Goal: Task Accomplishment & Management: Manage account settings

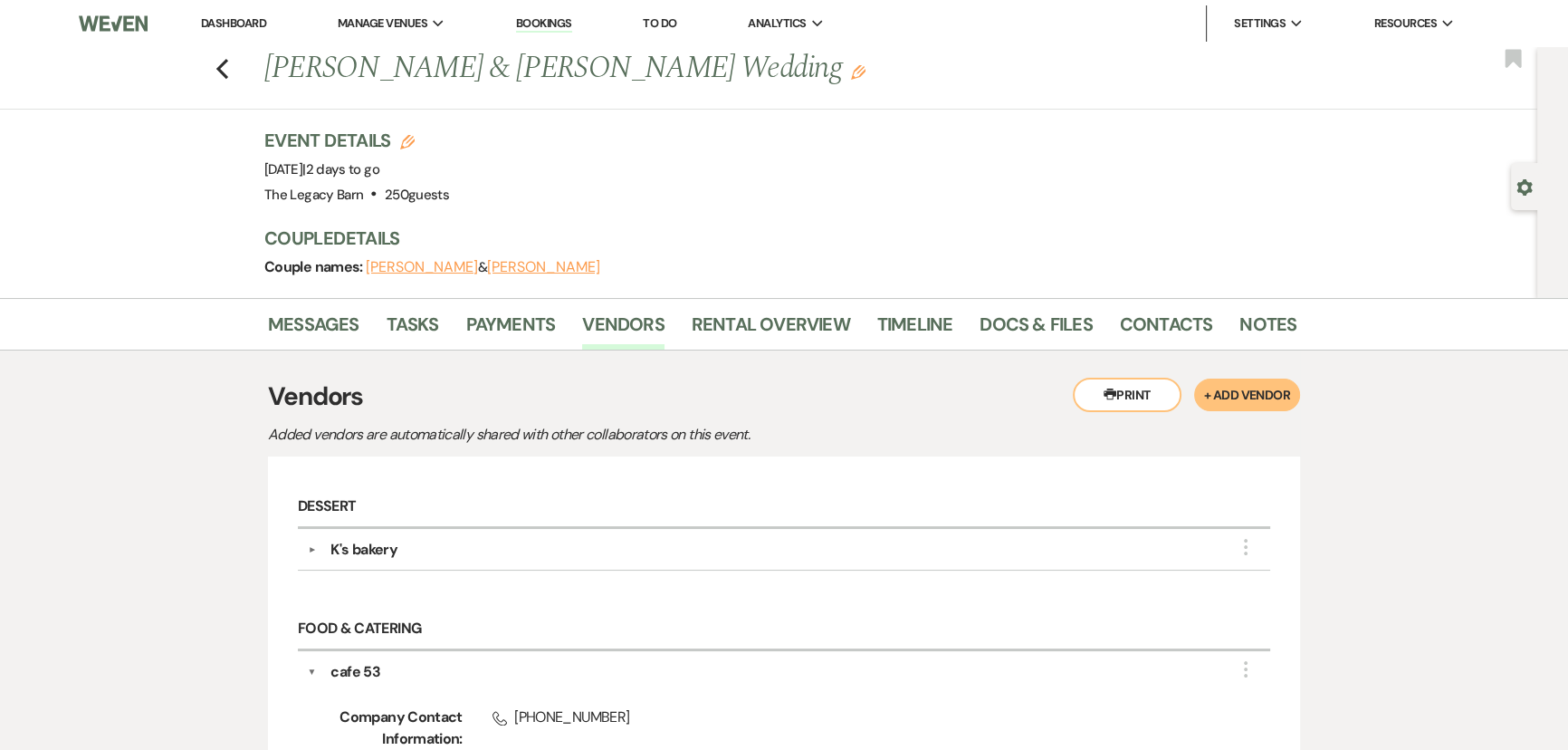
click at [254, 13] on li "Dashboard" at bounding box center [233, 24] width 84 height 36
click at [253, 20] on link "Dashboard" at bounding box center [233, 23] width 65 height 15
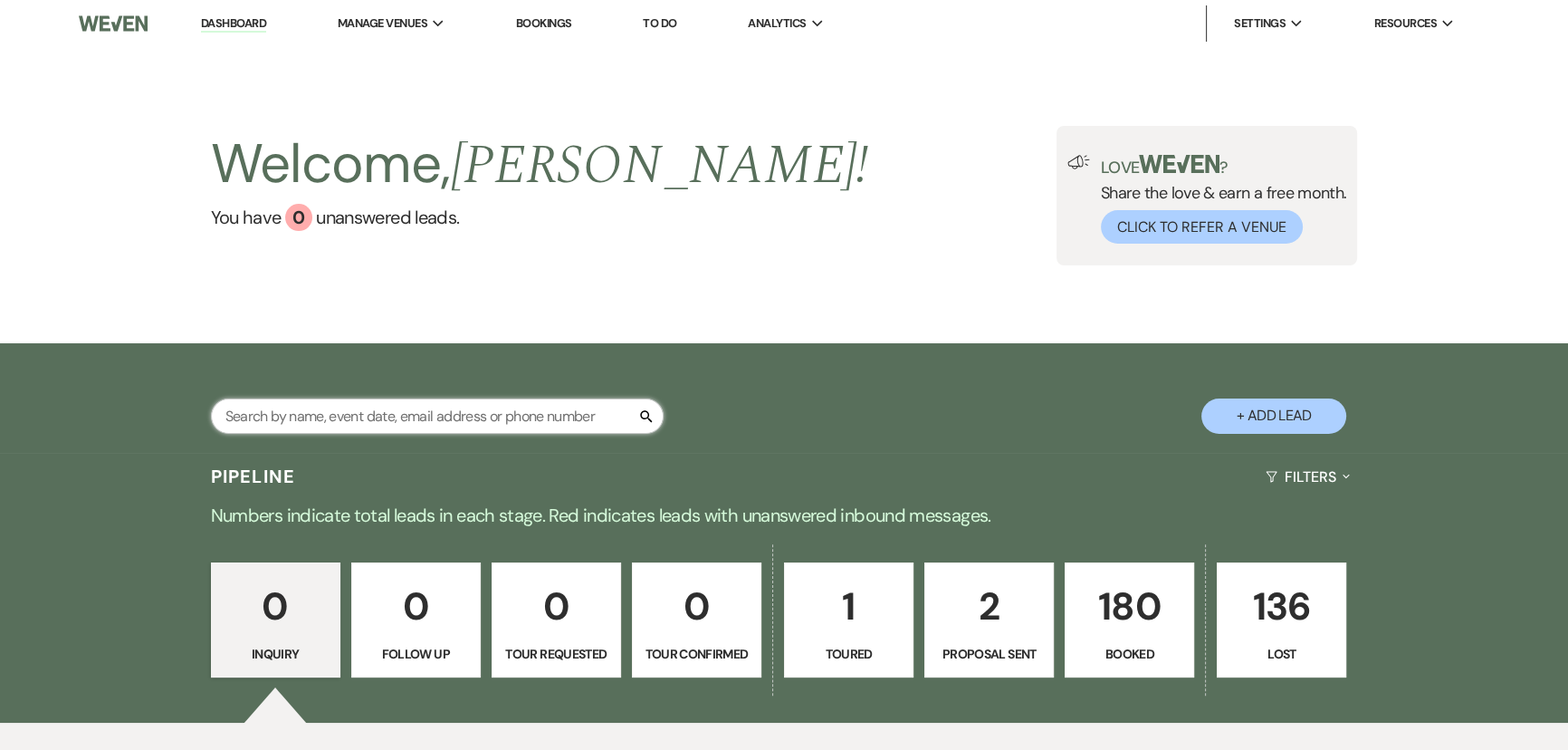
click at [336, 418] on input "text" at bounding box center [438, 416] width 453 height 36
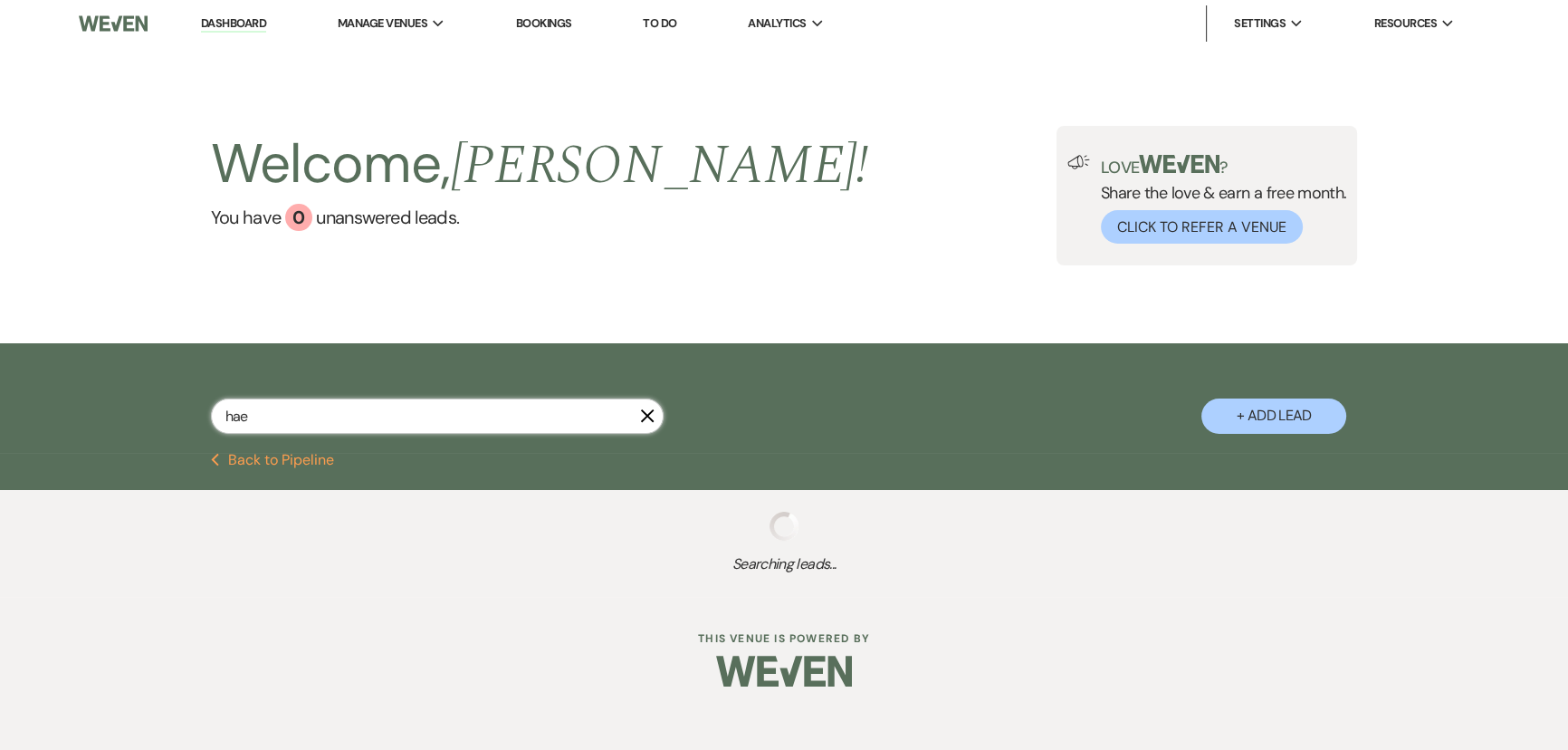
type input "ha"
select select "8"
select select "5"
select select "8"
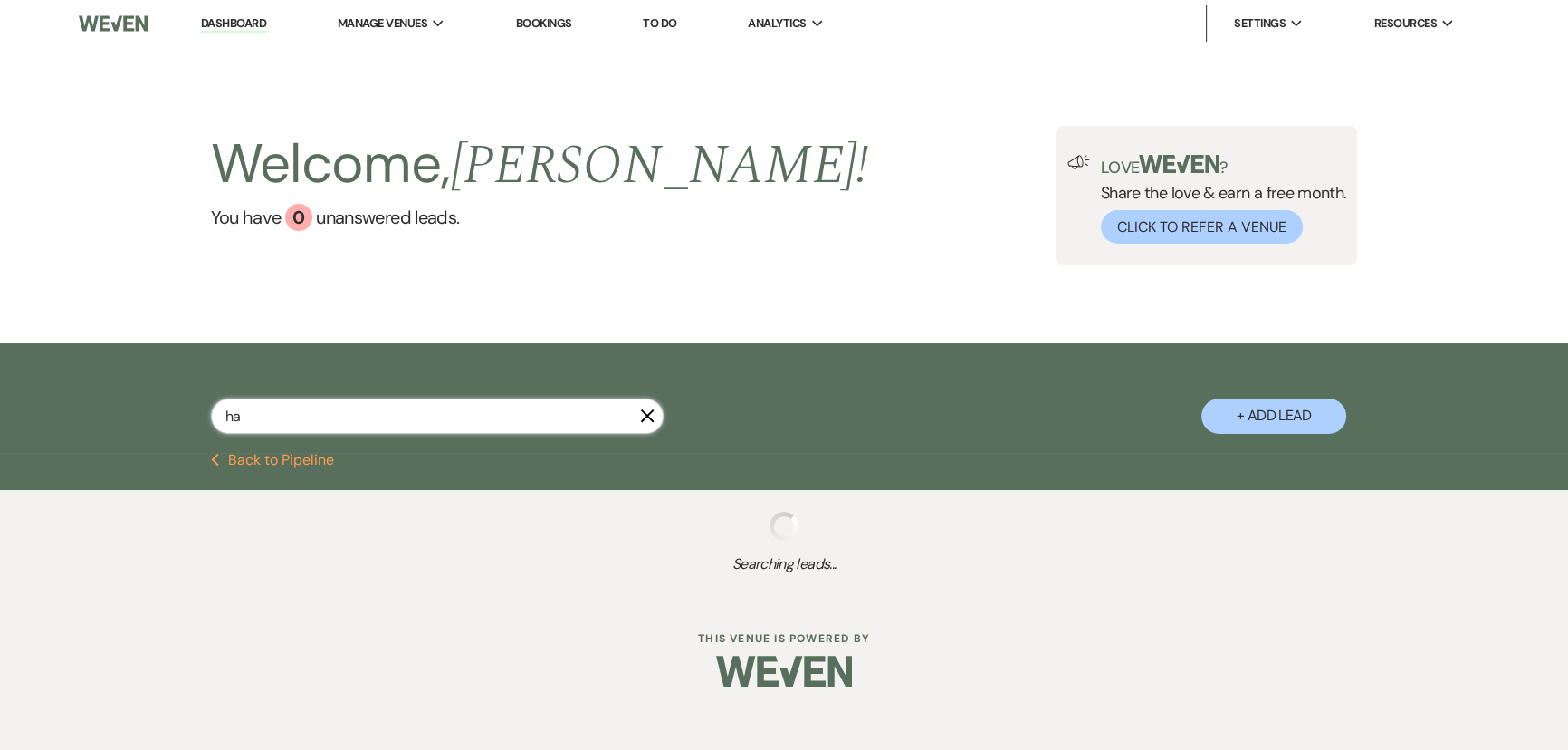
select select "8"
select select "5"
select select "8"
select select "5"
select select "8"
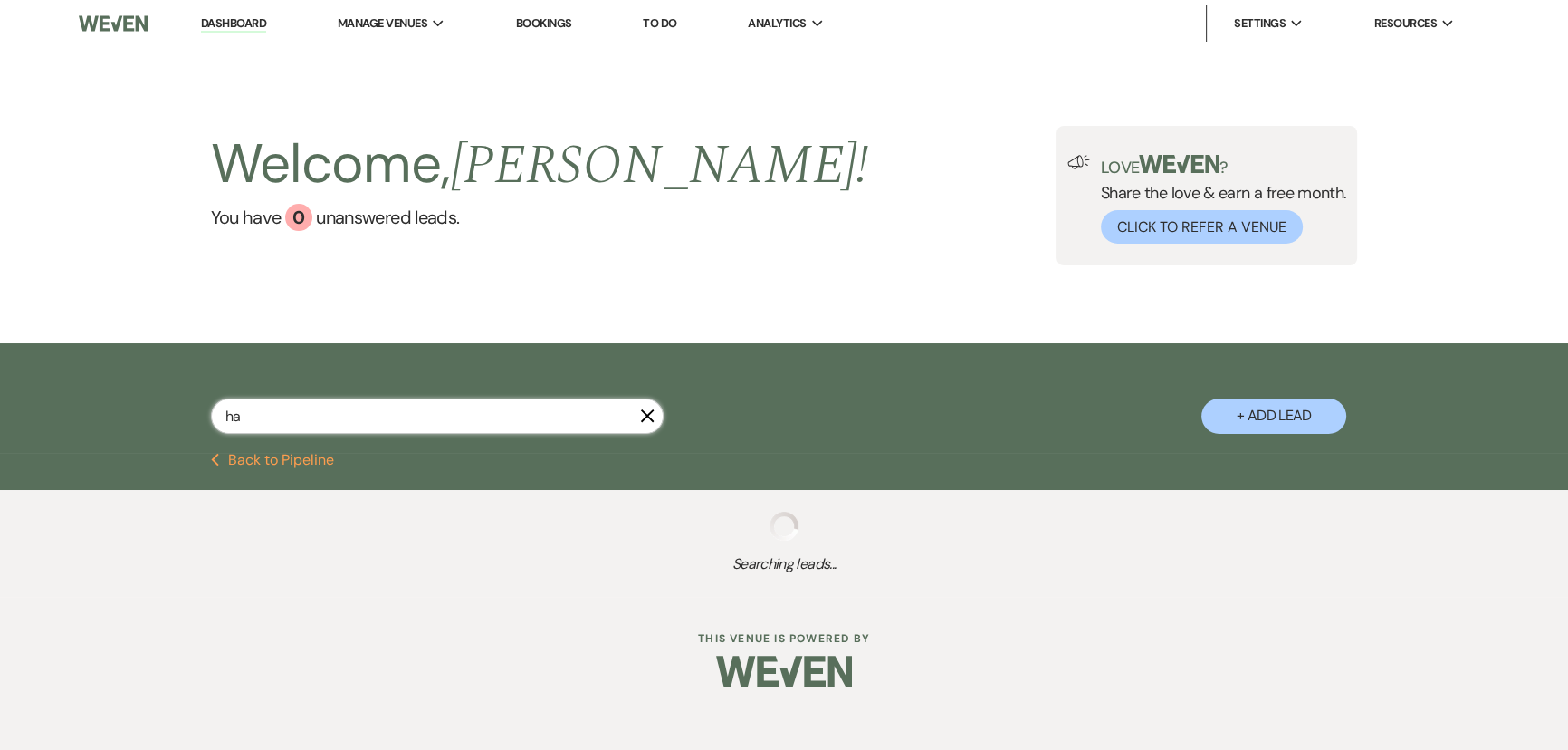
select select "5"
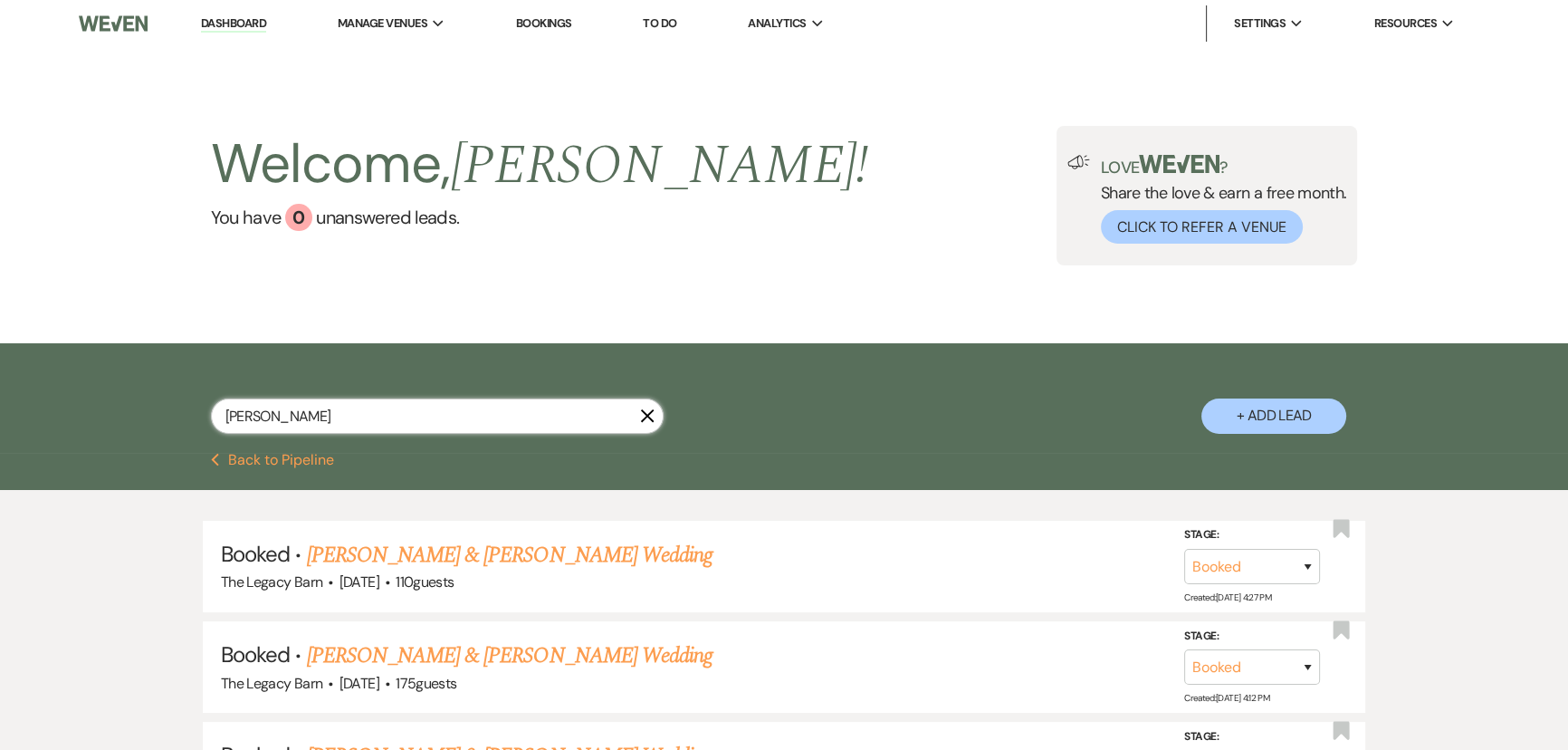
type input "haley"
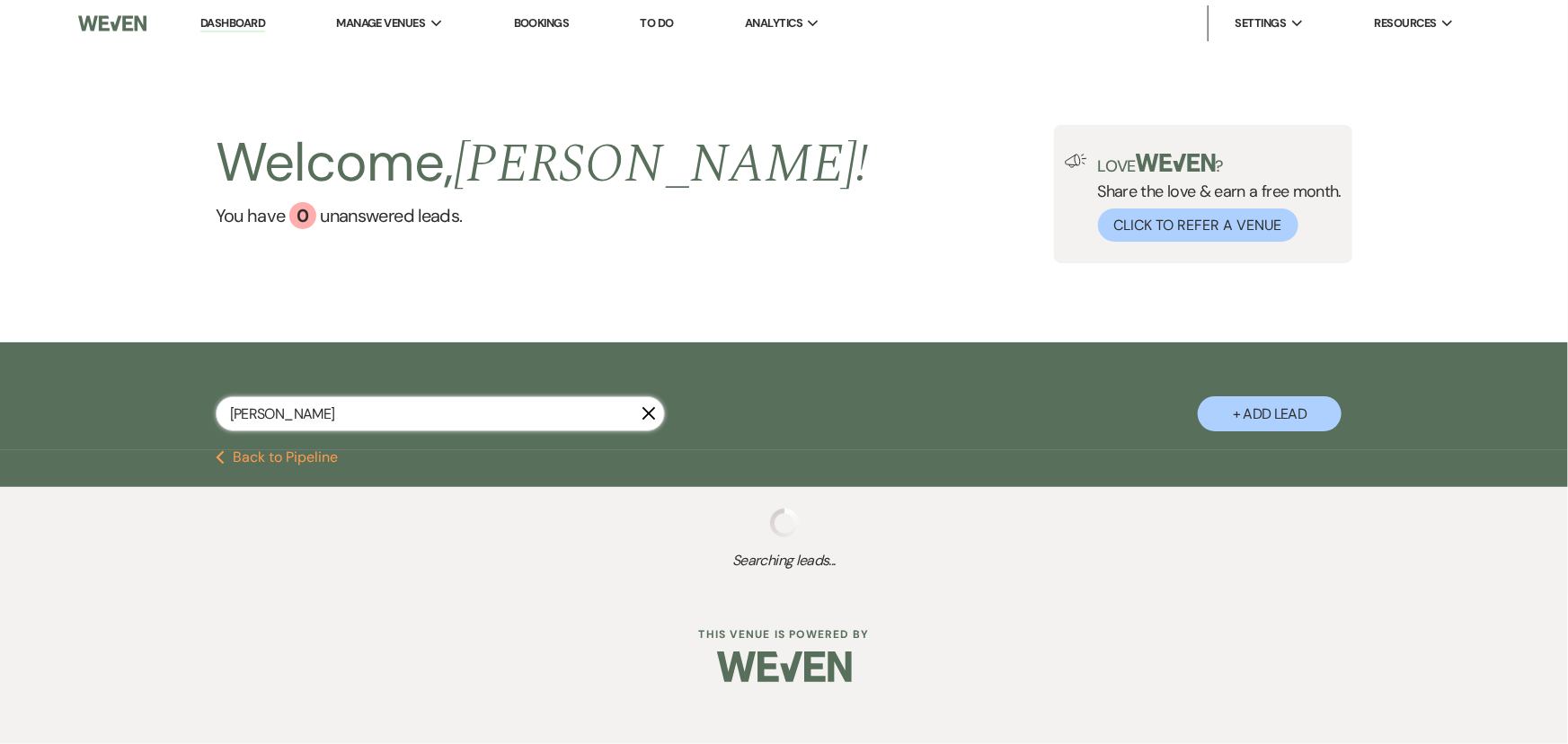
select select "8"
select select "7"
select select "8"
select select "5"
select select "8"
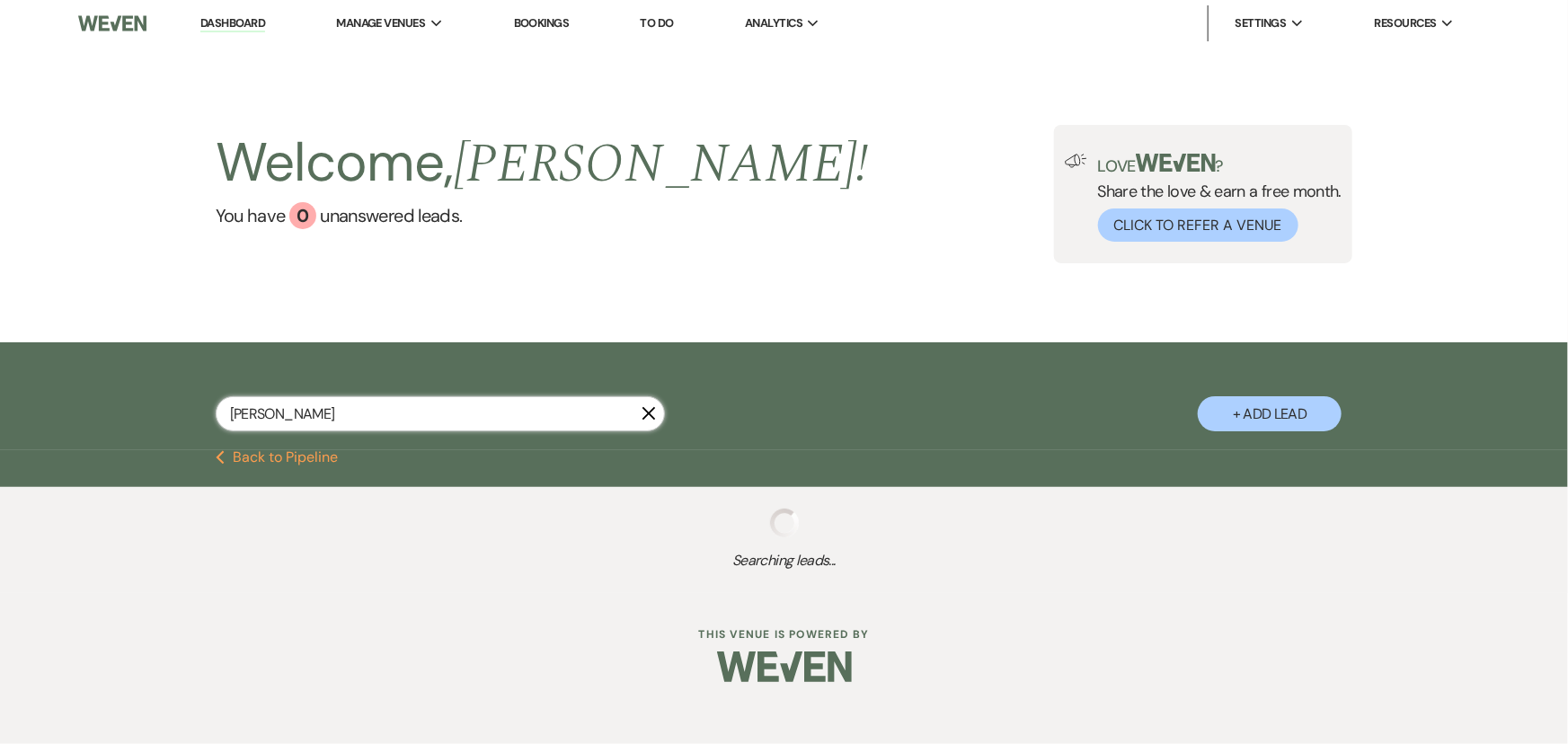
select select "5"
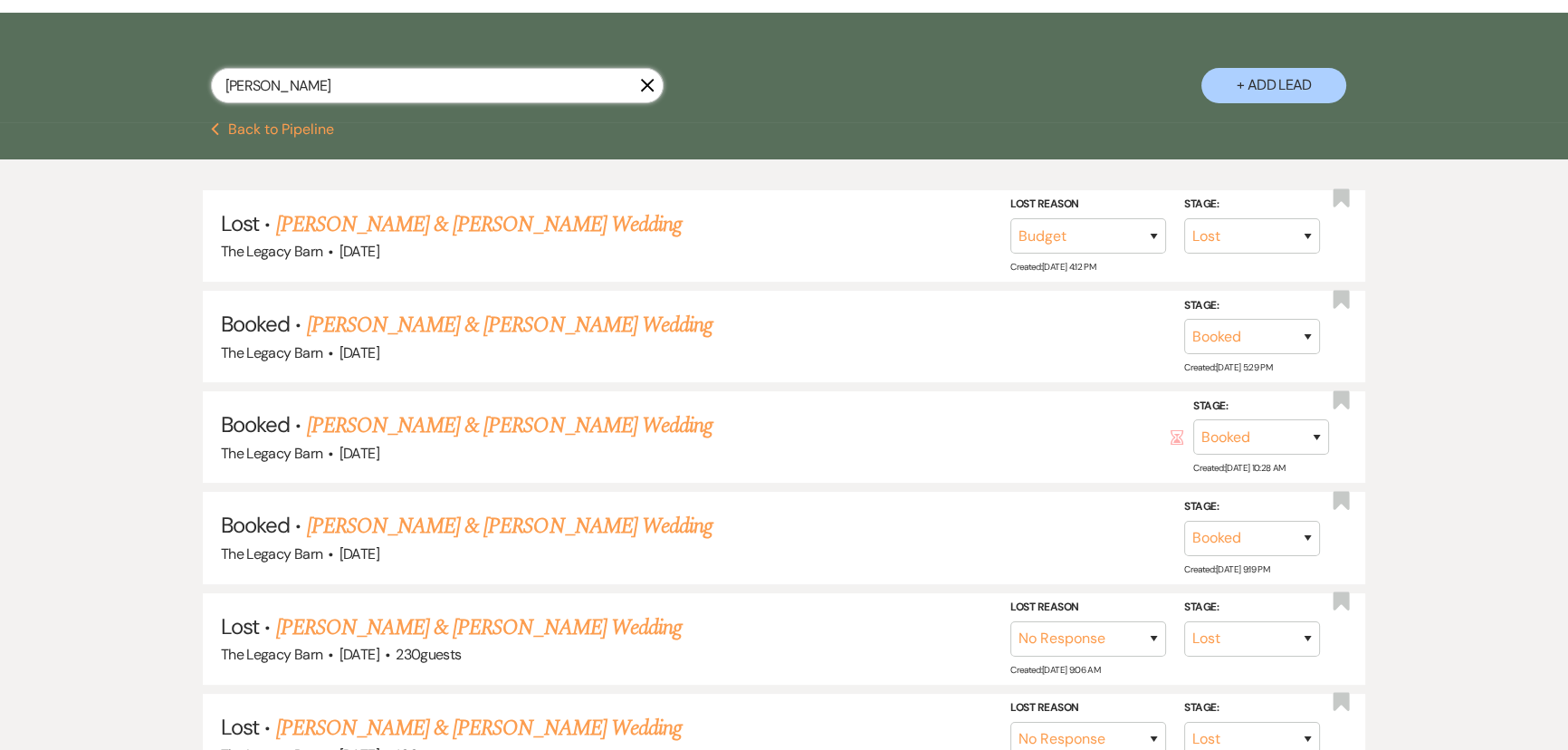
scroll to position [411, 0]
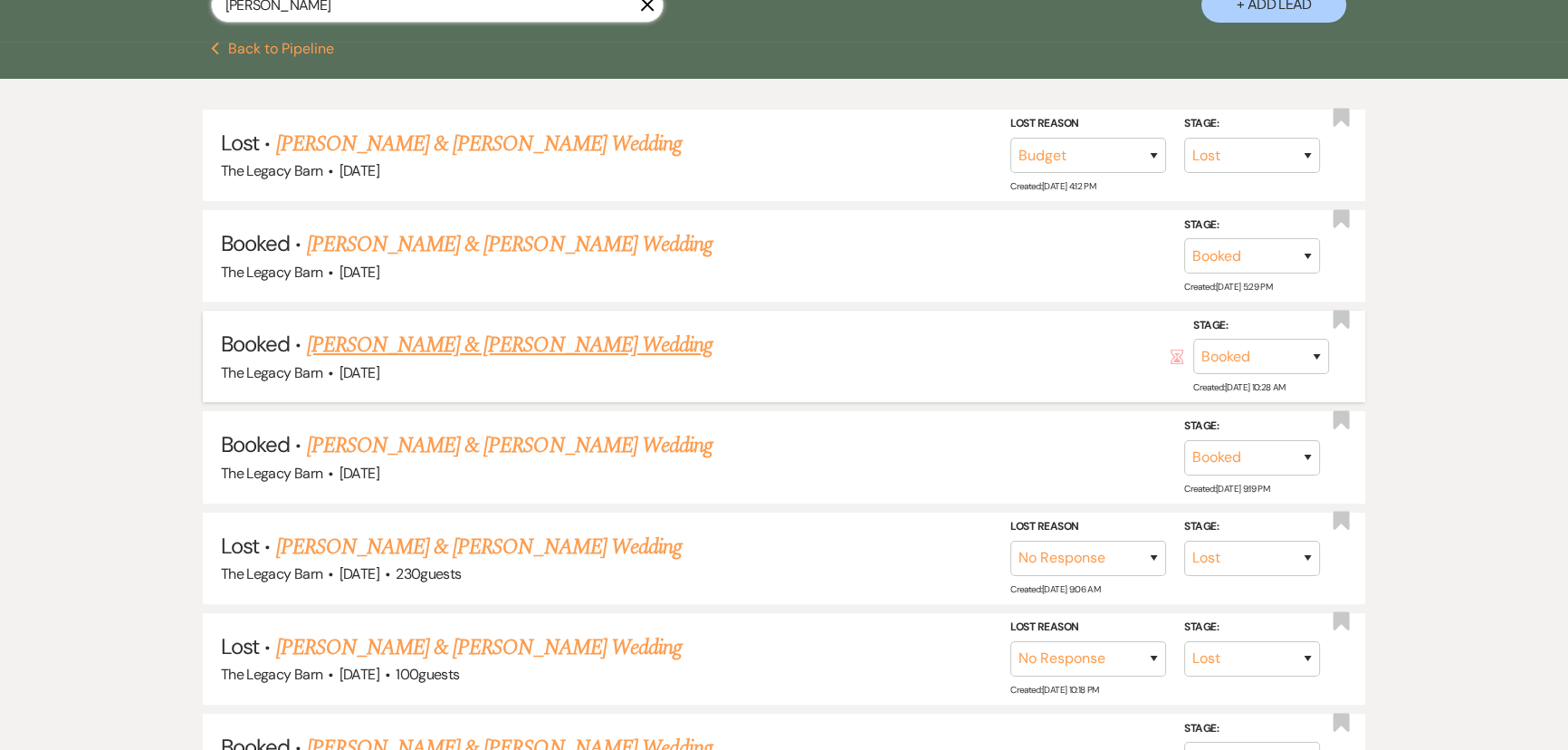
type input "haley"
click at [460, 342] on link "[PERSON_NAME] & [PERSON_NAME] Wedding" at bounding box center [510, 345] width 405 height 33
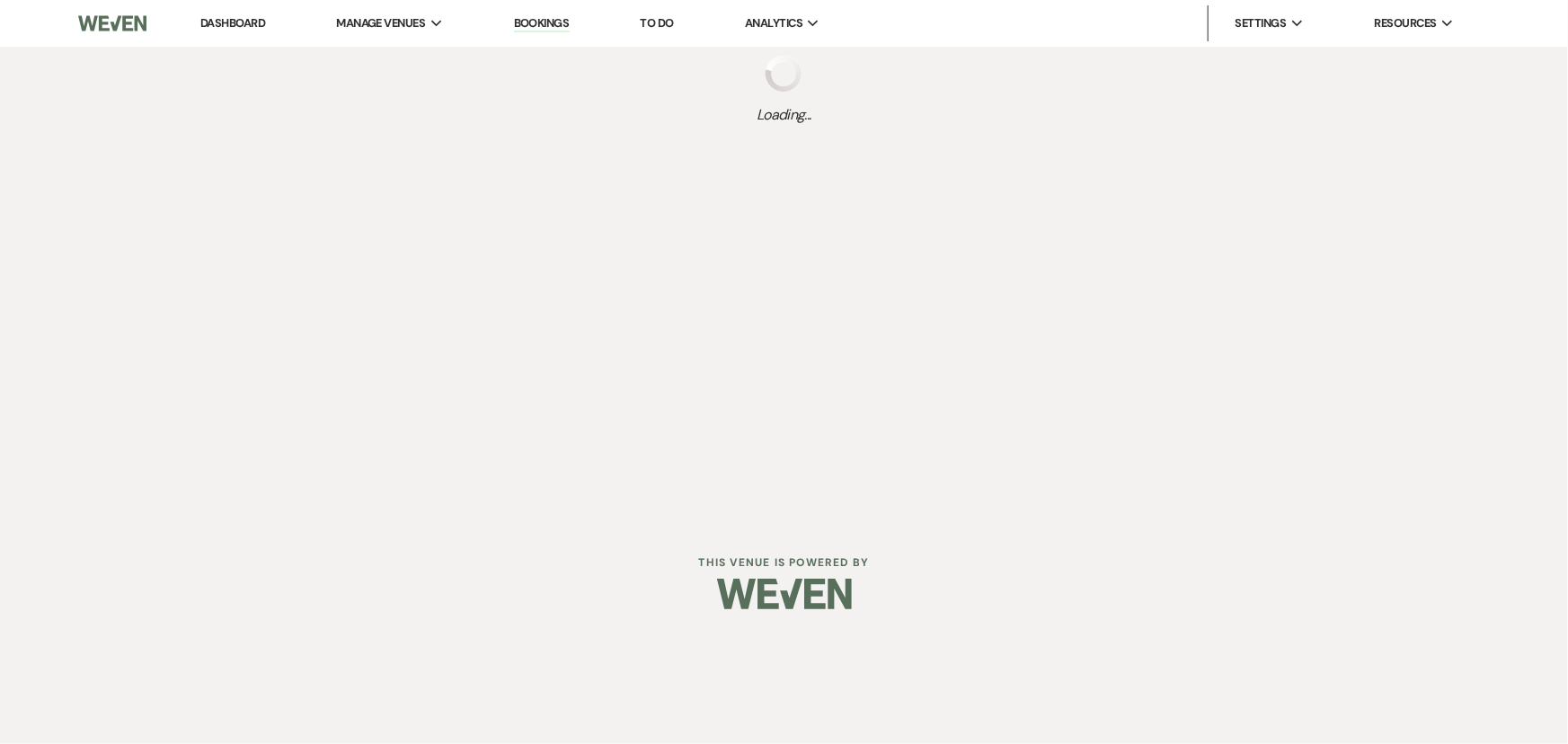
select select "6"
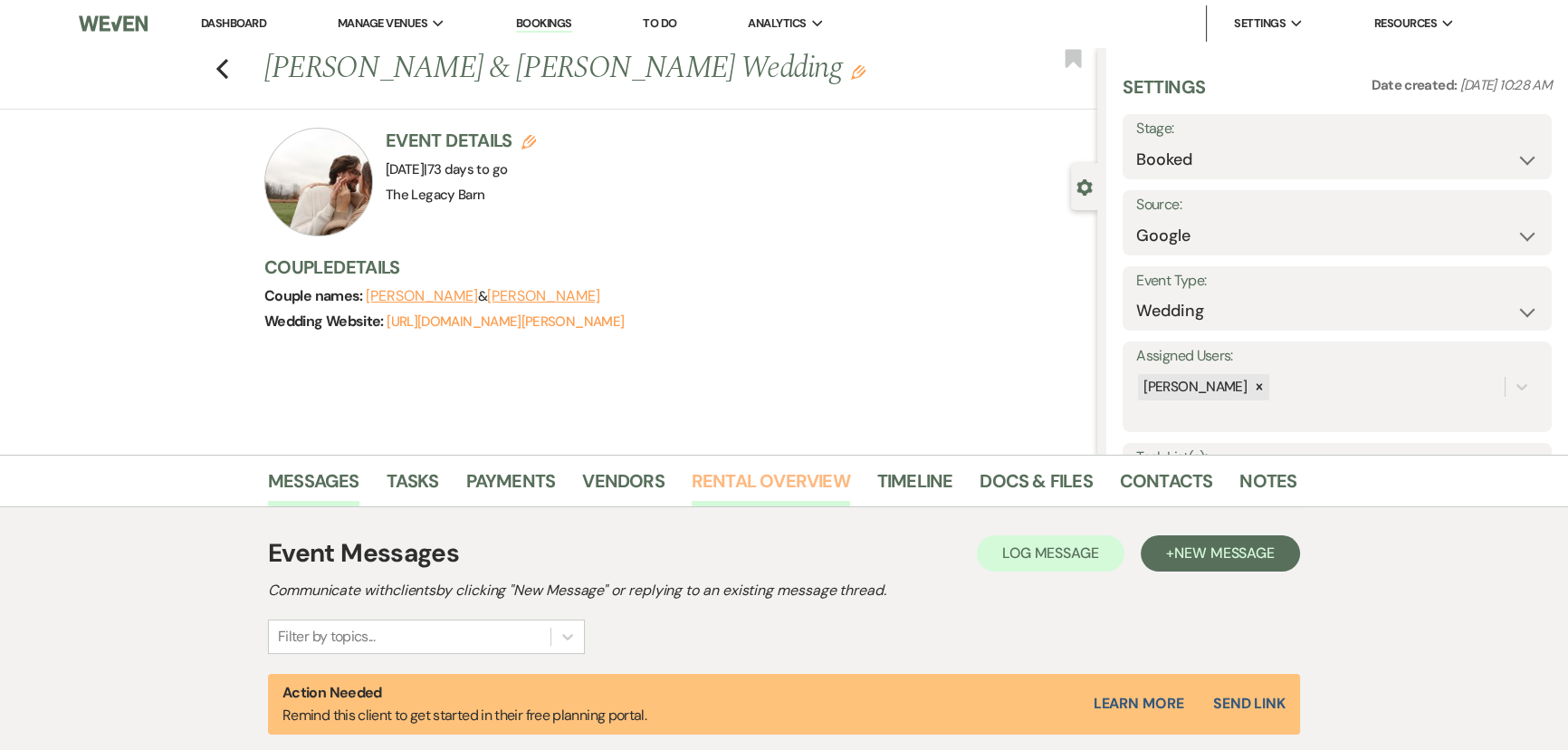
click at [713, 477] on link "Rental Overview" at bounding box center [770, 486] width 158 height 39
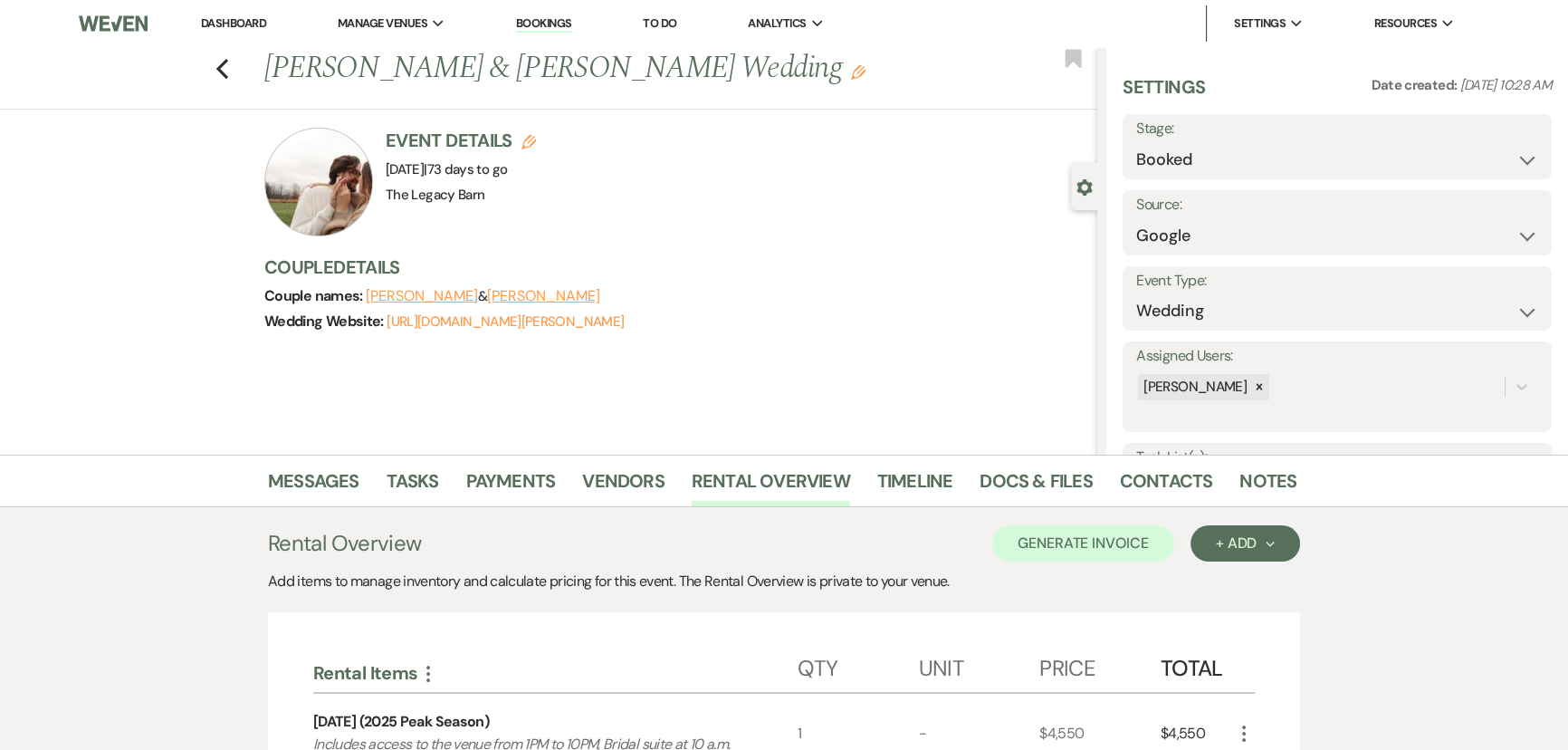
click at [219, 26] on link "Dashboard" at bounding box center [233, 23] width 65 height 15
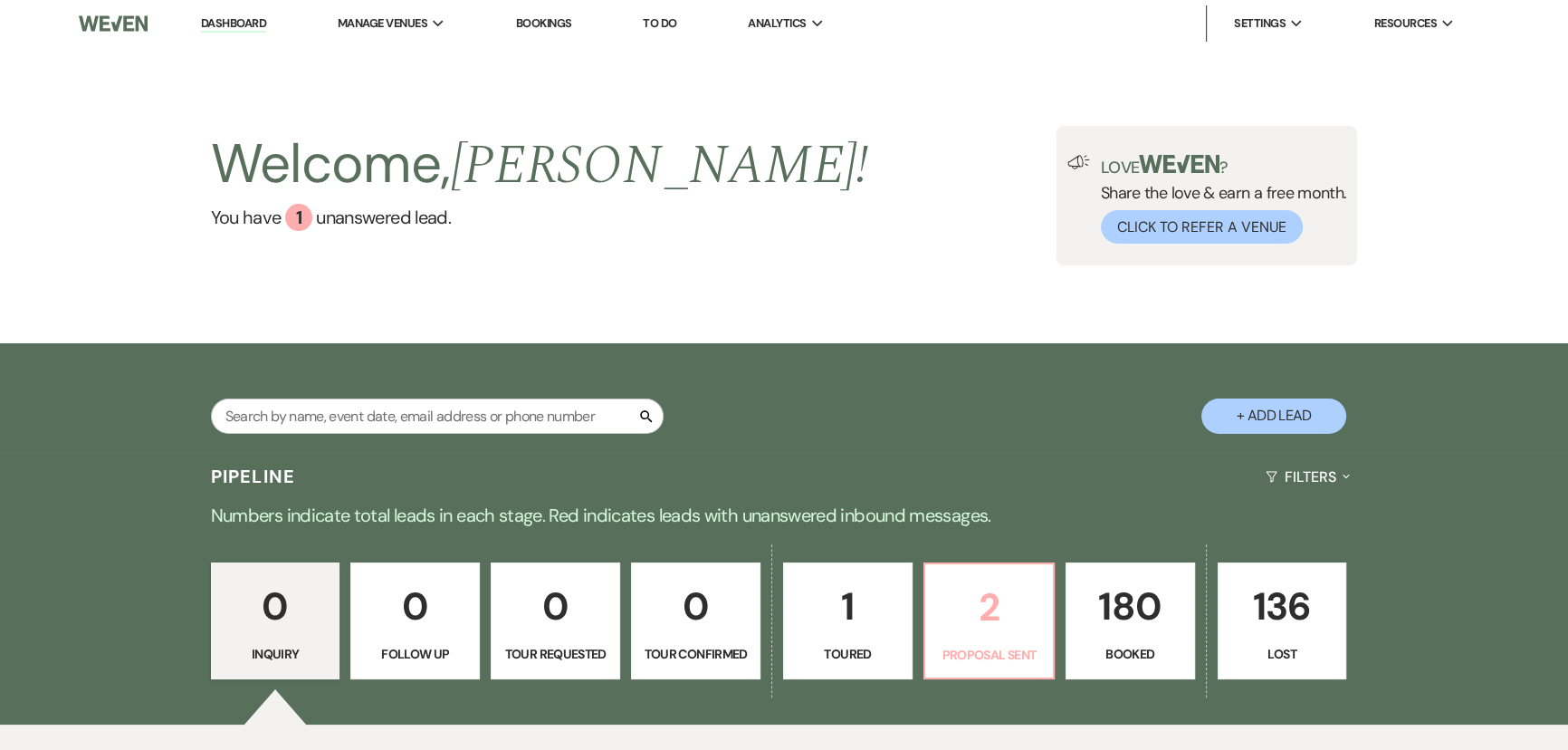
click at [961, 607] on p "2" at bounding box center [989, 607] width 106 height 60
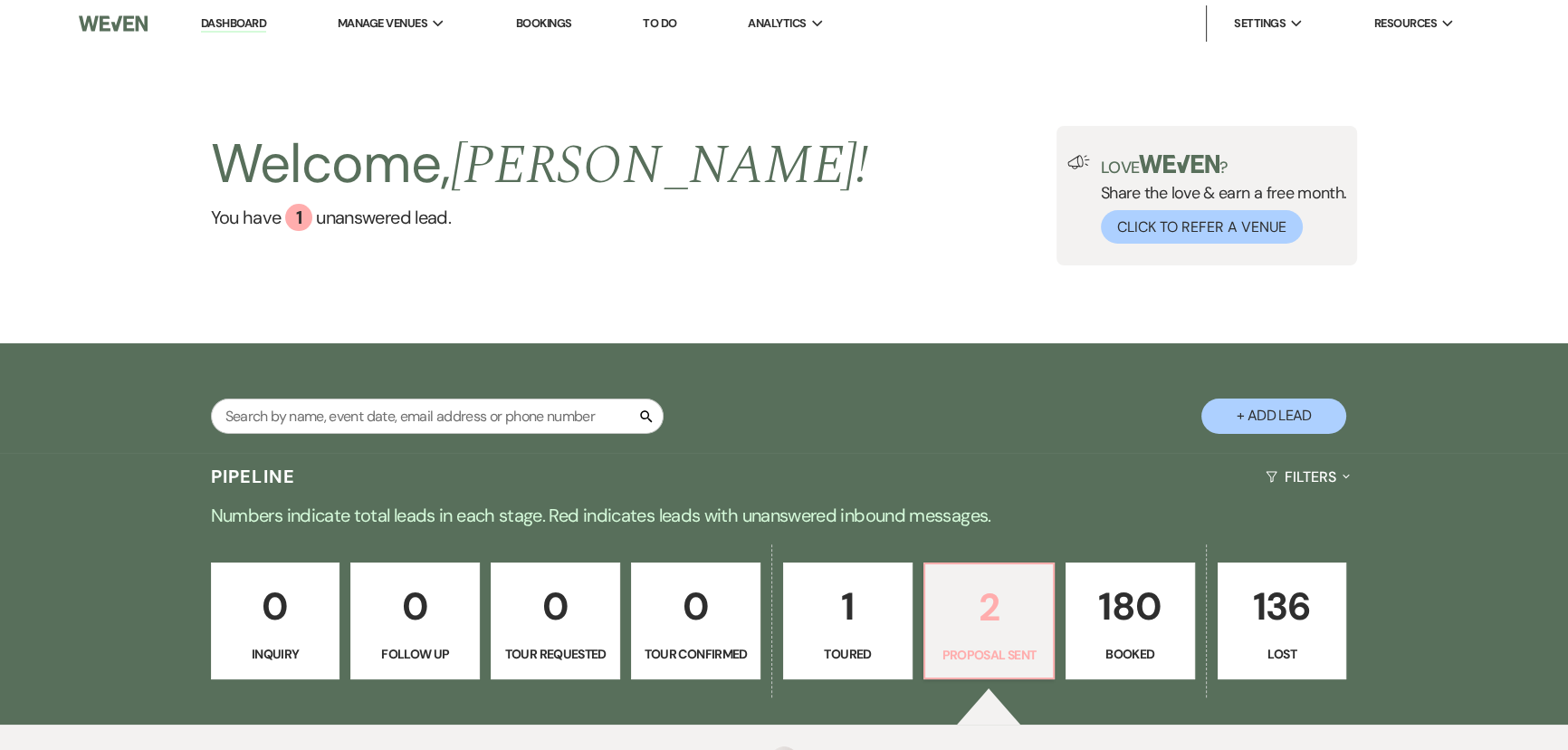
select select "6"
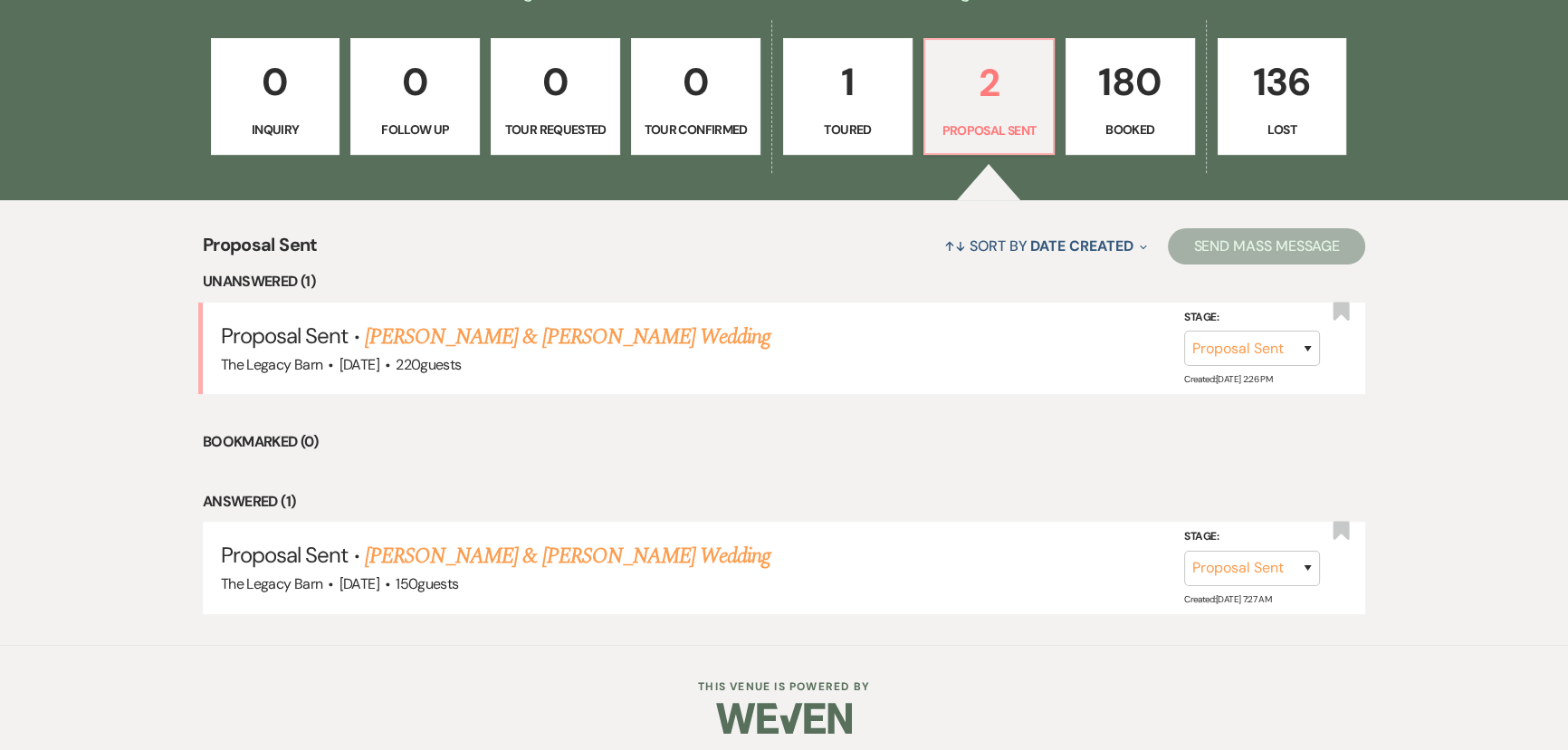
scroll to position [533, 0]
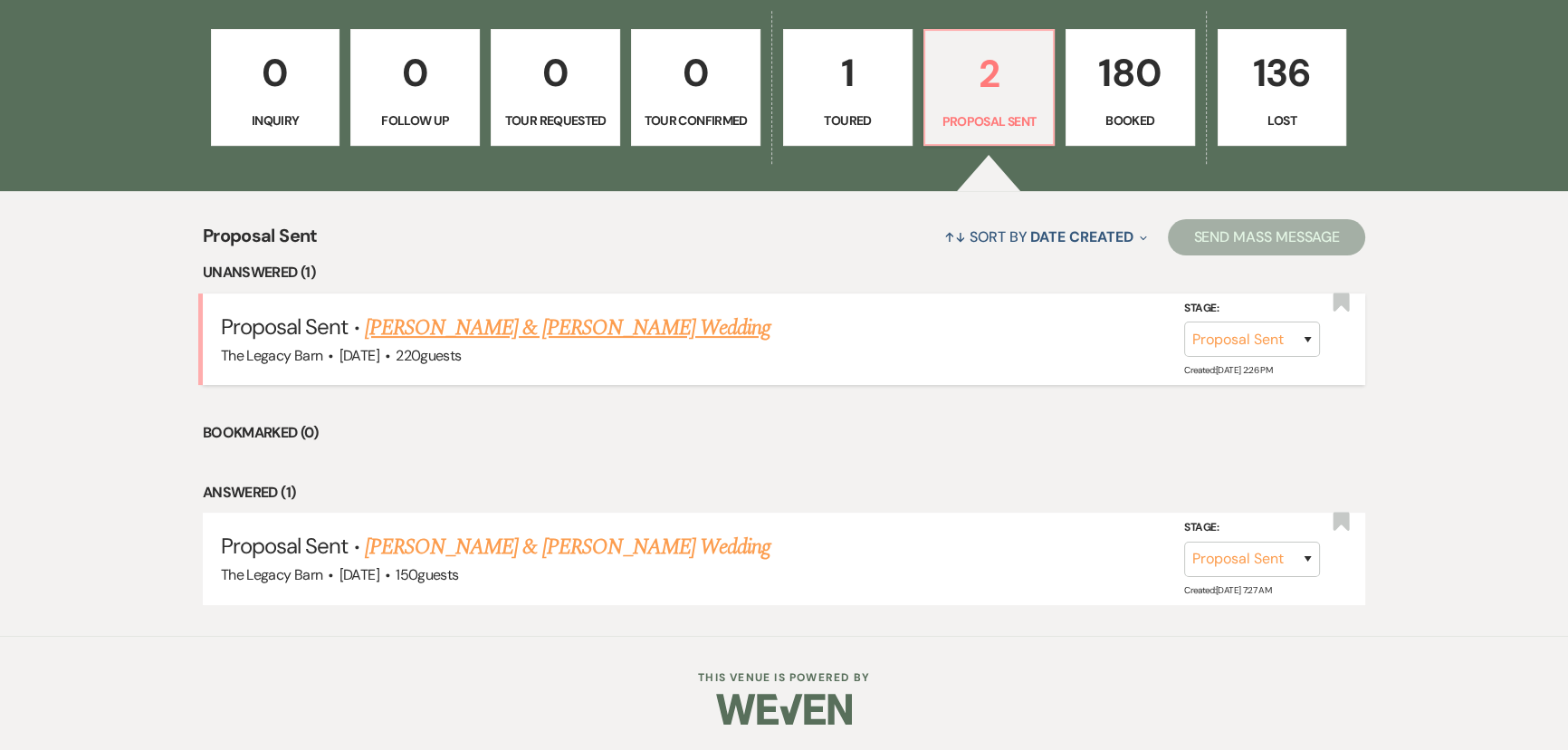
click at [523, 330] on link "[PERSON_NAME] & [PERSON_NAME] Wedding" at bounding box center [567, 327] width 405 height 33
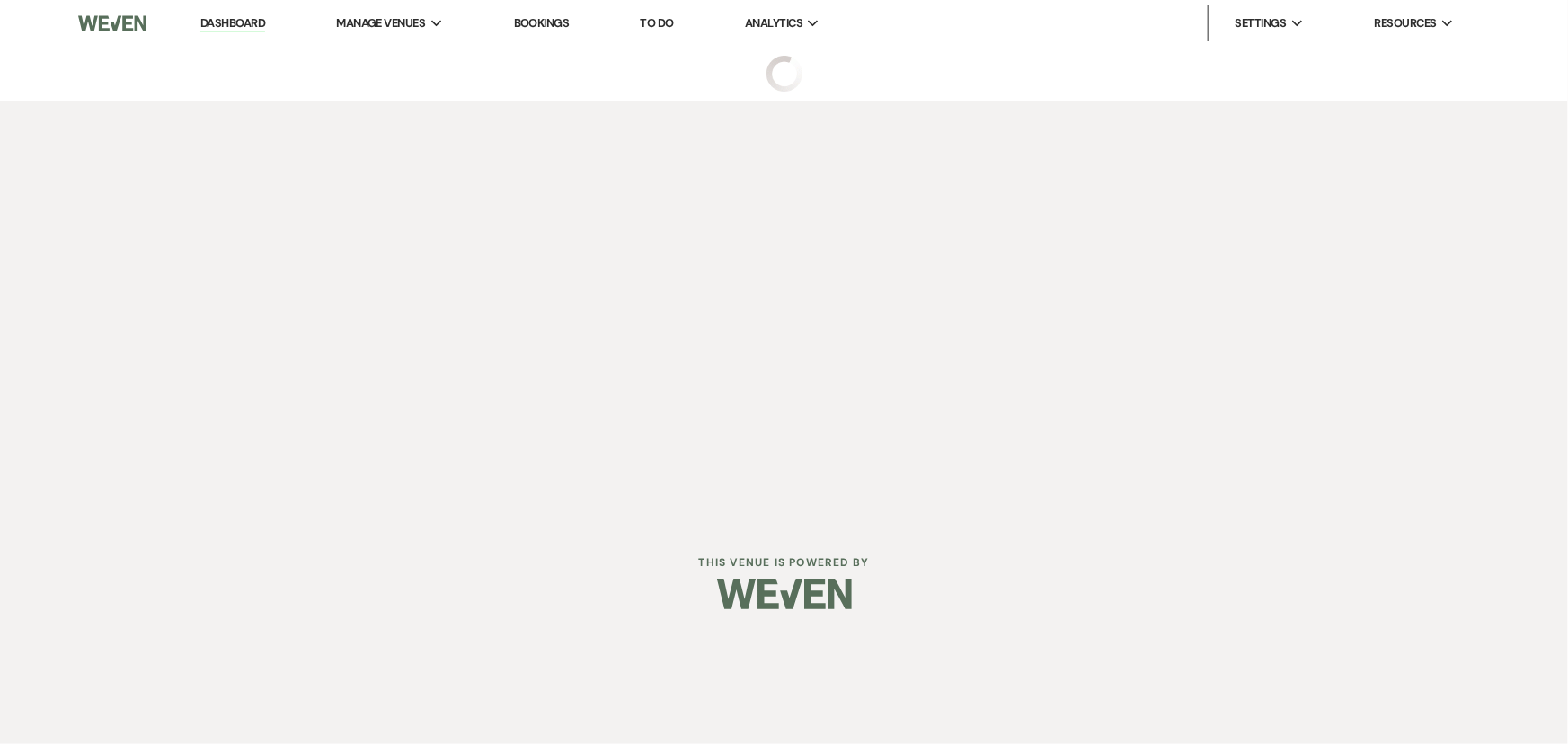
select select "6"
select select "17"
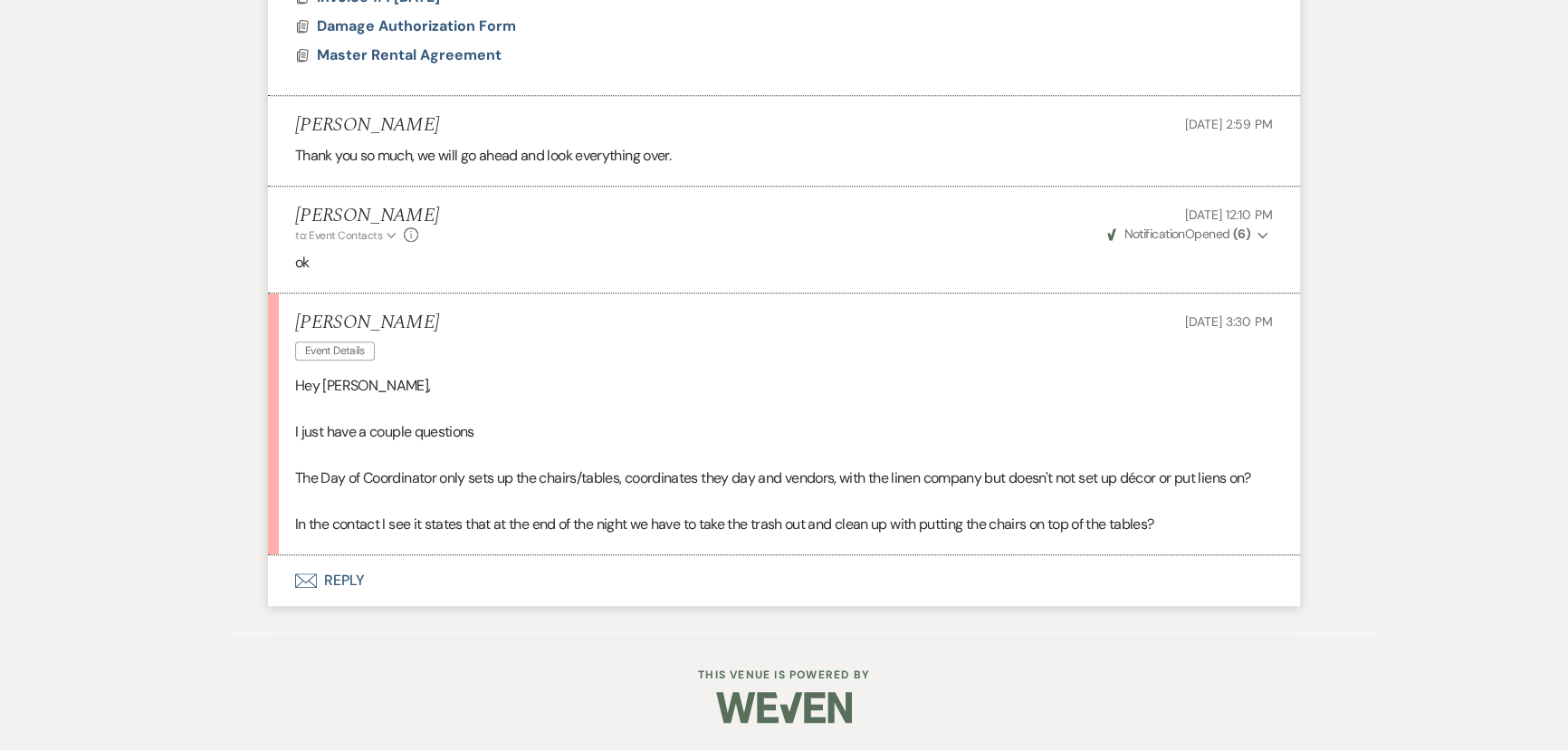
scroll to position [1449, 0]
click at [337, 575] on button "Envelope Reply" at bounding box center [784, 580] width 1032 height 51
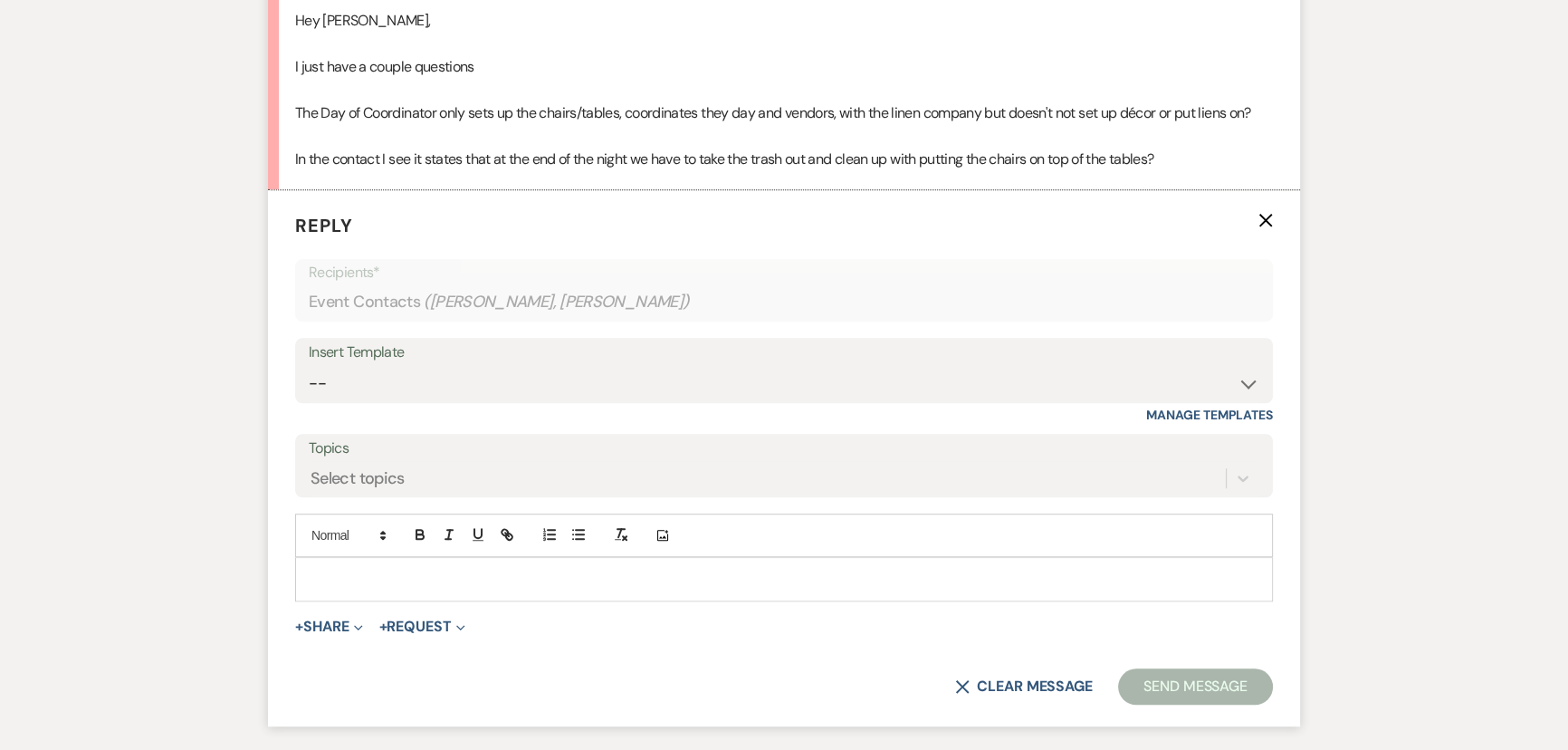
scroll to position [1794, 0]
click at [334, 588] on p at bounding box center [784, 577] width 949 height 20
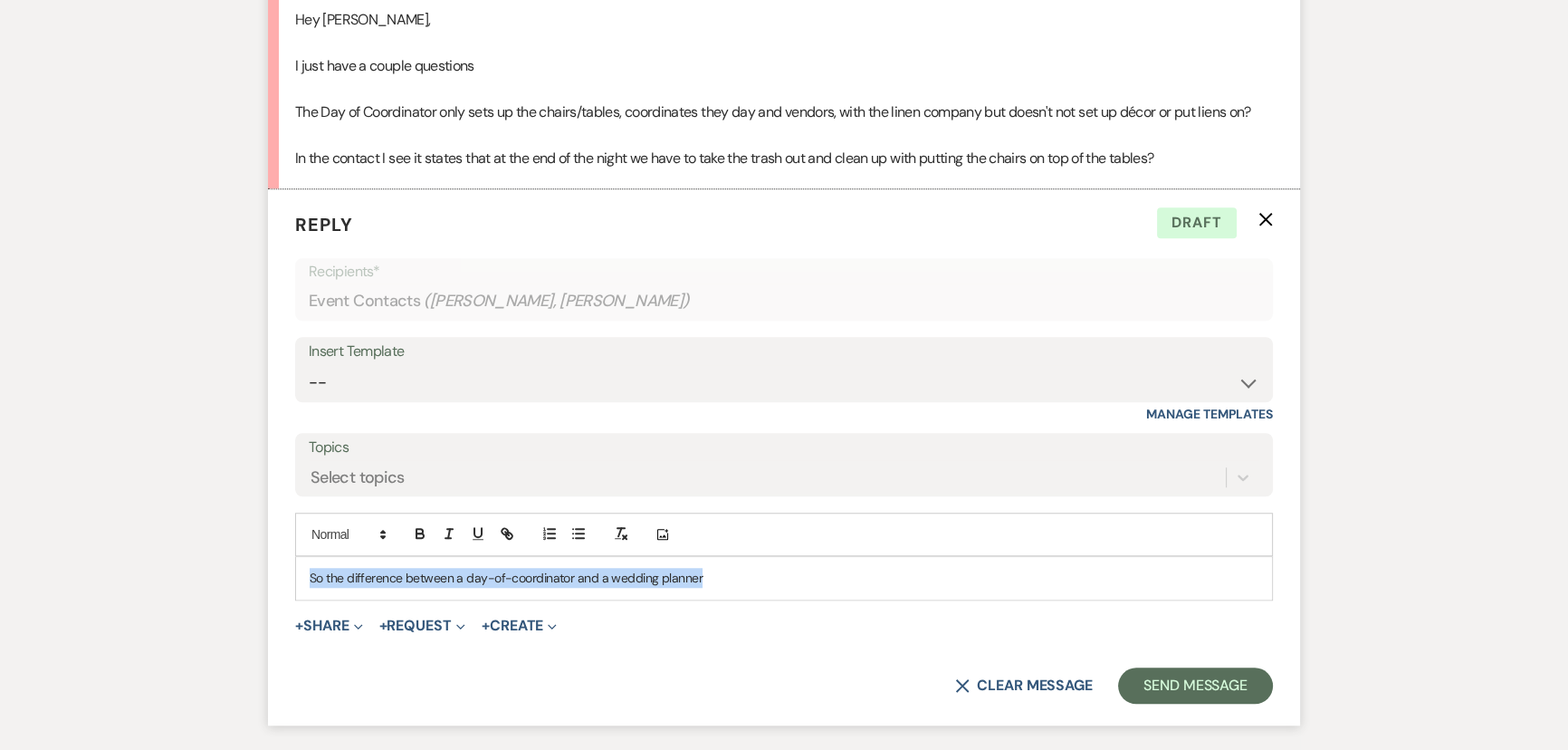
drag, startPoint x: 305, startPoint y: 596, endPoint x: 792, endPoint y: 614, distance: 487.3
click at [792, 598] on div "So the difference between a day-of-coordinator and a wedding planner" at bounding box center [784, 577] width 977 height 41
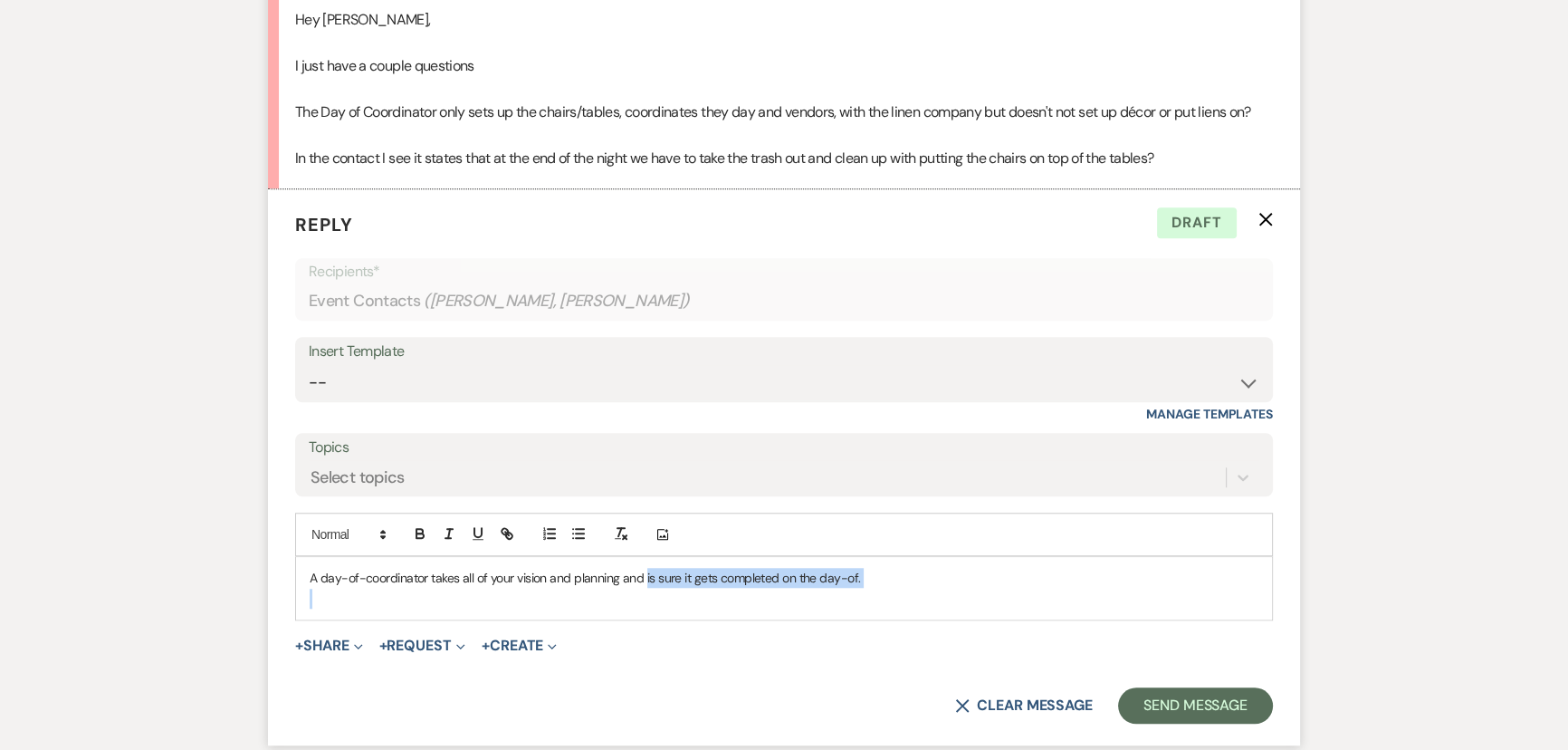
drag, startPoint x: 643, startPoint y: 598, endPoint x: 921, endPoint y: 623, distance: 279.1
click at [916, 619] on div "A day-of-coordinator takes all of your vision and planning and is sure it gets …" at bounding box center [784, 588] width 977 height 62
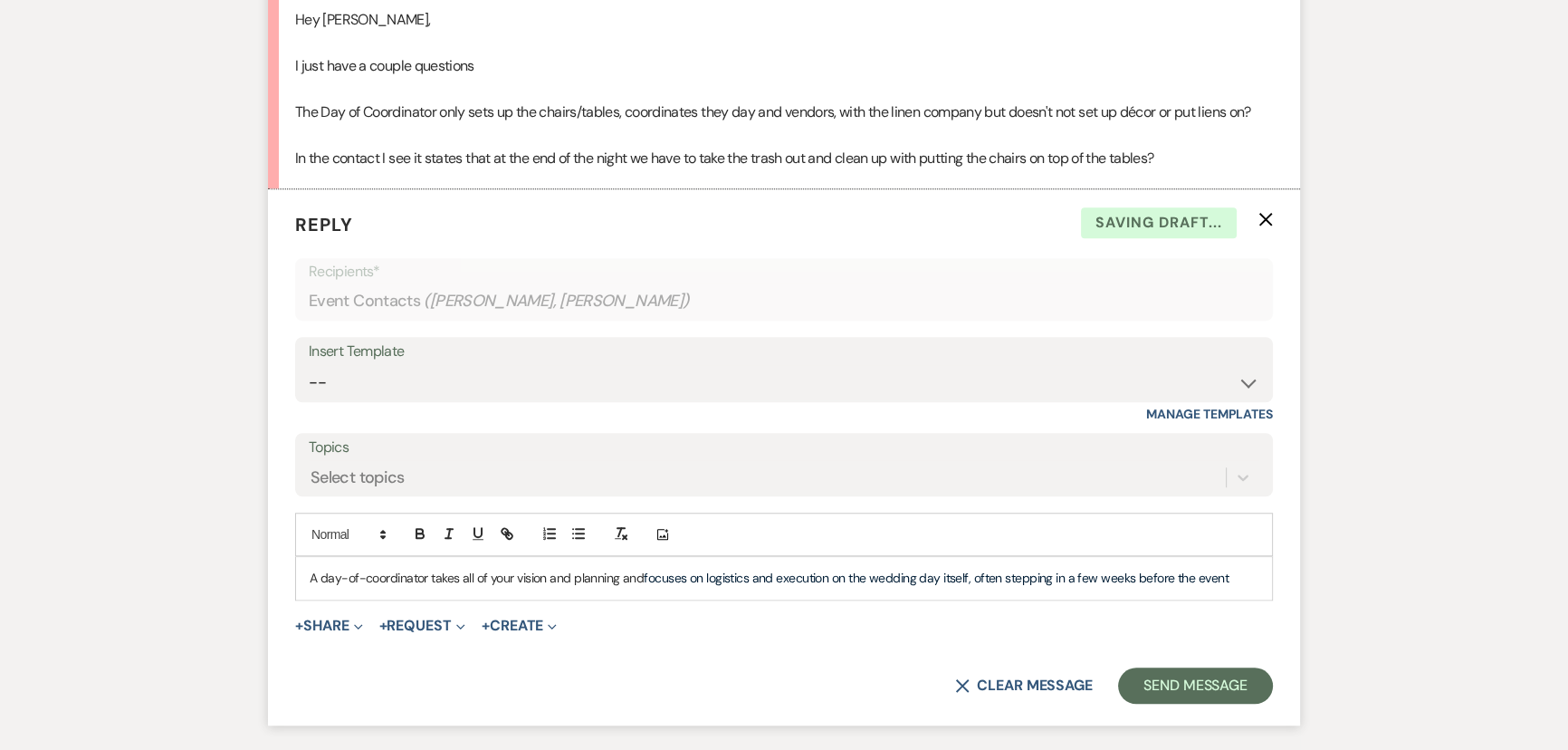
click at [832, 586] on span "focuses on logistics and execution on the wedding day itself, often stepping in…" at bounding box center [936, 577] width 585 height 16
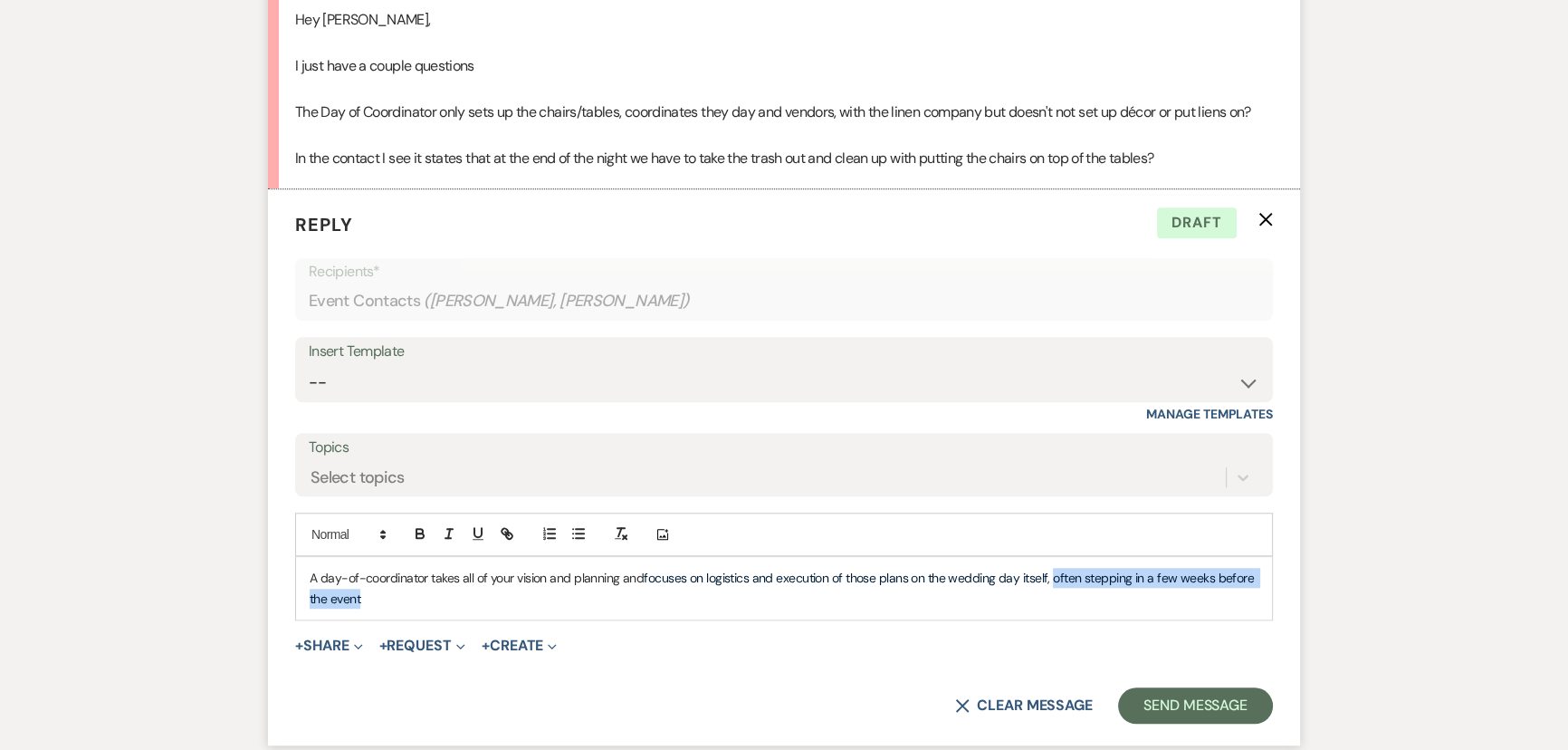
drag, startPoint x: 1050, startPoint y: 598, endPoint x: 1200, endPoint y: 628, distance: 153.0
click at [1198, 609] on p "A day-of-coordinator takes all of your vision and planning and focuses on logis…" at bounding box center [784, 588] width 949 height 40
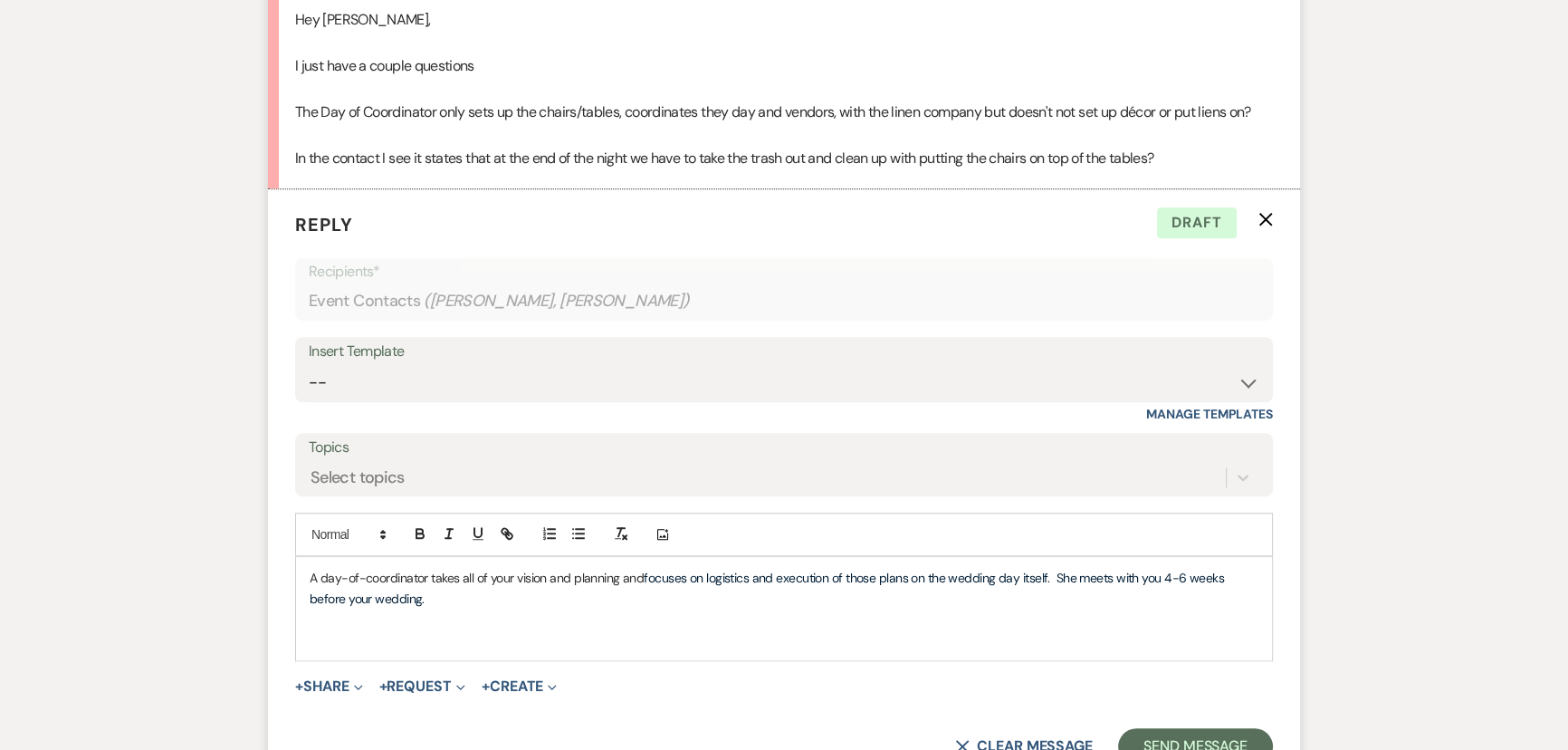
click at [488, 609] on p "A day-of-coordinator takes all of your vision and planning and focuses on logis…" at bounding box center [784, 588] width 949 height 40
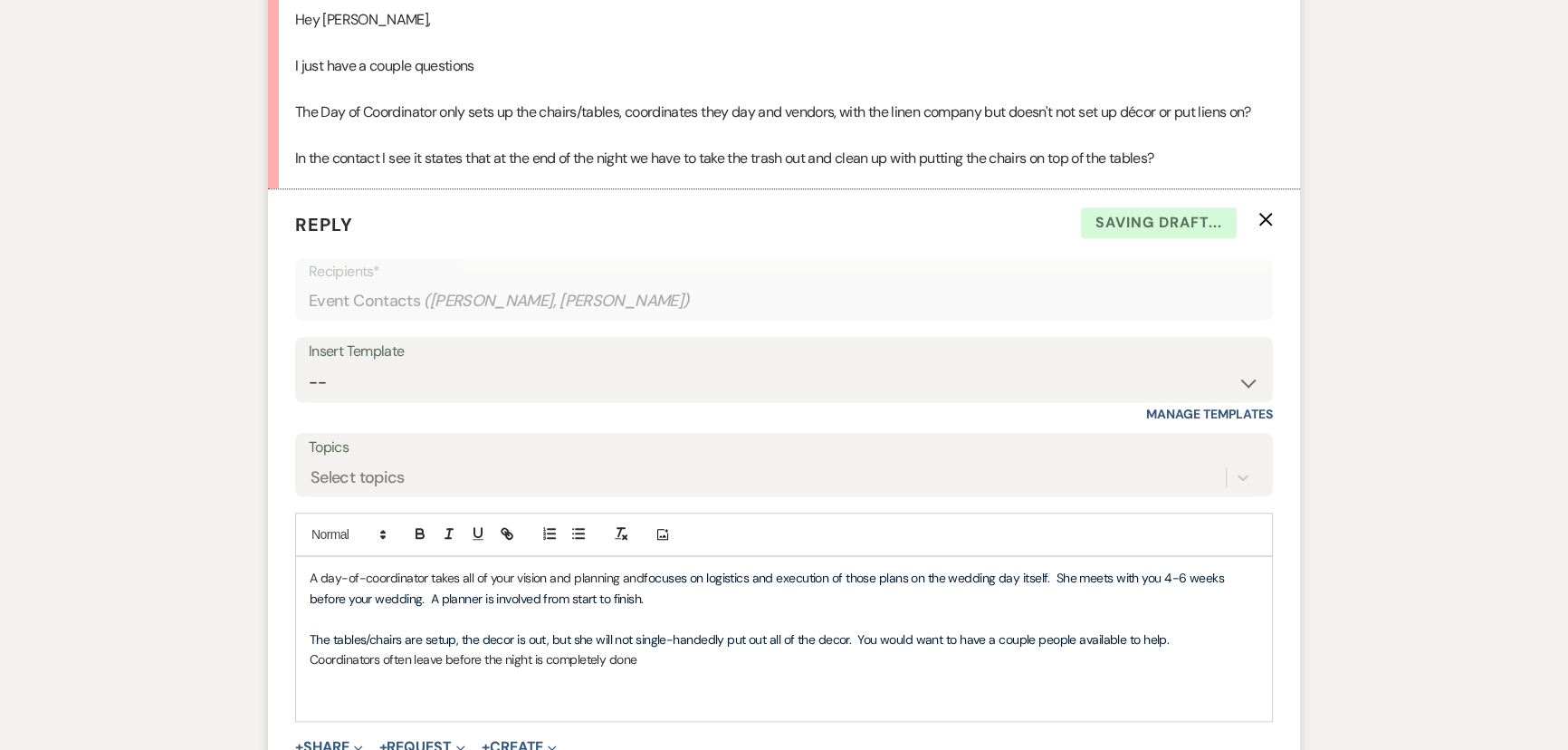
click at [311, 669] on p "Coordinators often leave before the night is completely done" at bounding box center [784, 659] width 949 height 20
click at [683, 669] on p "Day-of Coordinators often leave before the night is completely done" at bounding box center [784, 659] width 949 height 20
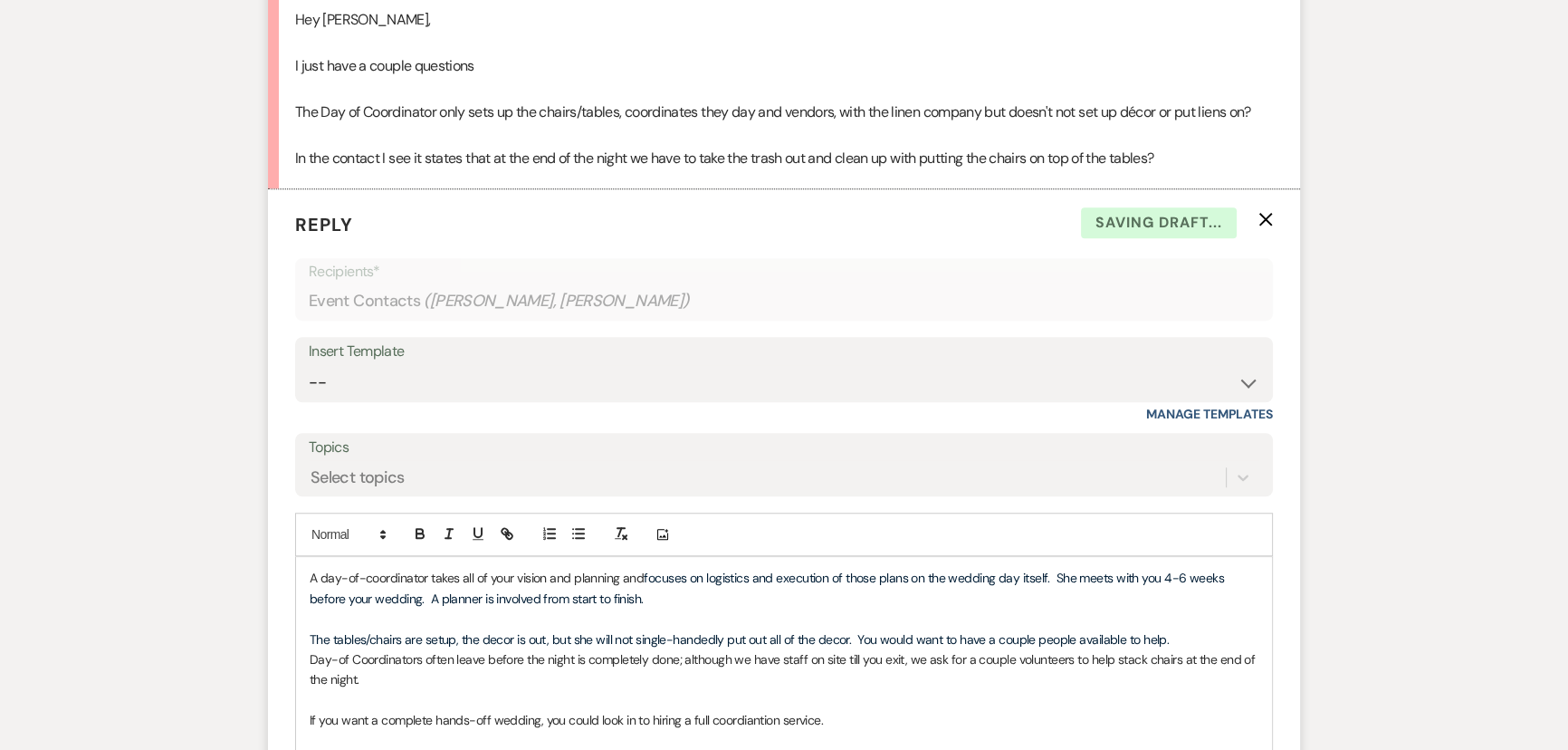
drag, startPoint x: 737, startPoint y: 725, endPoint x: 736, endPoint y: 742, distance: 17.0
click at [736, 739] on div "A day-of-coordinator takes all of your vision and planning and focuses on logis…" at bounding box center [784, 679] width 977 height 245
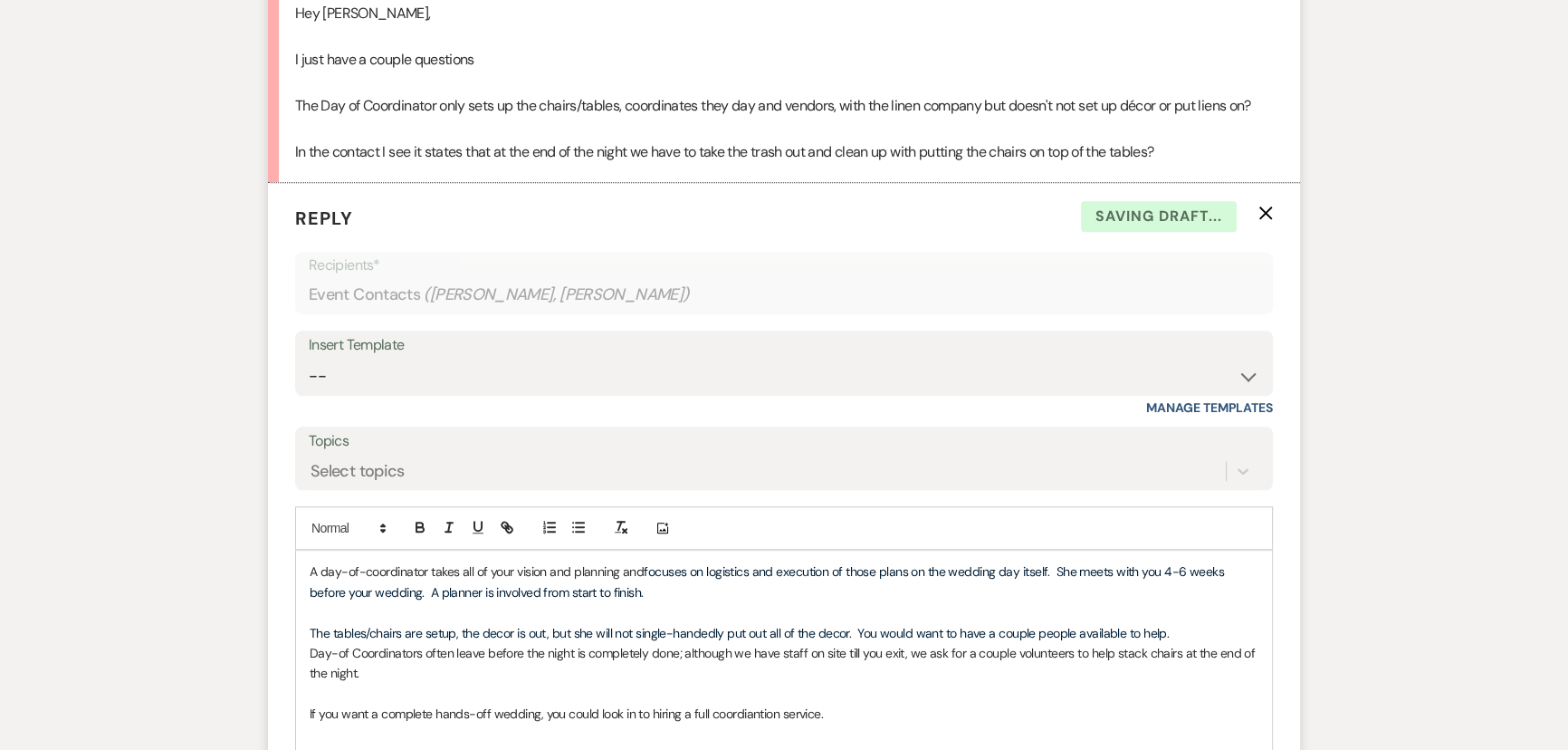
click at [738, 723] on p "If you want a complete hands-off wedding, you could look in to hiring a full co…" at bounding box center [784, 714] width 949 height 20
click at [851, 723] on p "If you want a complete hands-off wedding, you could look in to hiring a full co…" at bounding box center [784, 714] width 949 height 20
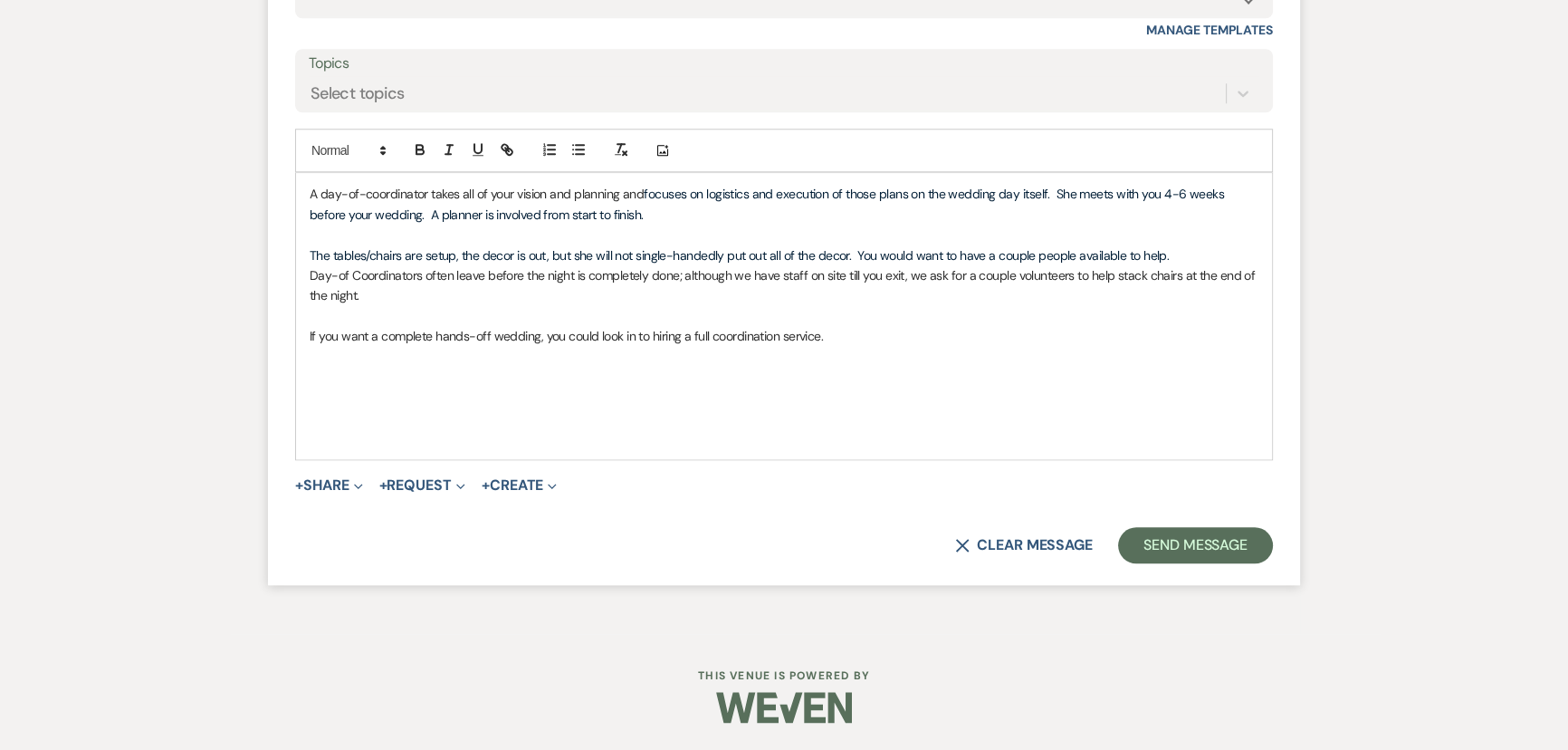
click at [459, 214] on span "focuses on logistics and execution of those plans on the wedding day itself. Sh…" at bounding box center [768, 204] width 917 height 36
click at [1169, 538] on button "Send Message" at bounding box center [1195, 545] width 155 height 36
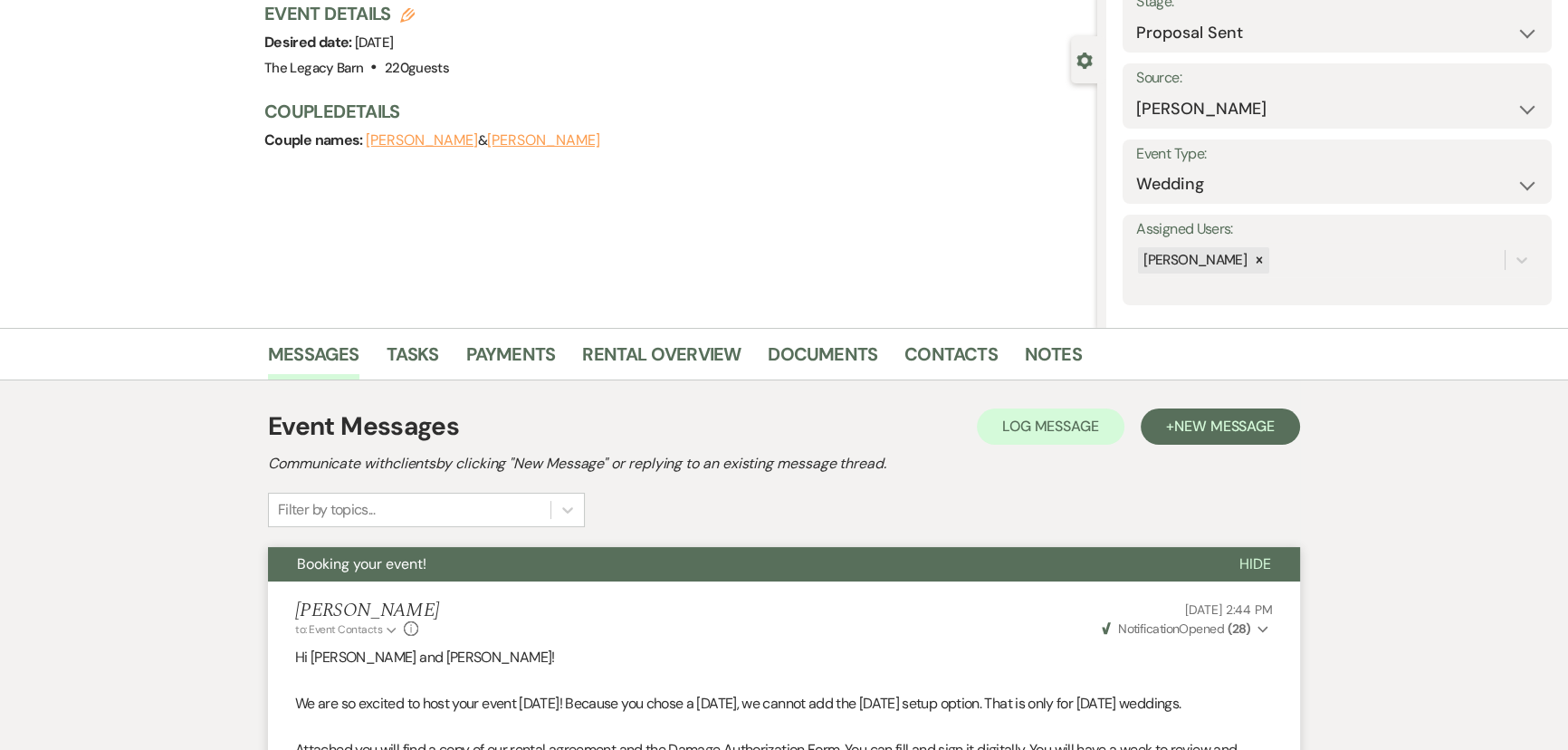
scroll to position [0, 0]
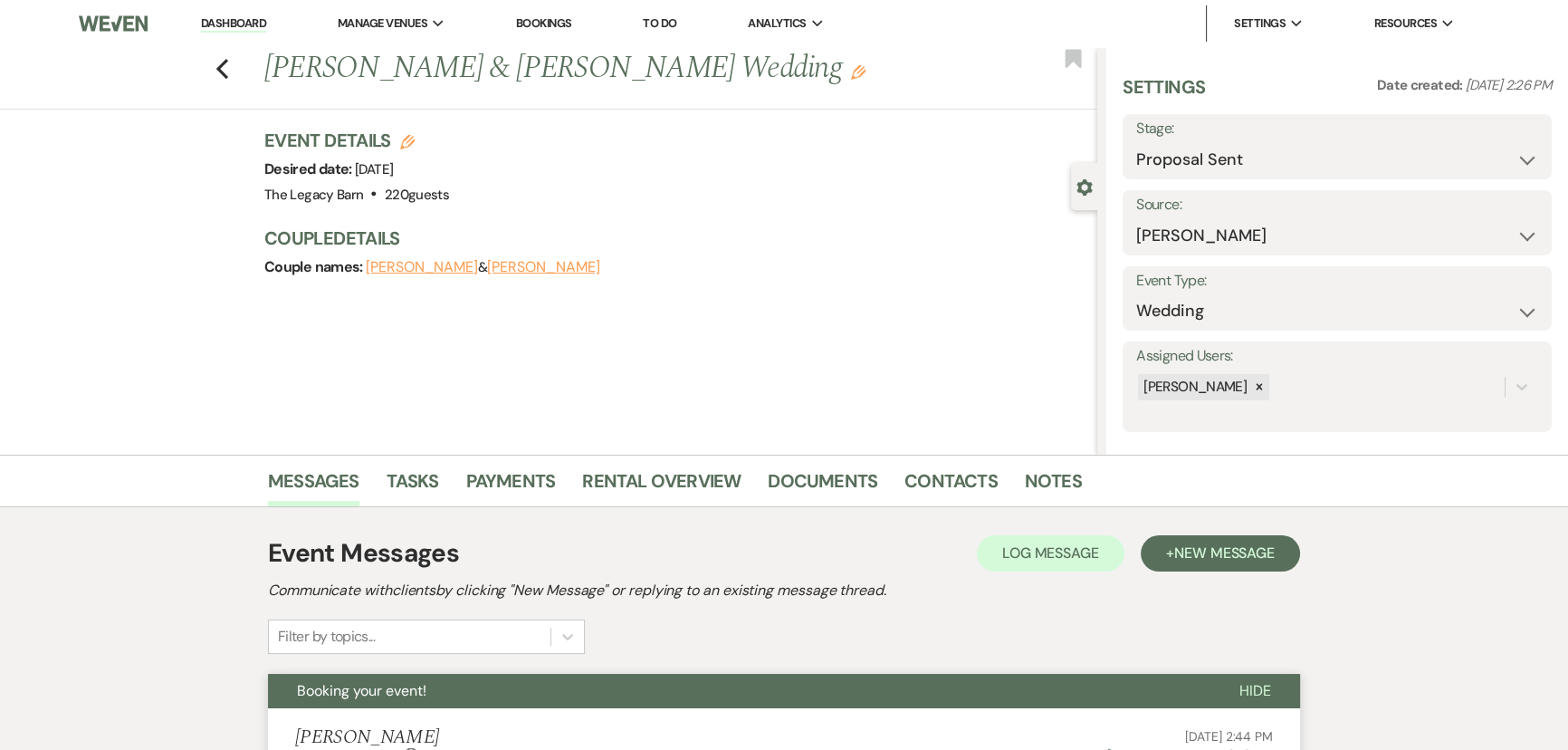
click at [227, 20] on link "Dashboard" at bounding box center [233, 24] width 65 height 17
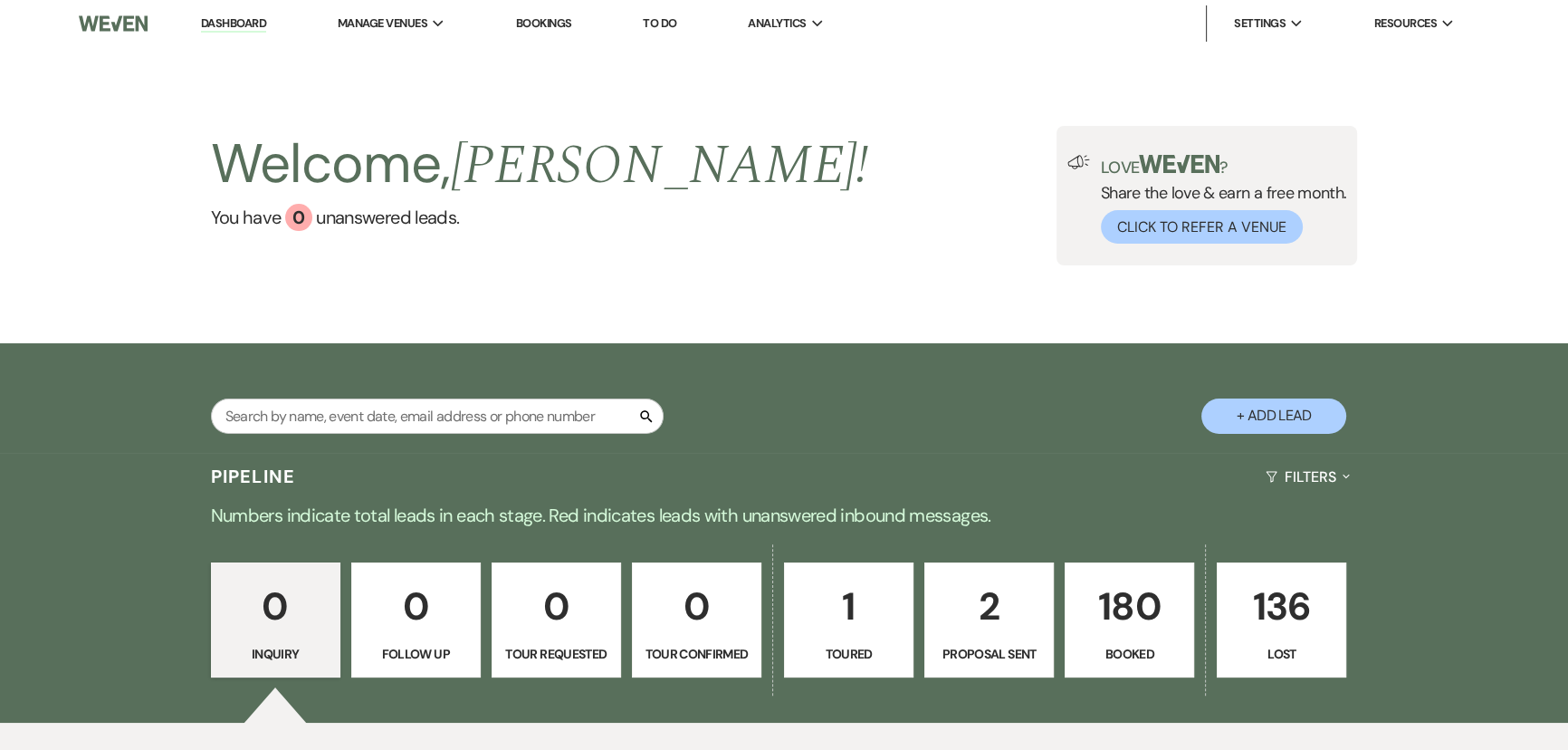
click at [1098, 630] on p "180" at bounding box center [1129, 606] width 106 height 60
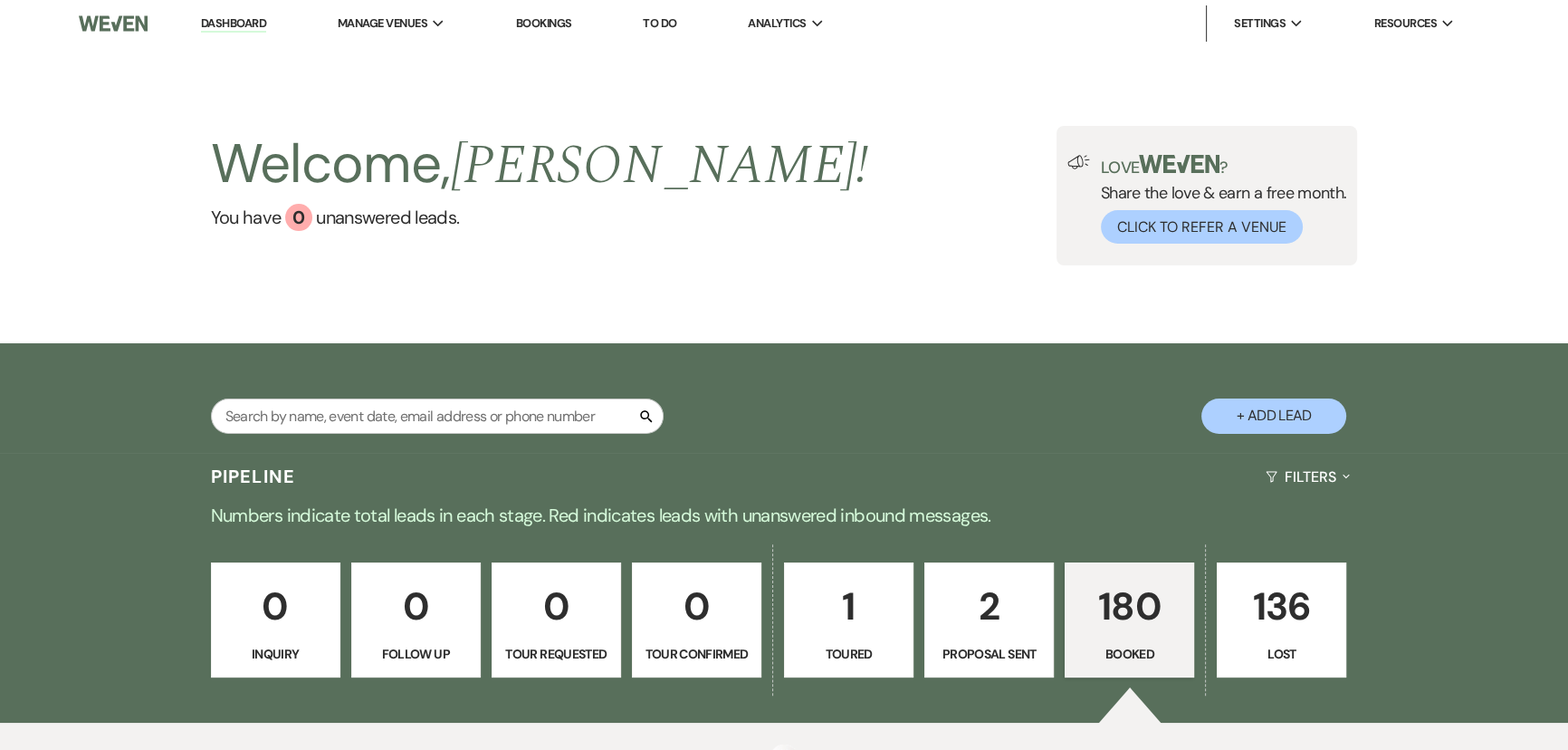
click at [982, 636] on p "2" at bounding box center [989, 606] width 106 height 60
select select "6"
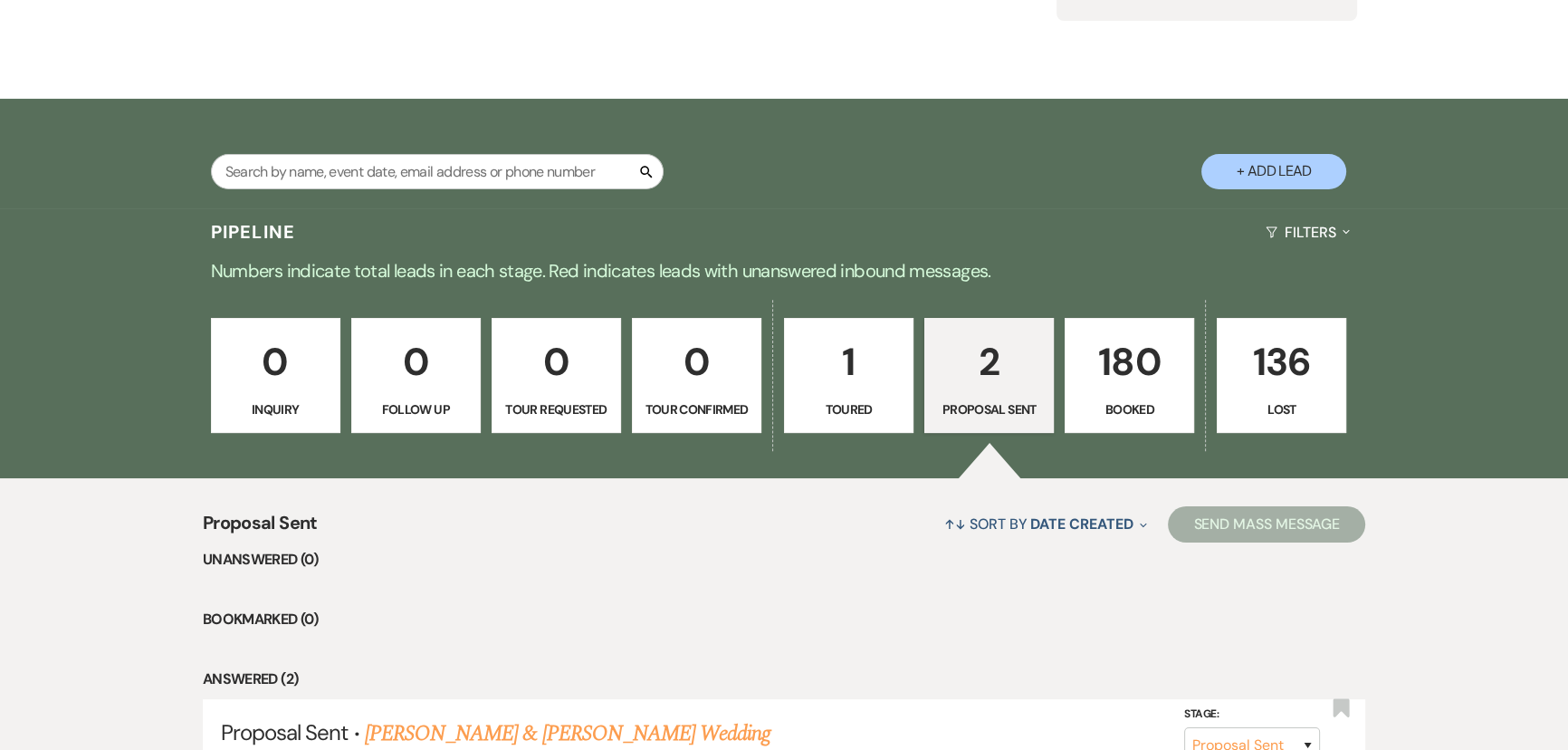
scroll to position [494, 0]
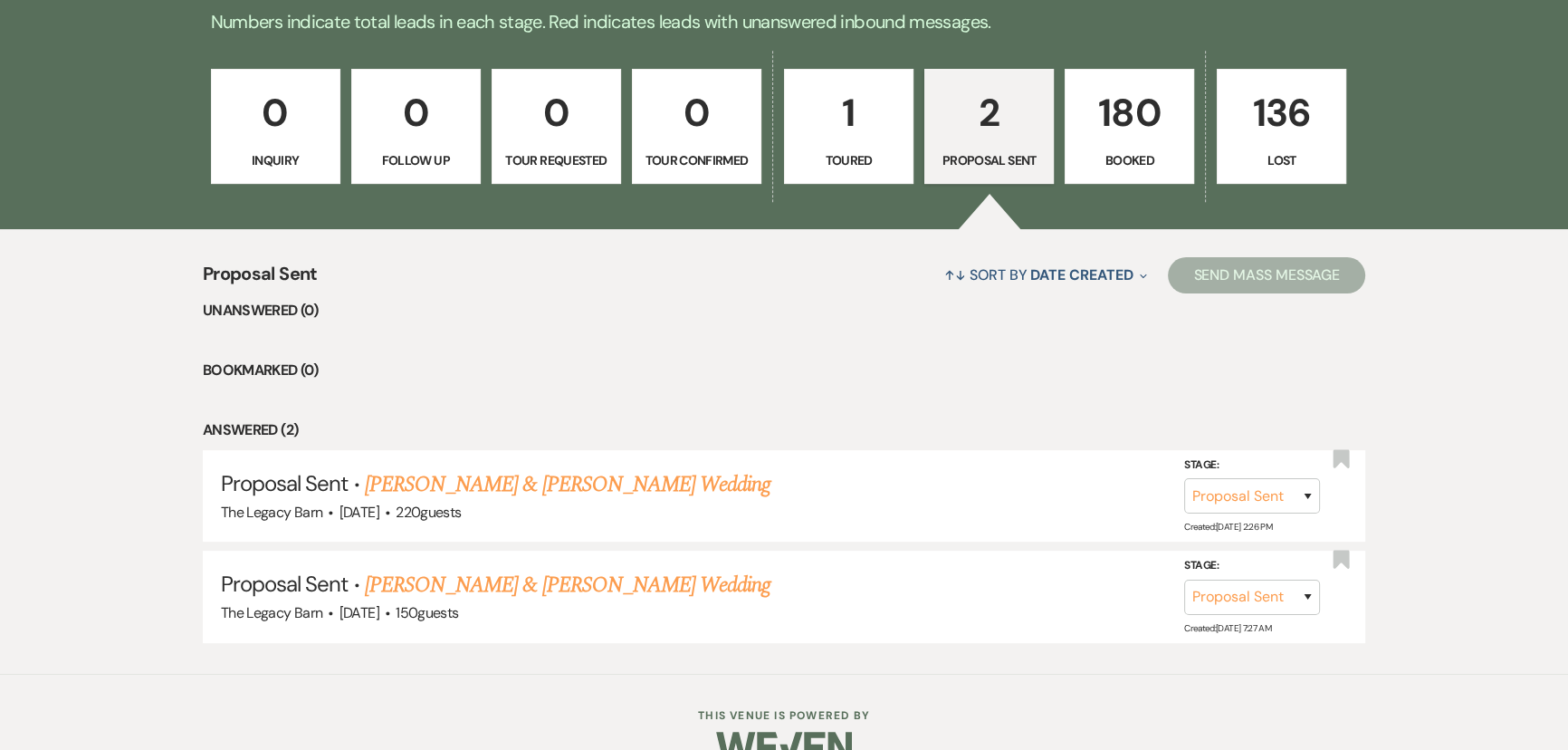
click at [1105, 142] on p "180" at bounding box center [1129, 112] width 106 height 60
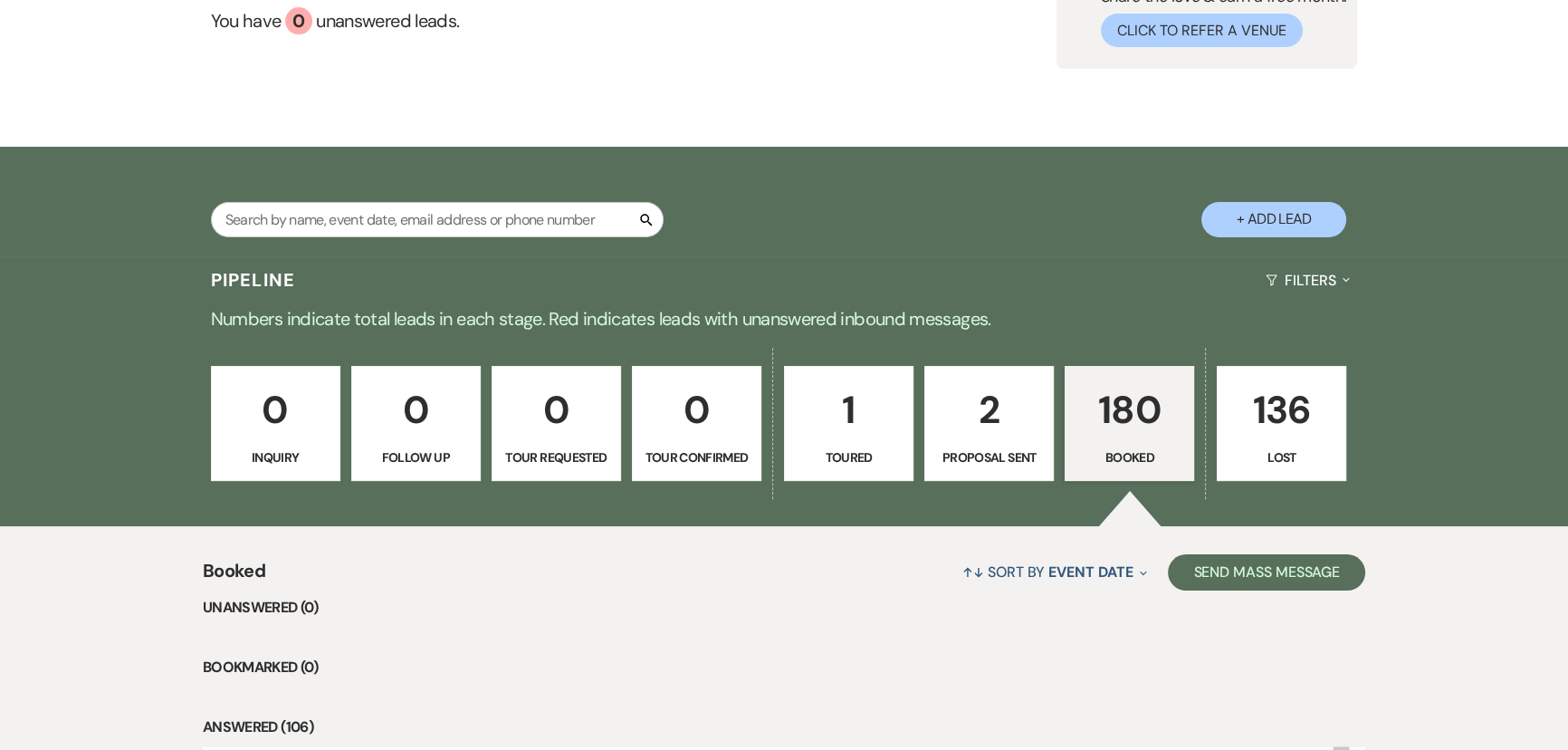
scroll to position [494, 0]
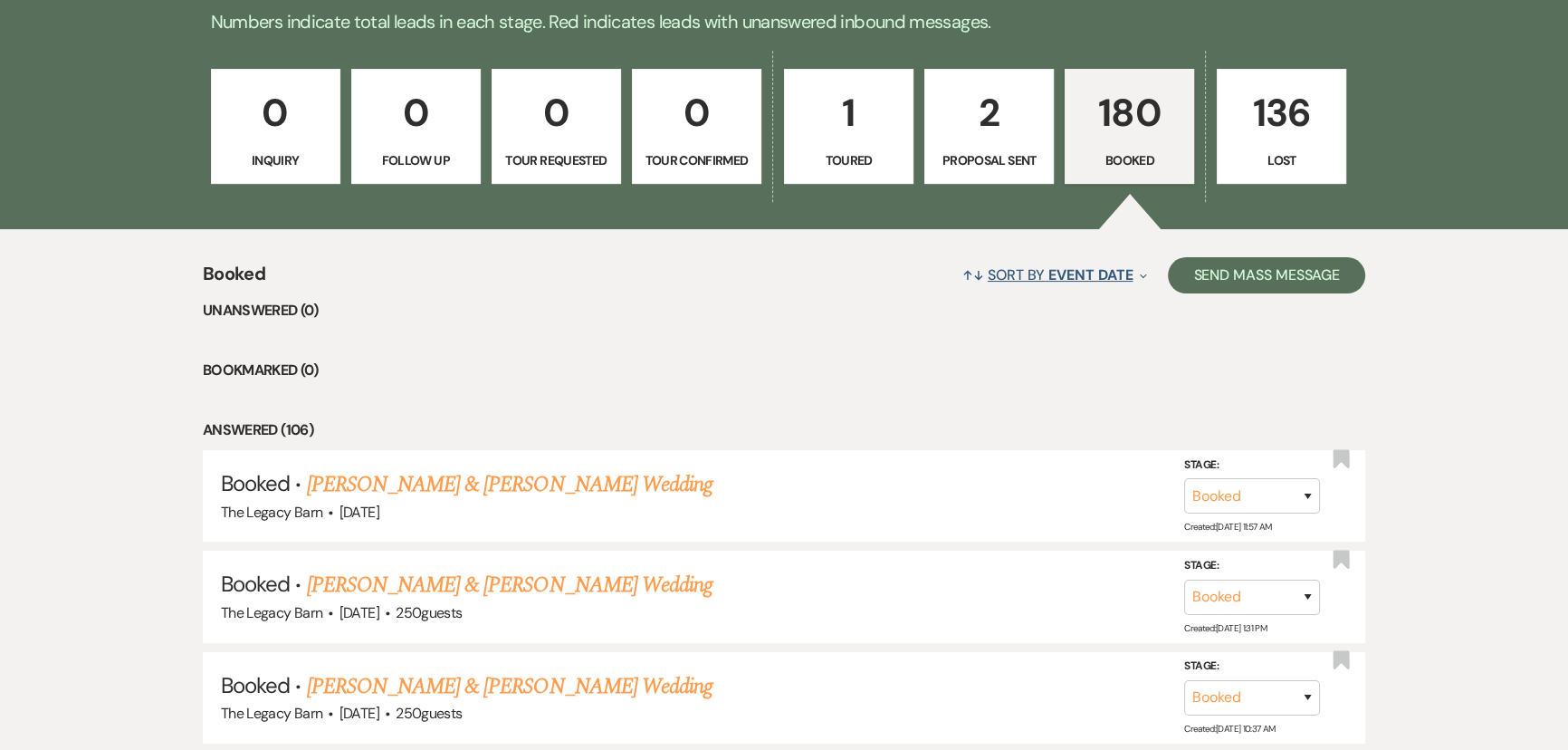
click at [1107, 274] on span "Event Date" at bounding box center [1091, 275] width 84 height 19
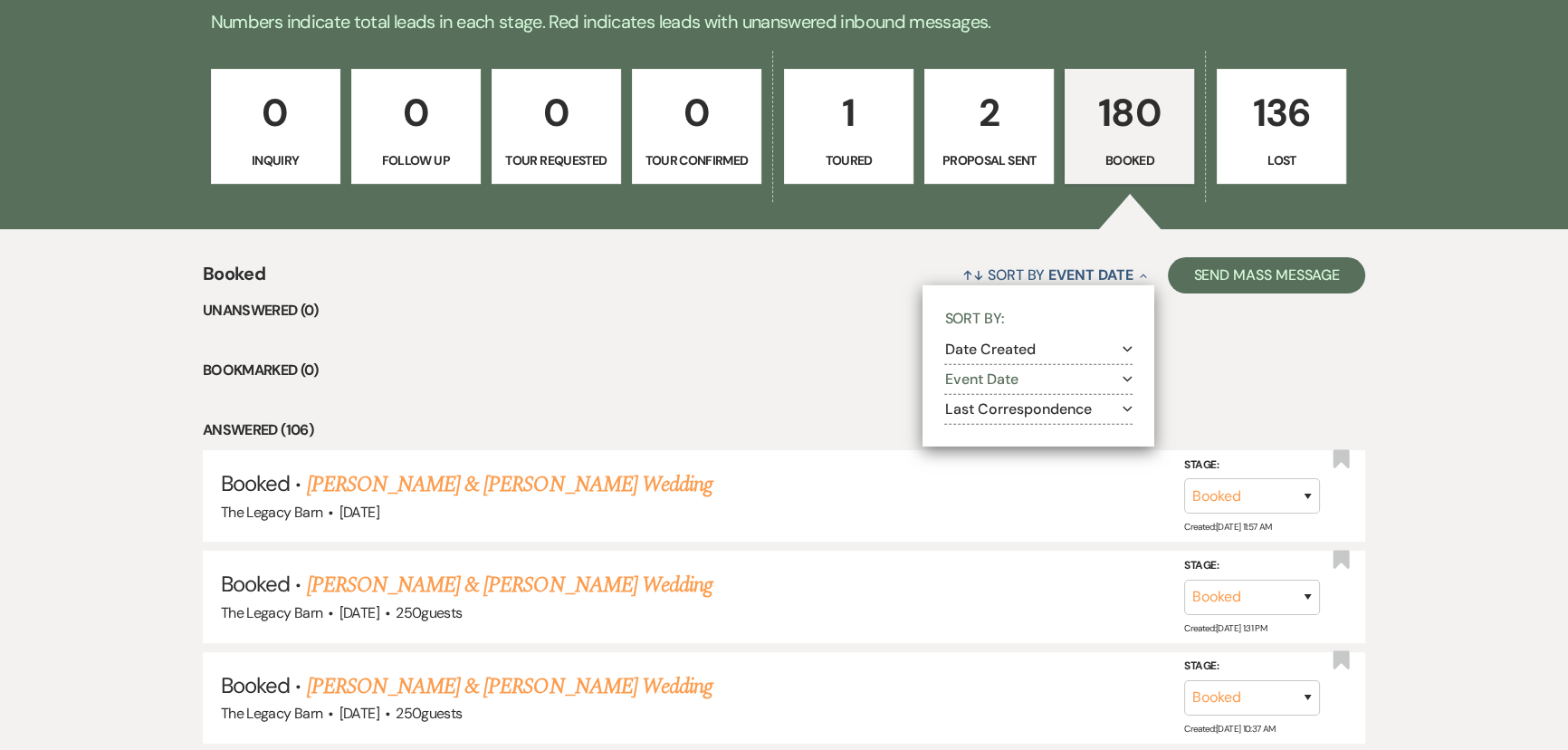
click at [986, 351] on button "Date Created Expand" at bounding box center [1039, 349] width 188 height 14
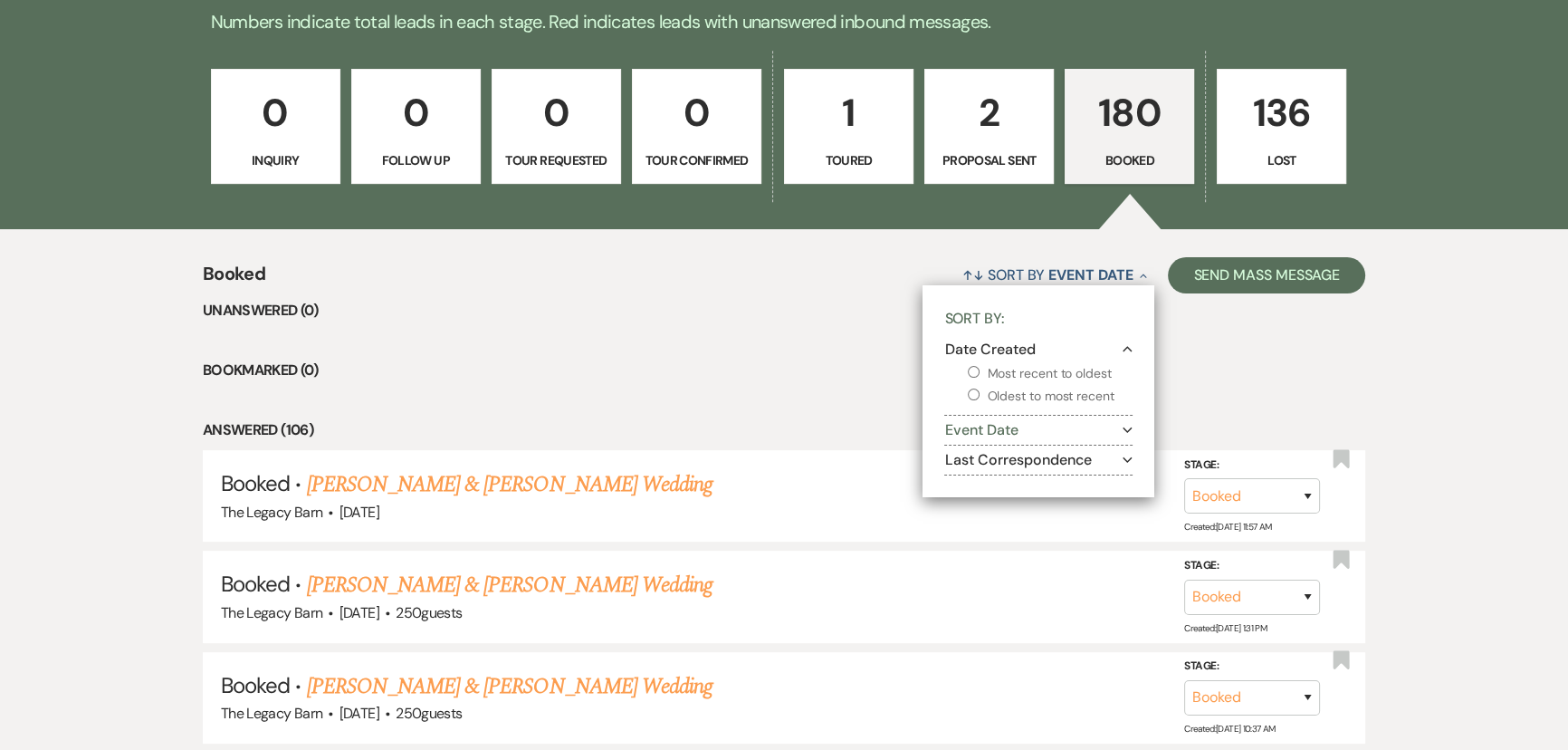
click at [972, 372] on input "Most recent to oldest" at bounding box center [974, 372] width 12 height 12
radio input "true"
click at [489, 483] on link "Malik Walker & Malik Walker's Wedding" at bounding box center [510, 485] width 405 height 33
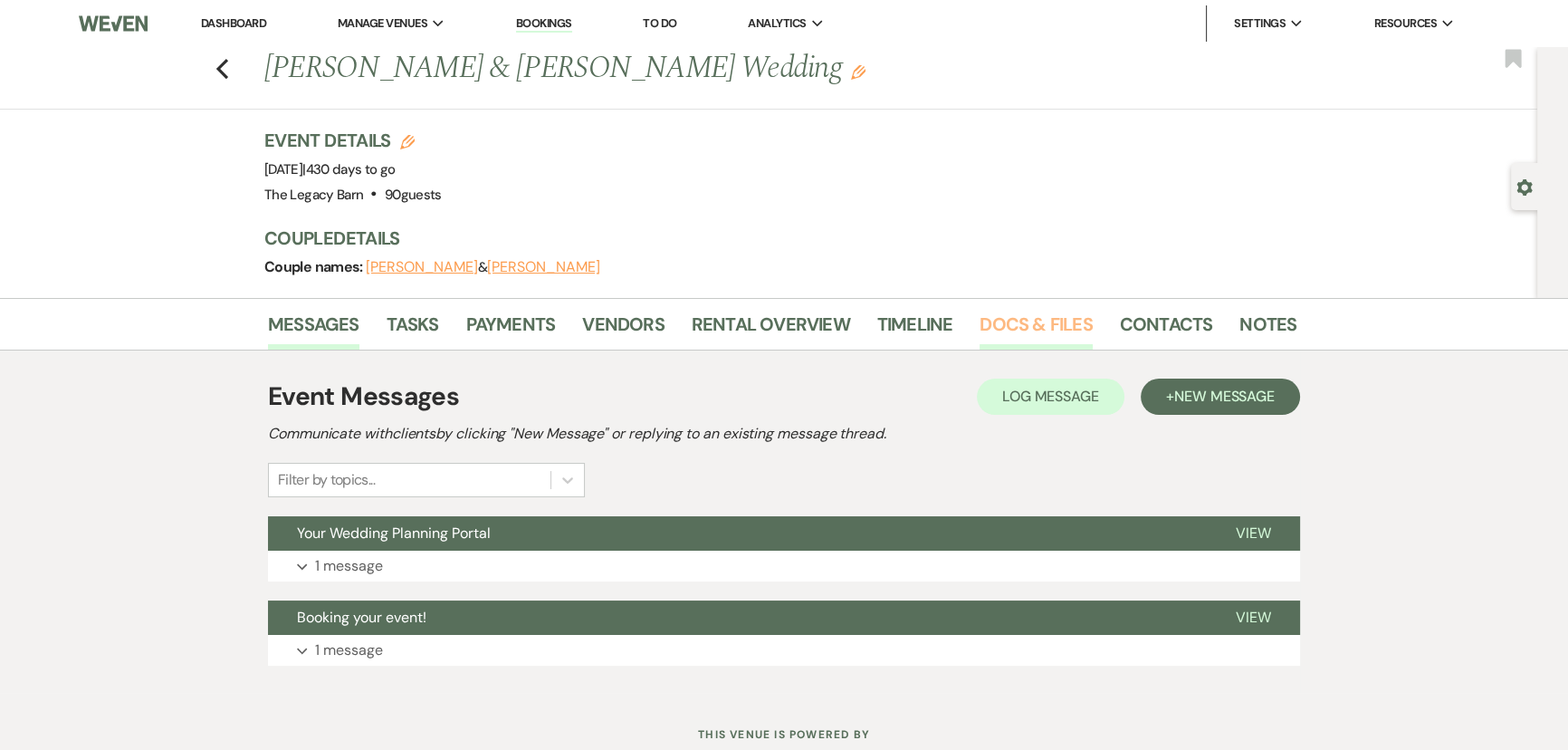
click at [1005, 330] on link "Docs & Files" at bounding box center [1035, 329] width 112 height 39
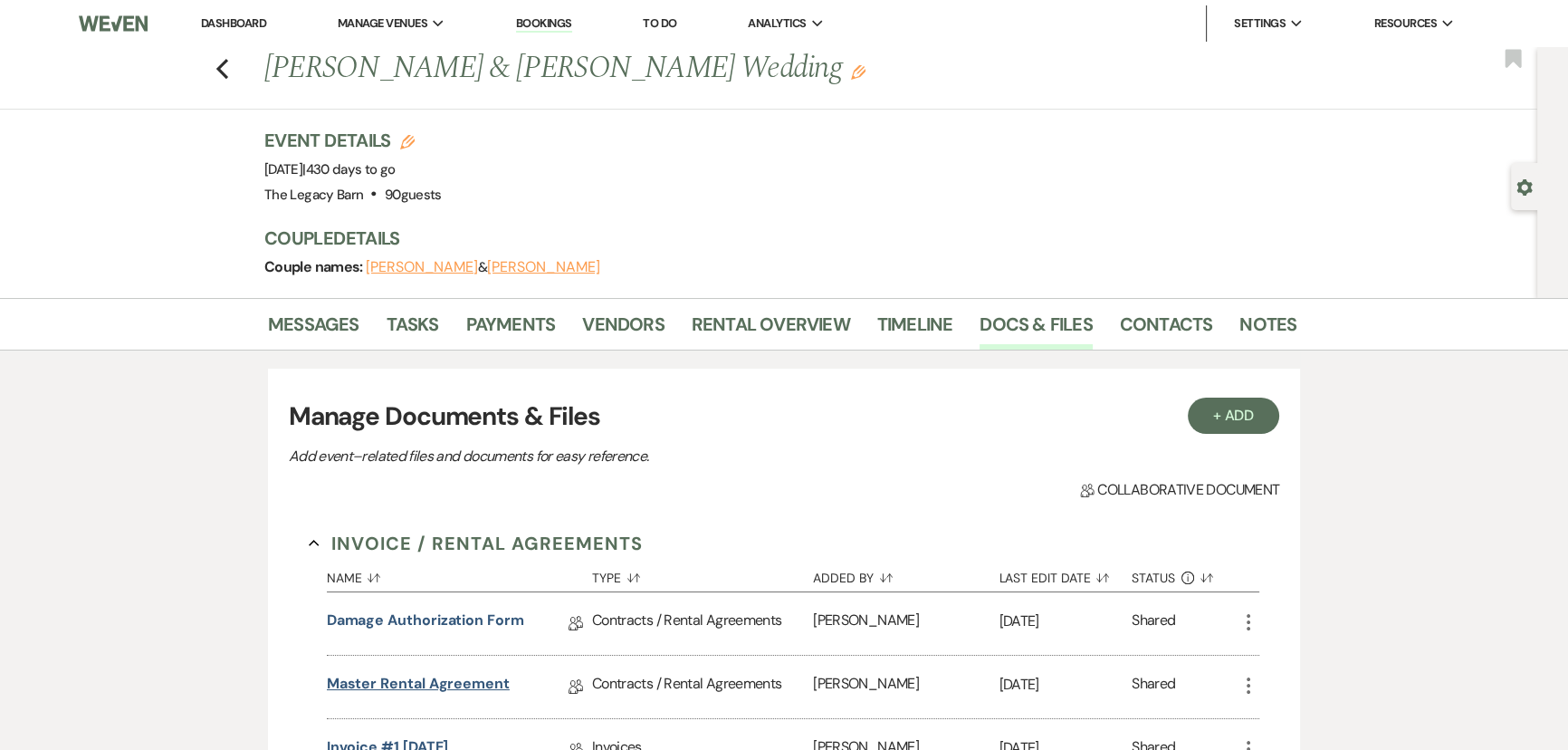
click at [392, 681] on link "Master Rental Agreement" at bounding box center [418, 687] width 182 height 28
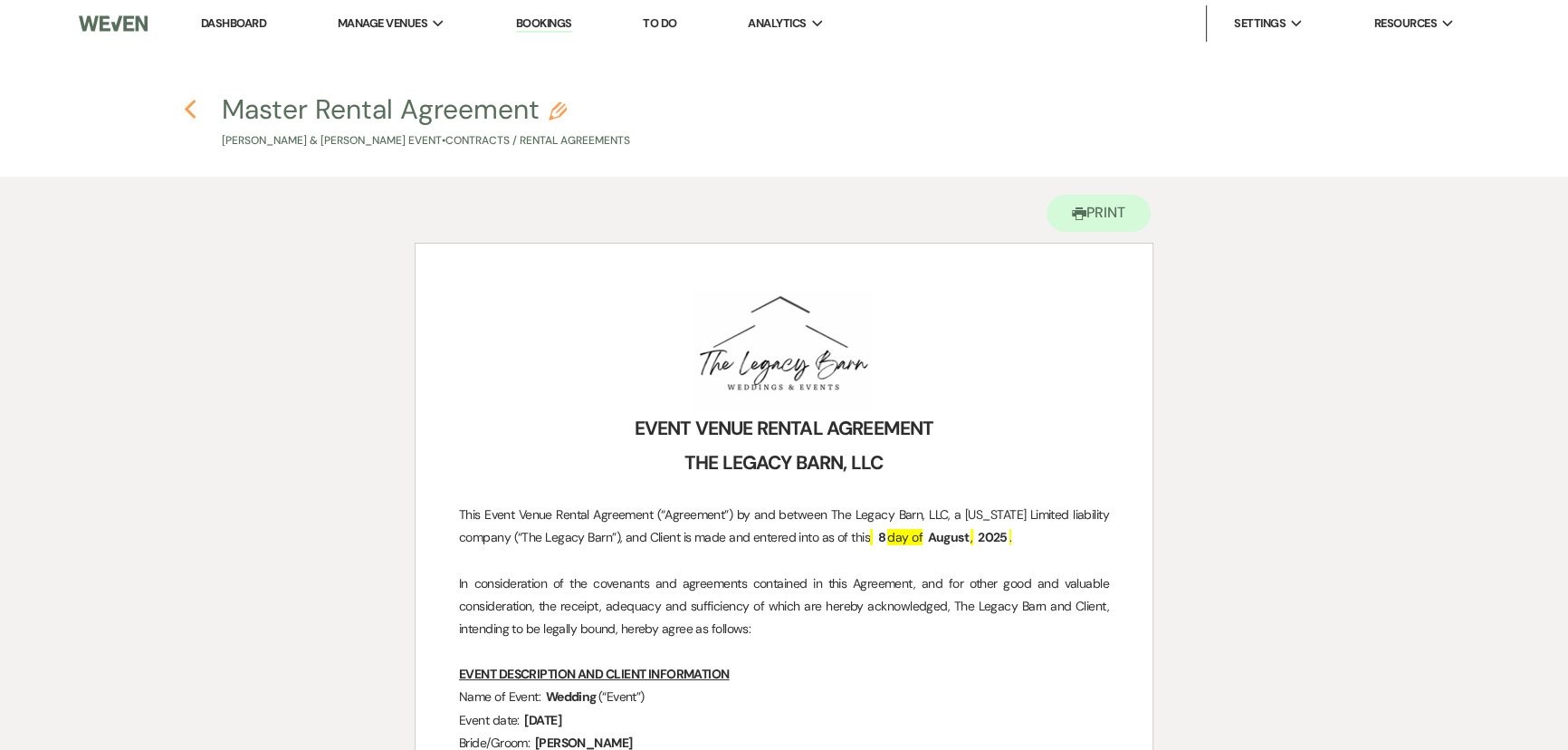
click at [195, 109] on icon "Previous" at bounding box center [190, 109] width 13 height 22
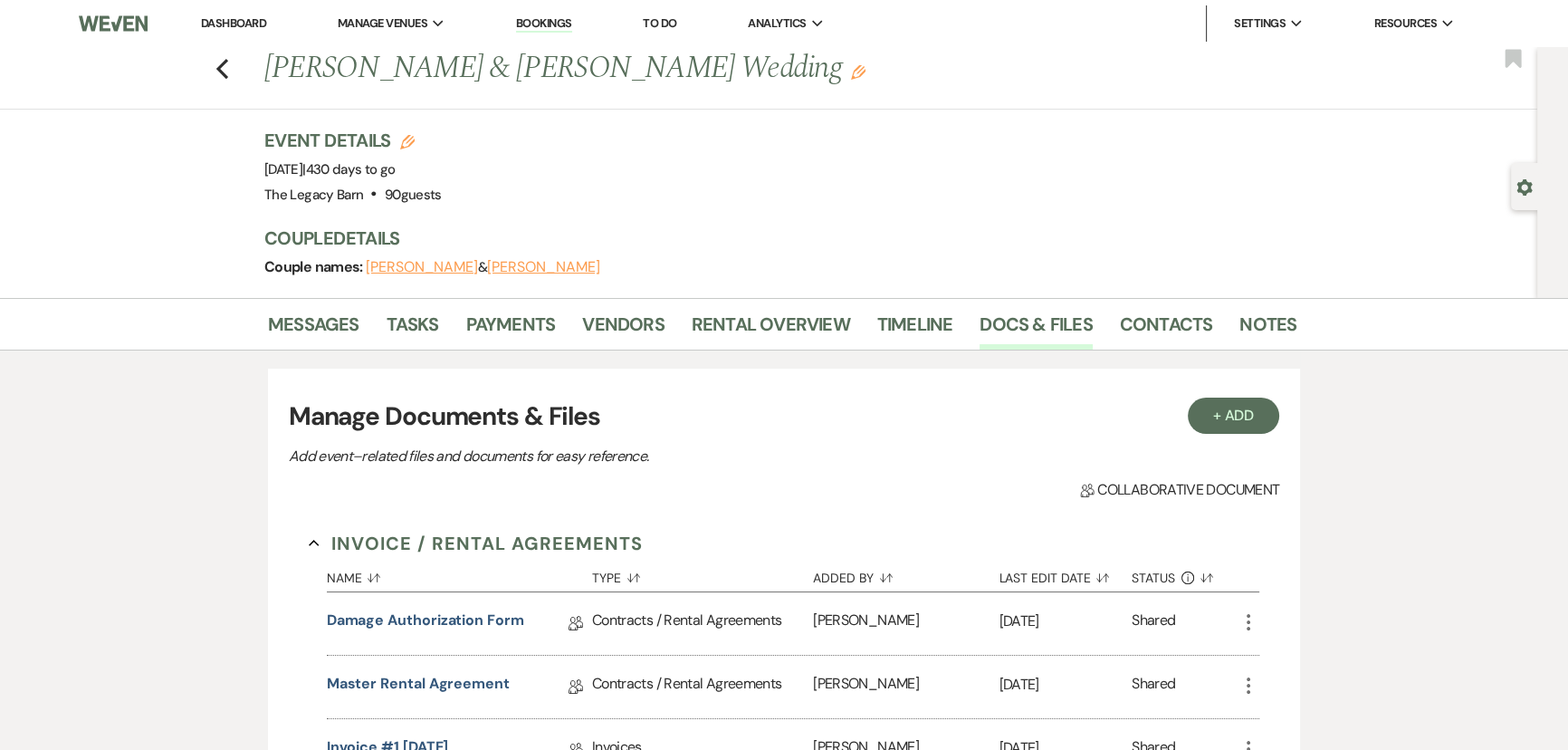
click at [408, 264] on button "Malik Walker" at bounding box center [422, 267] width 112 height 14
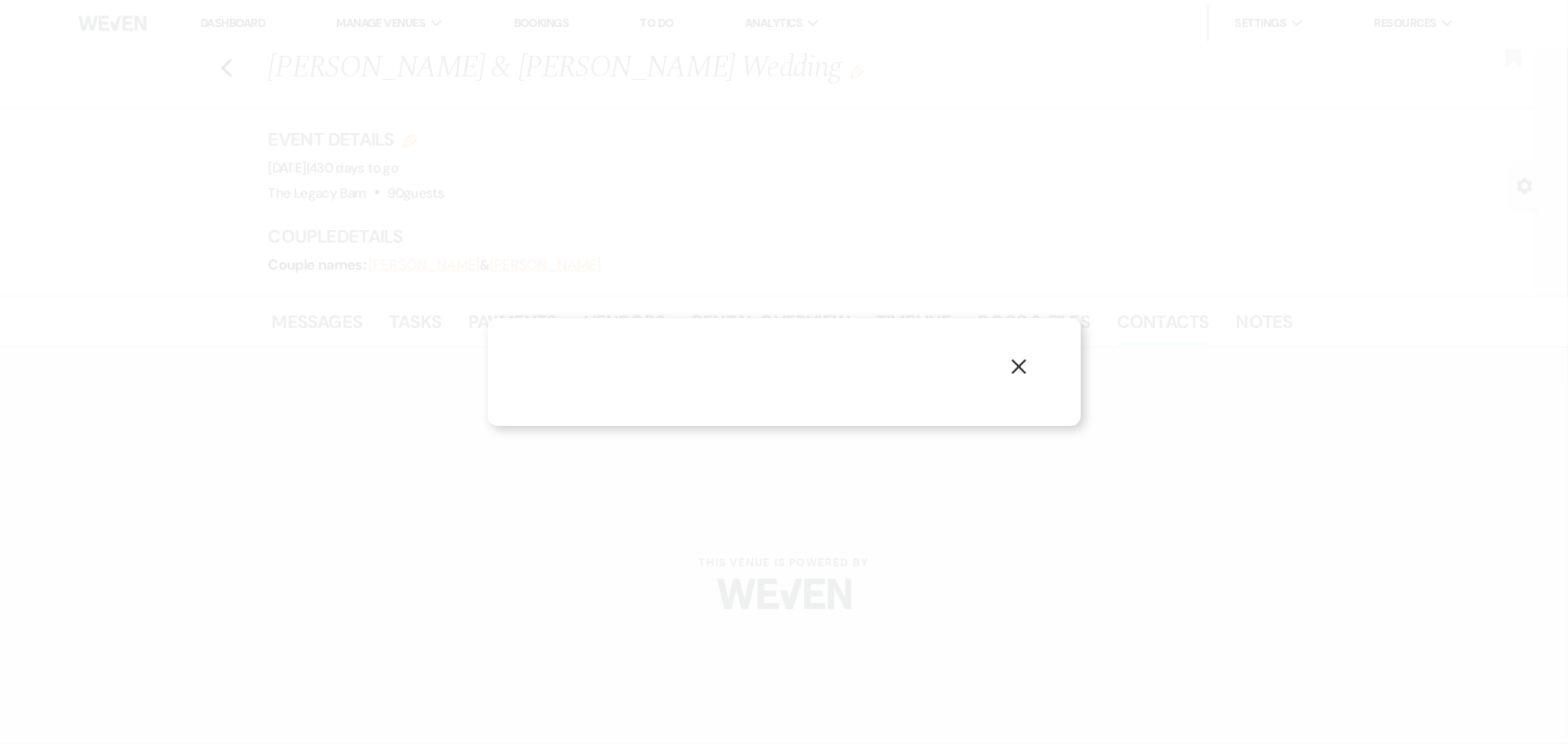
select select "1"
select select "email"
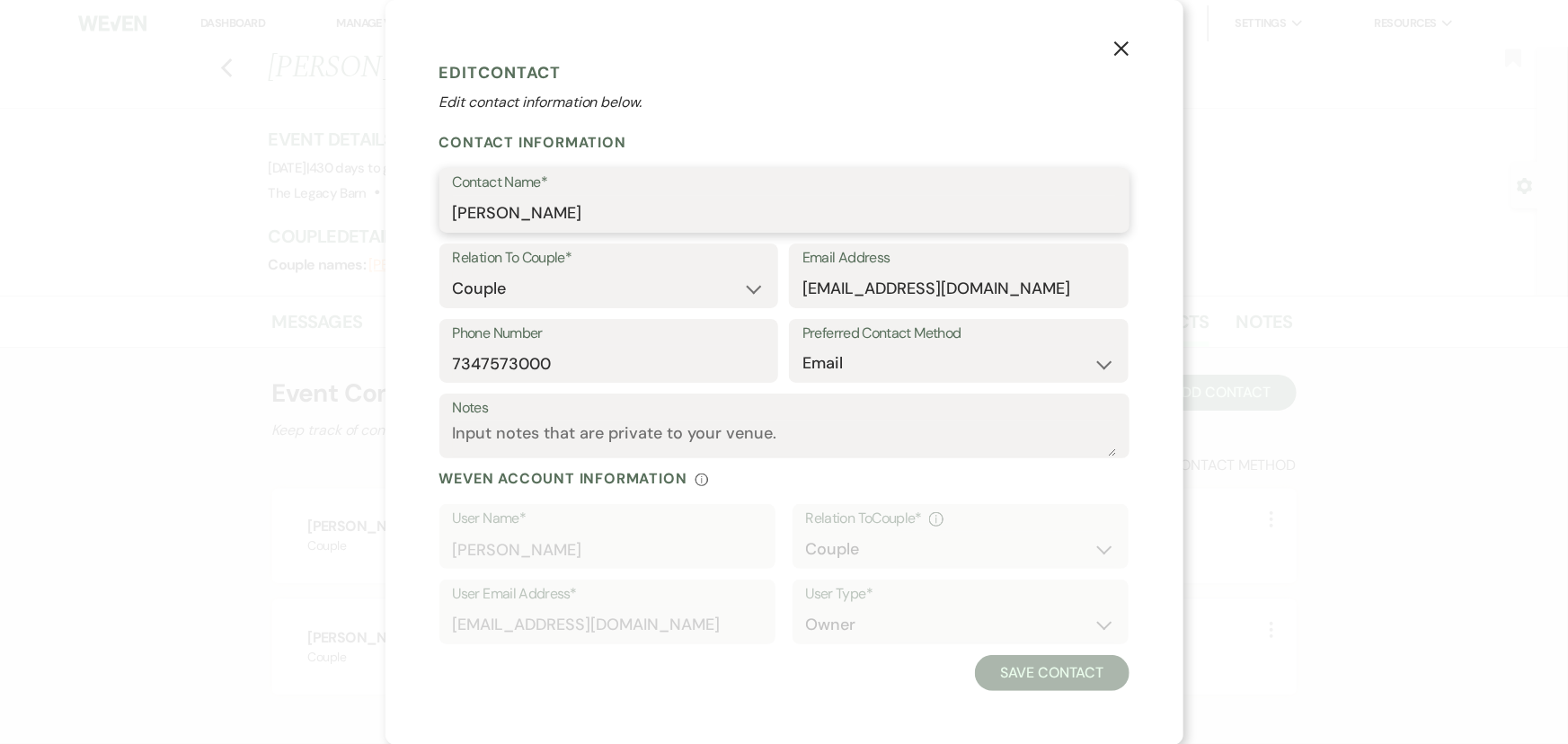
drag, startPoint x: 551, startPoint y: 212, endPoint x: 419, endPoint y: 209, distance: 132.0
click at [419, 209] on div "X Edit Contact Edit contact information below. Contact Information Contact Name…" at bounding box center [784, 372] width 797 height 745
type input "Michelle Harp"
click at [1015, 677] on button "Save Contact" at bounding box center [1051, 673] width 153 height 36
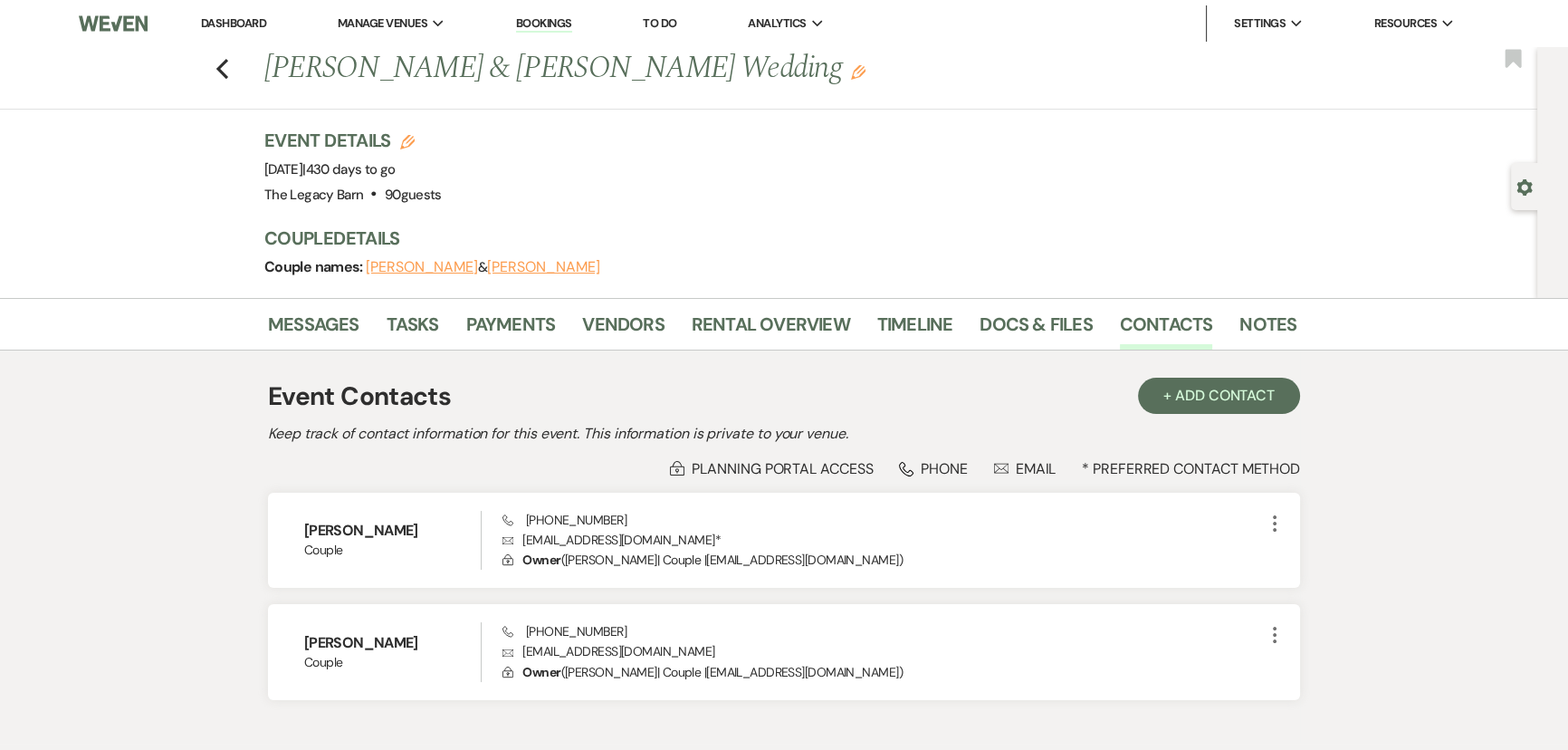
click at [216, 24] on link "Dashboard" at bounding box center [233, 23] width 65 height 15
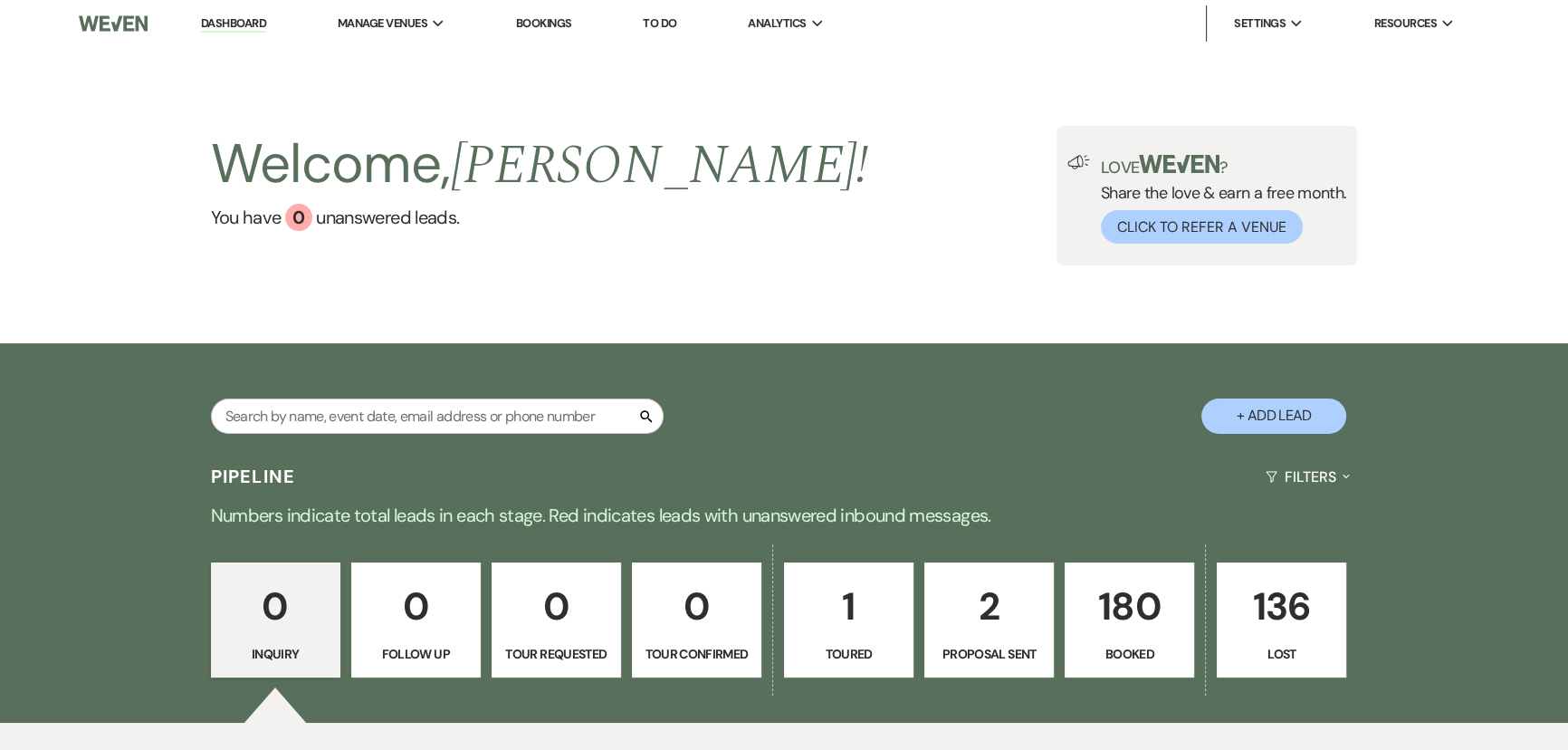
click at [951, 626] on p "2" at bounding box center [989, 606] width 106 height 60
select select "6"
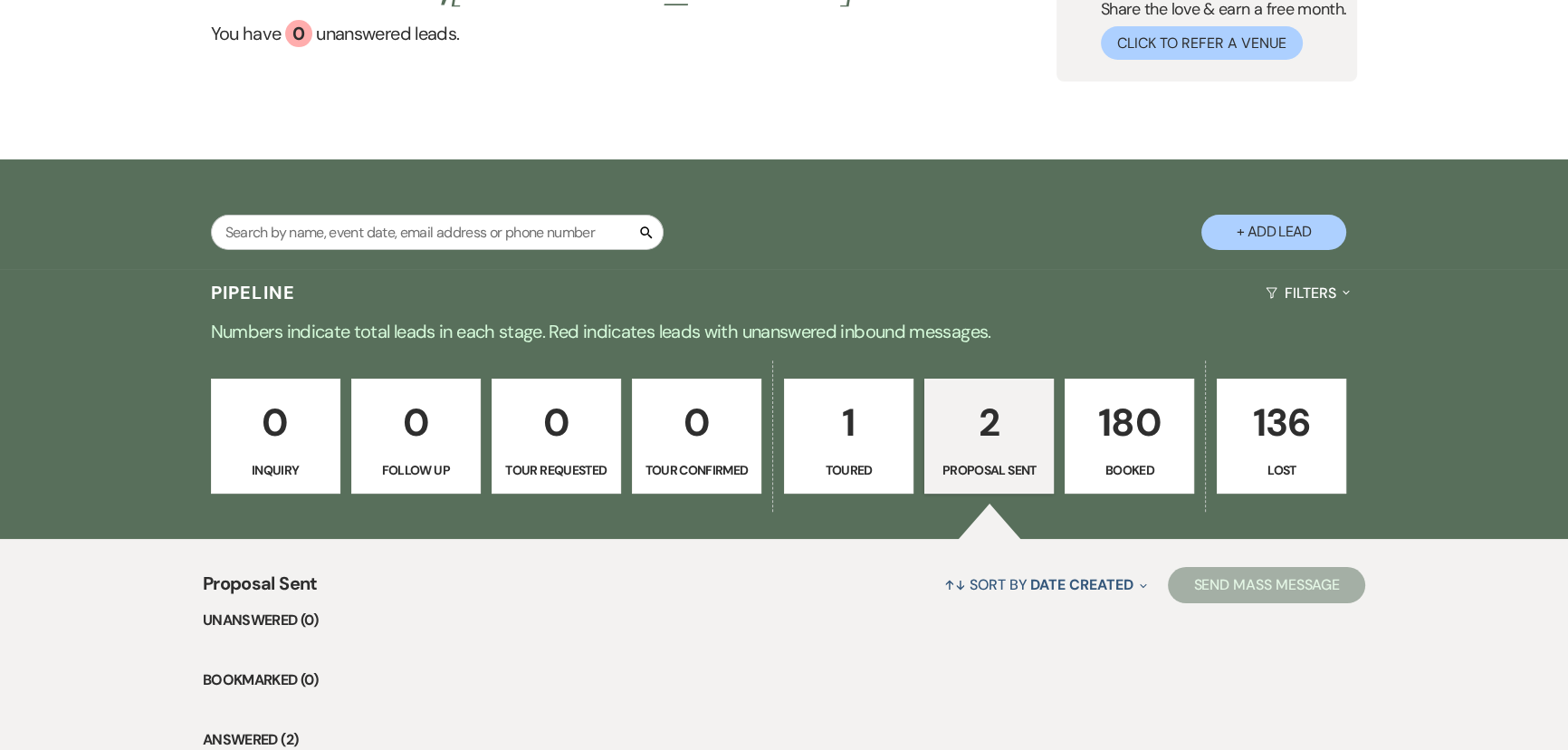
scroll to position [494, 0]
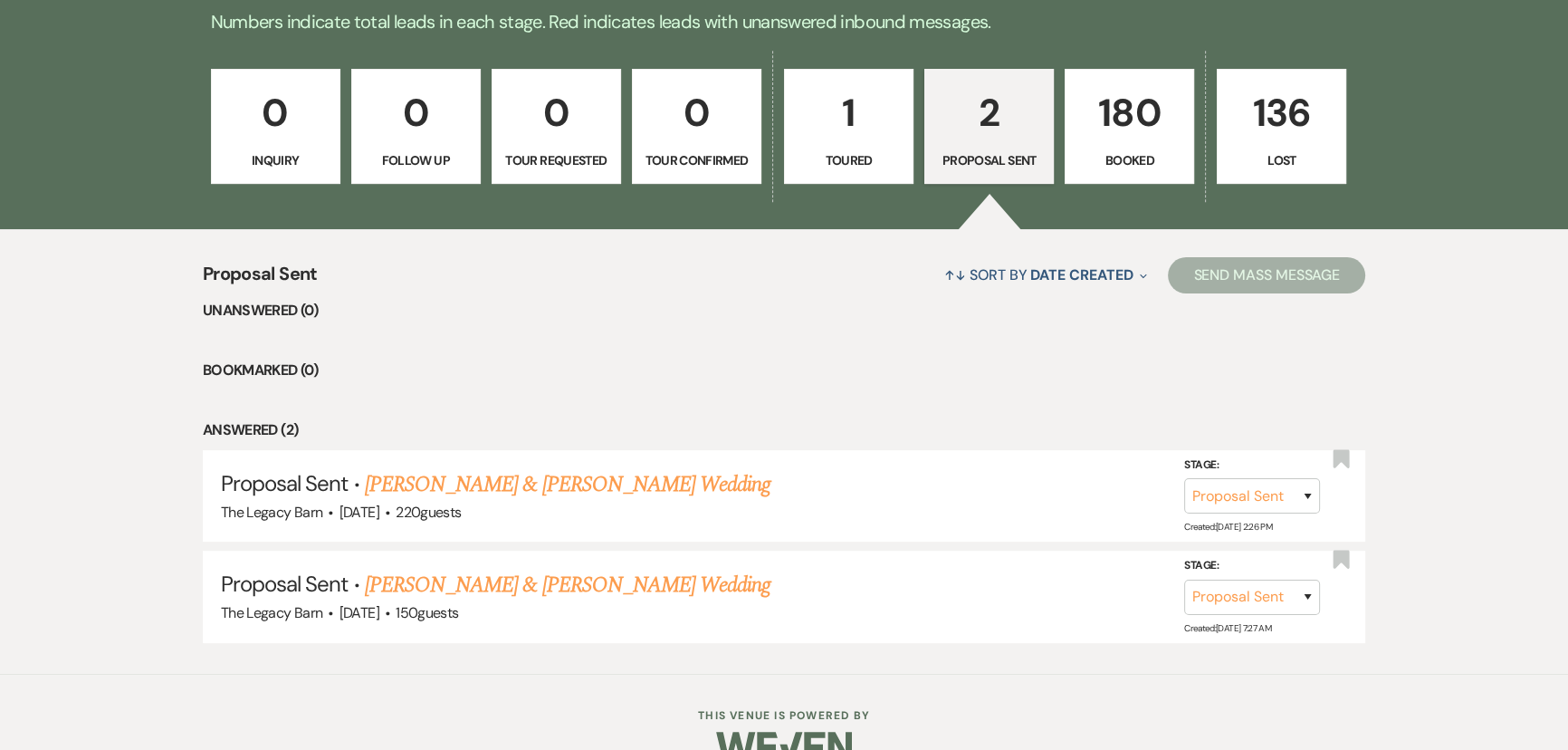
click at [1113, 115] on p "180" at bounding box center [1129, 112] width 106 height 60
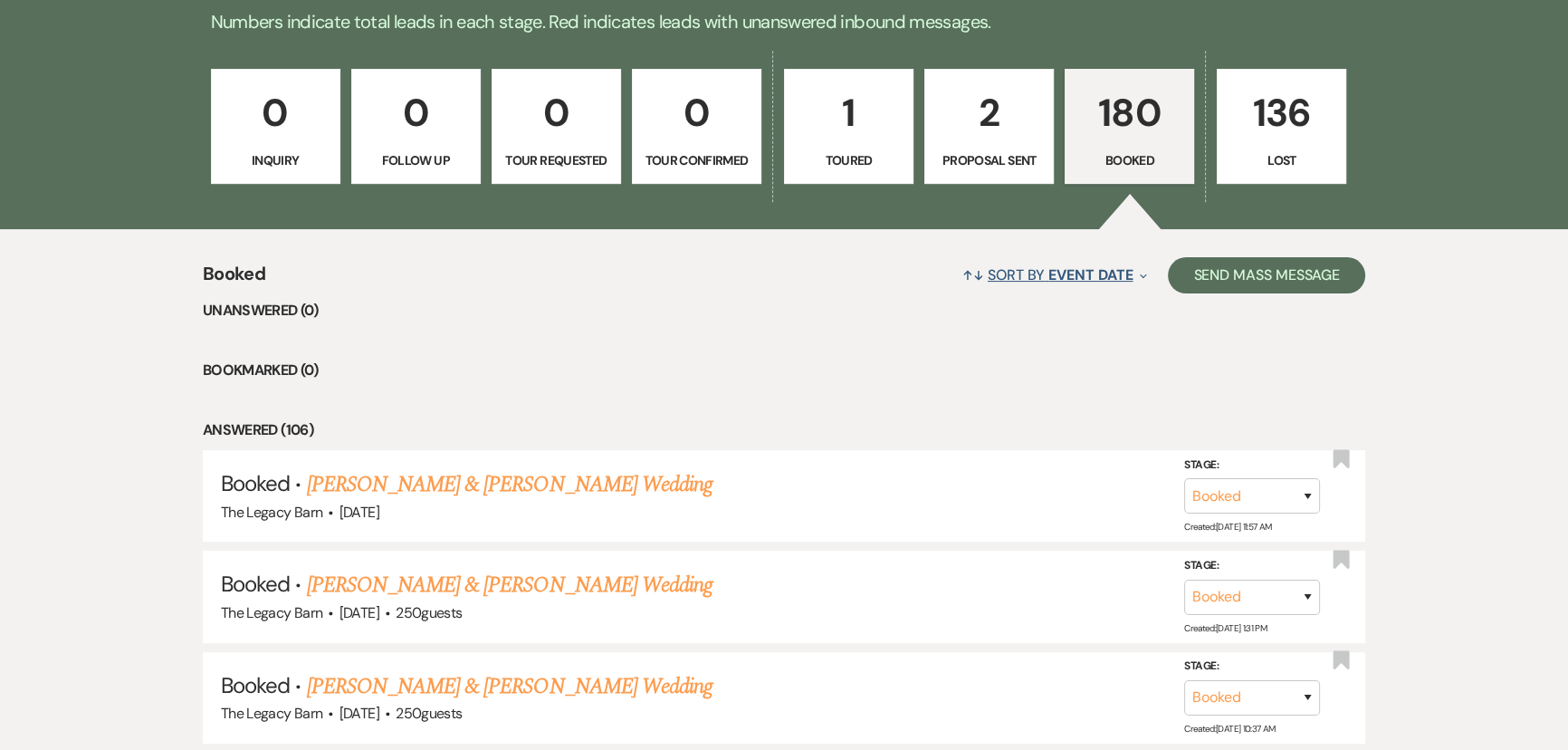
click at [1049, 274] on span "Event Date" at bounding box center [1091, 275] width 84 height 19
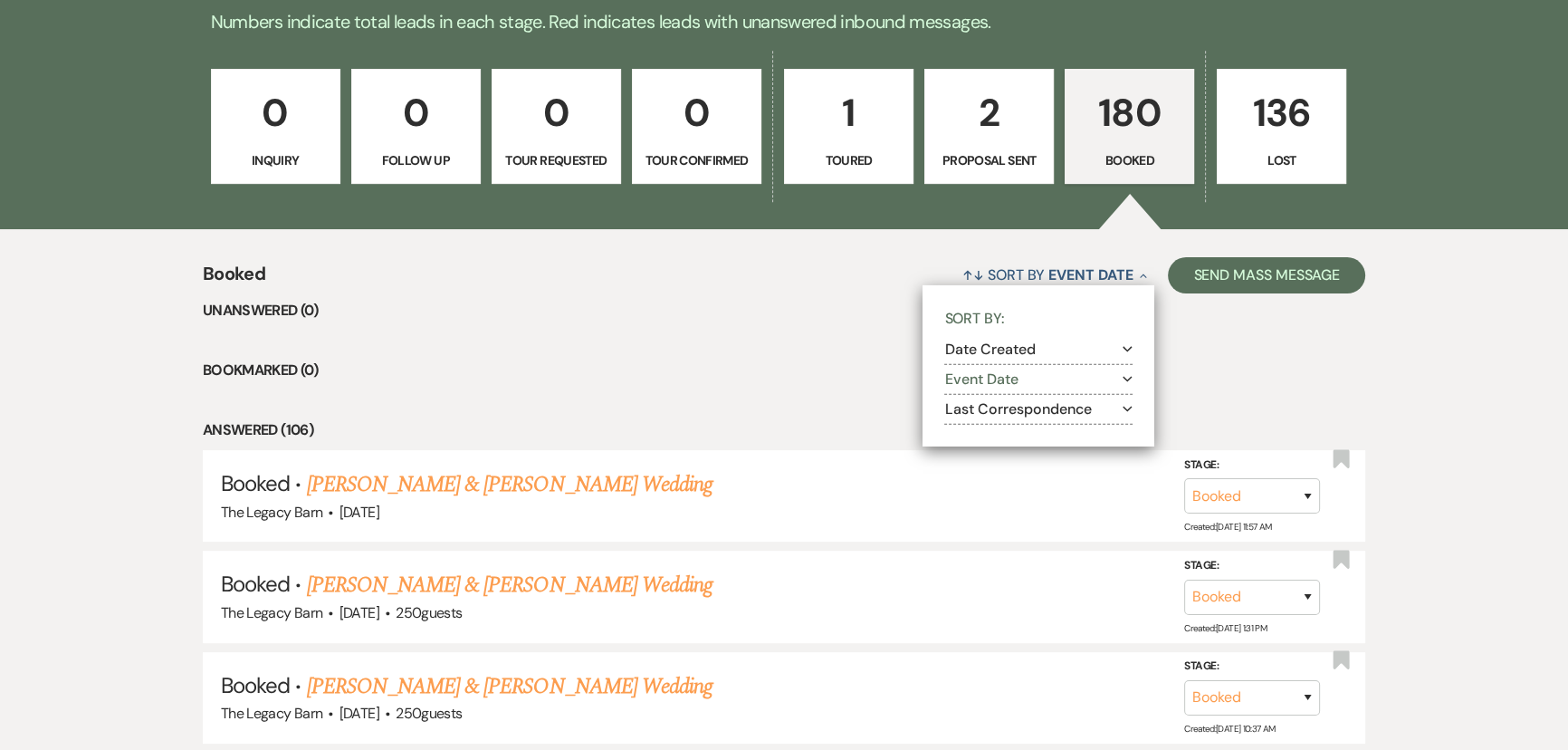
click at [963, 351] on button "Date Created Expand" at bounding box center [1039, 349] width 188 height 14
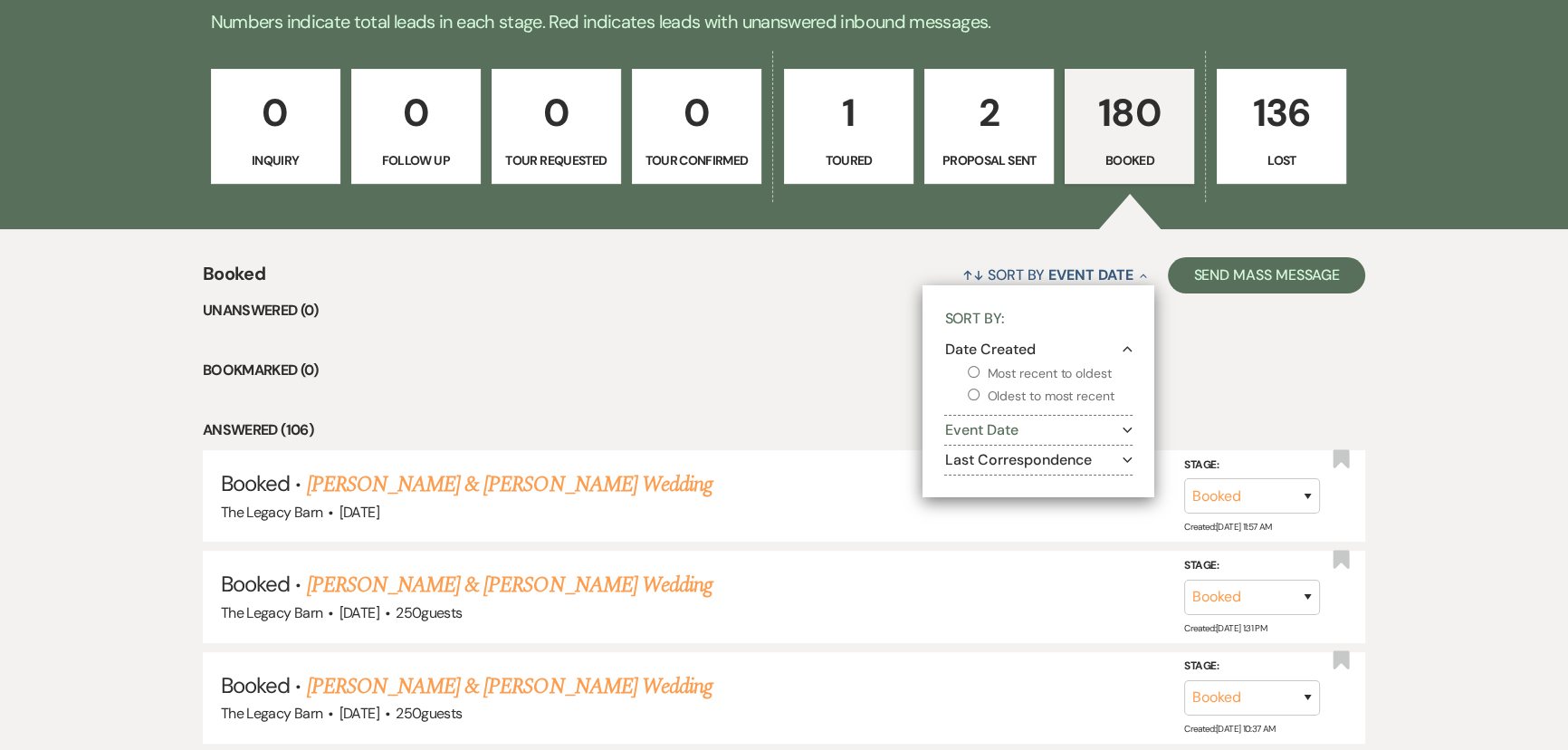
click at [971, 366] on input "Most recent to oldest" at bounding box center [974, 372] width 12 height 12
radio input "true"
click at [497, 583] on link "Mackenzie Miller & Gavin Bierlein's Wedding" at bounding box center [510, 585] width 405 height 33
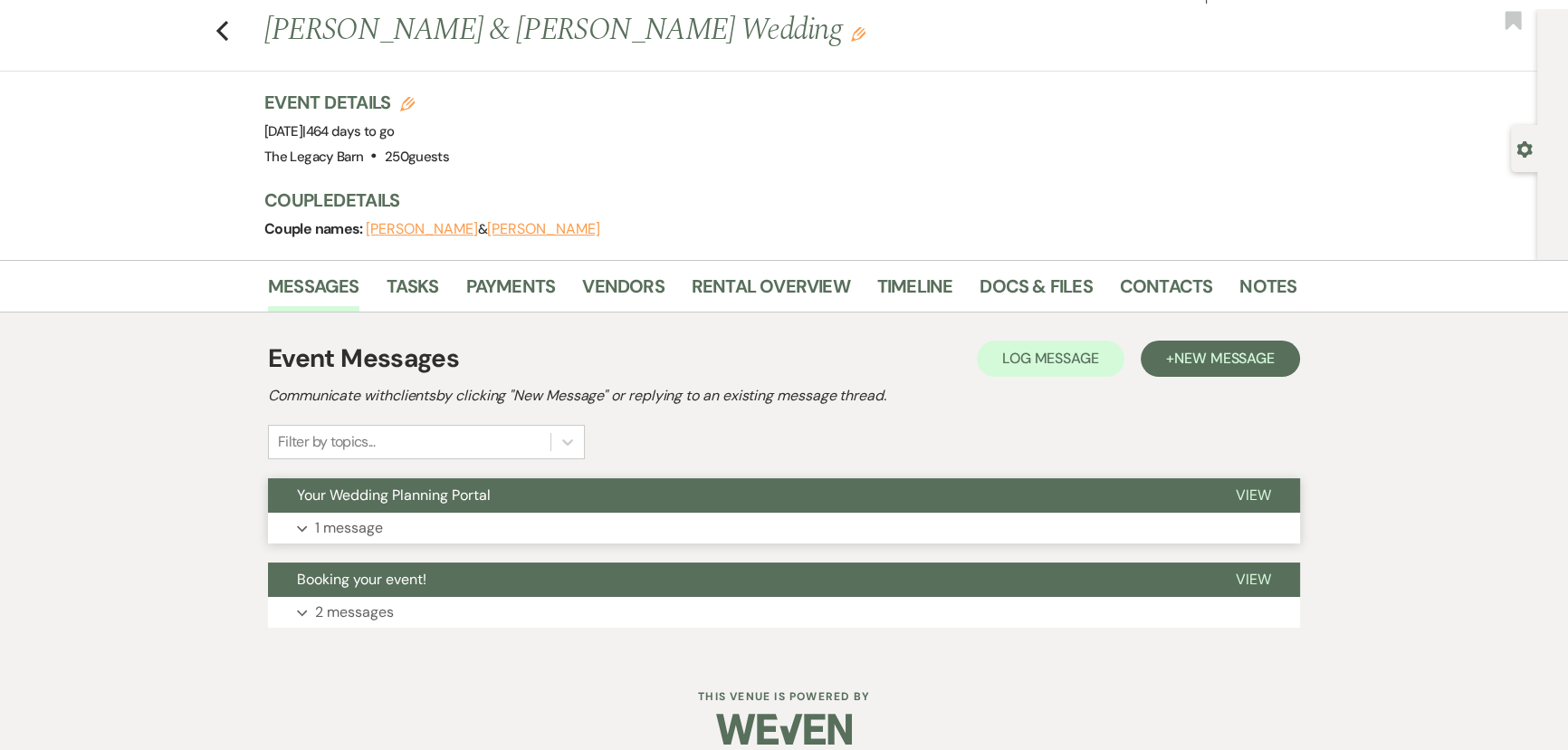
scroll to position [59, 0]
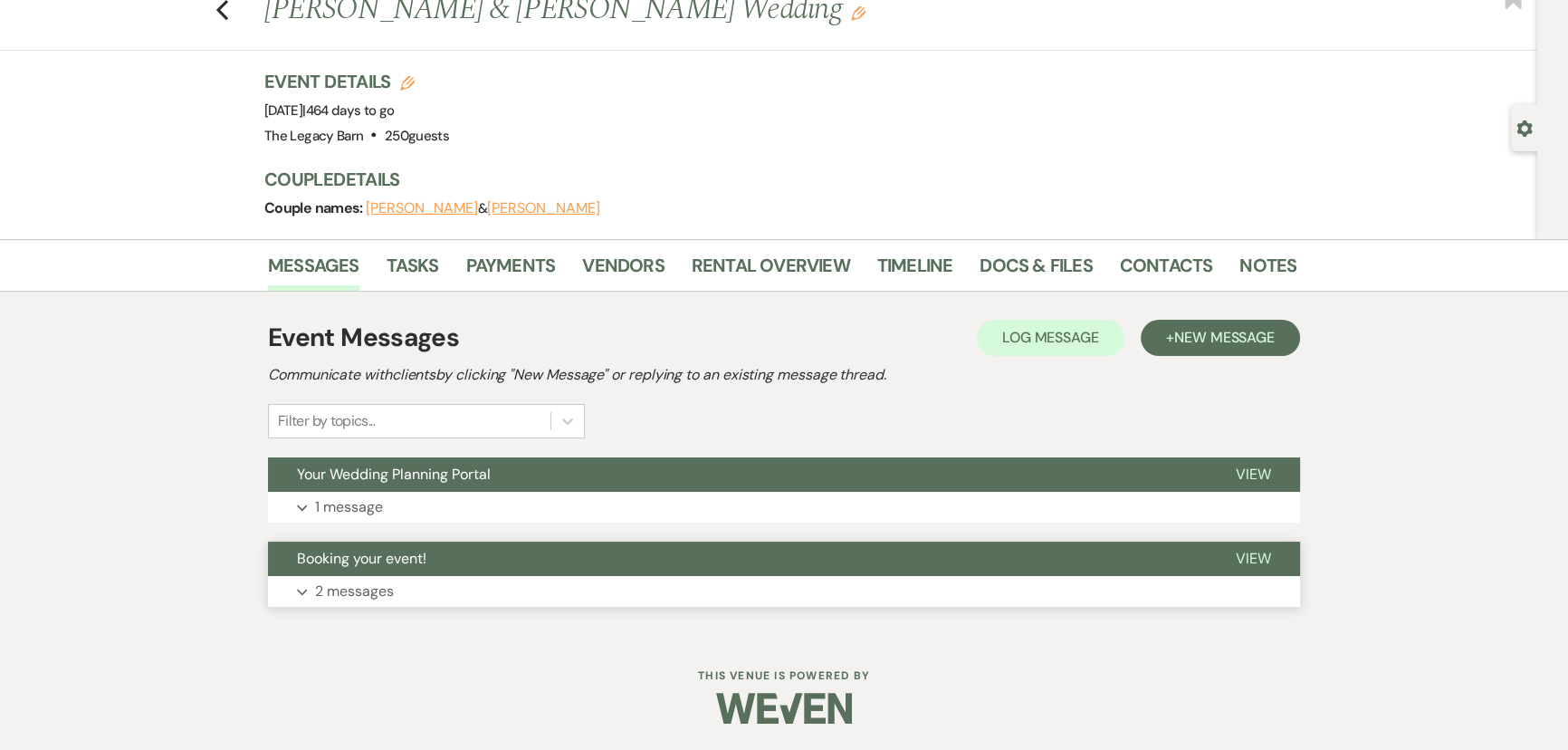
click at [383, 551] on span "Booking your event!" at bounding box center [361, 558] width 130 height 19
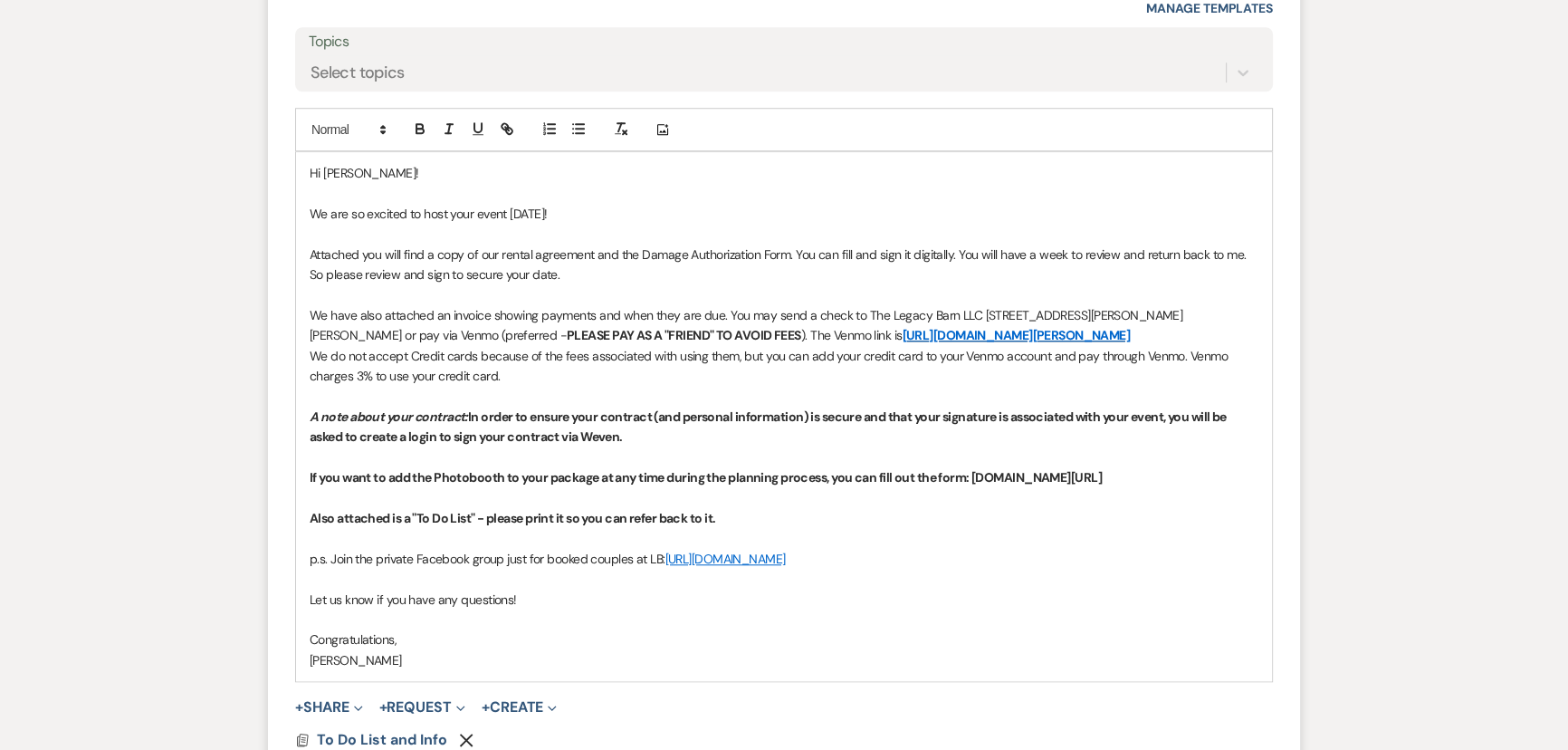
scroll to position [2019, 0]
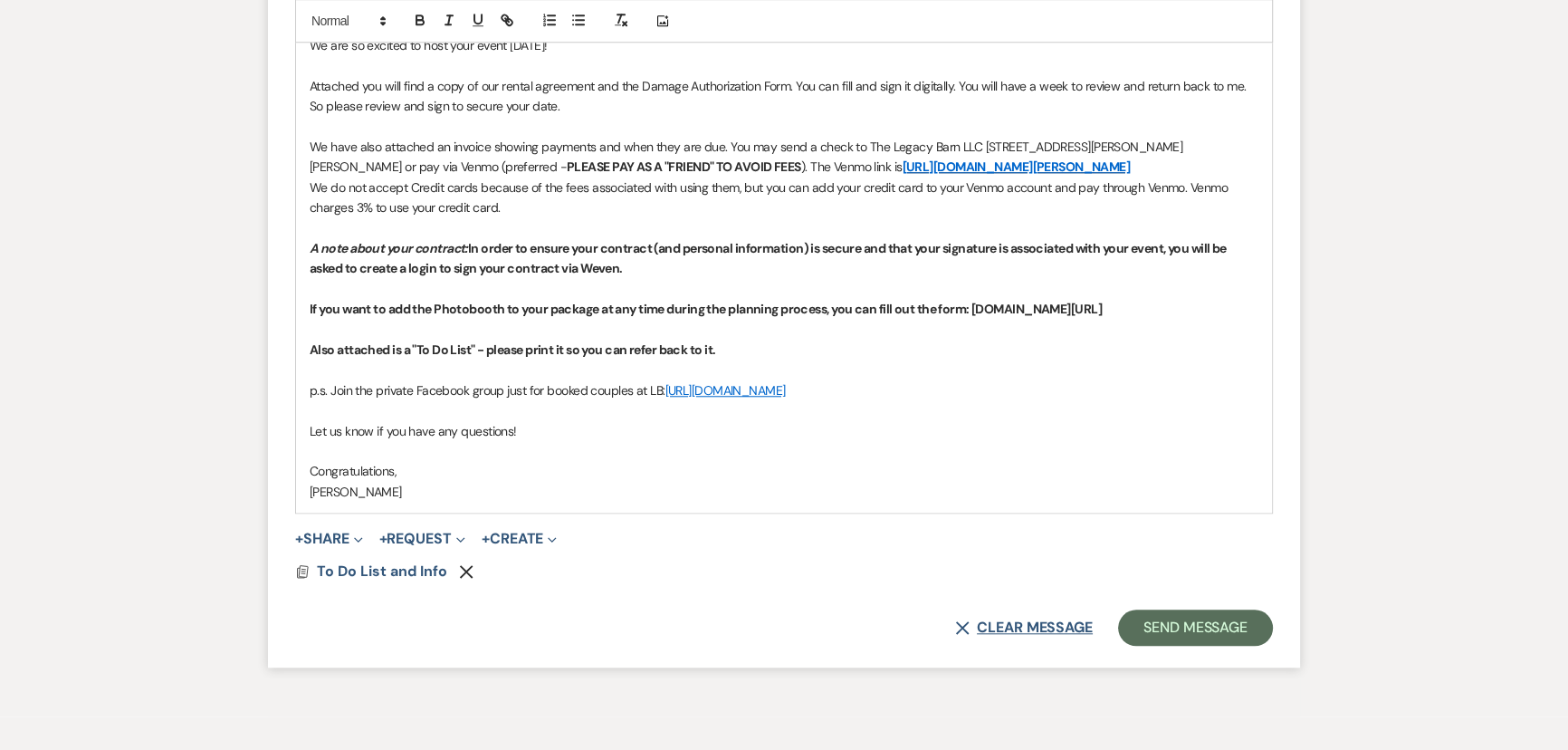
click at [1009, 620] on button "X Clear message" at bounding box center [1024, 627] width 137 height 14
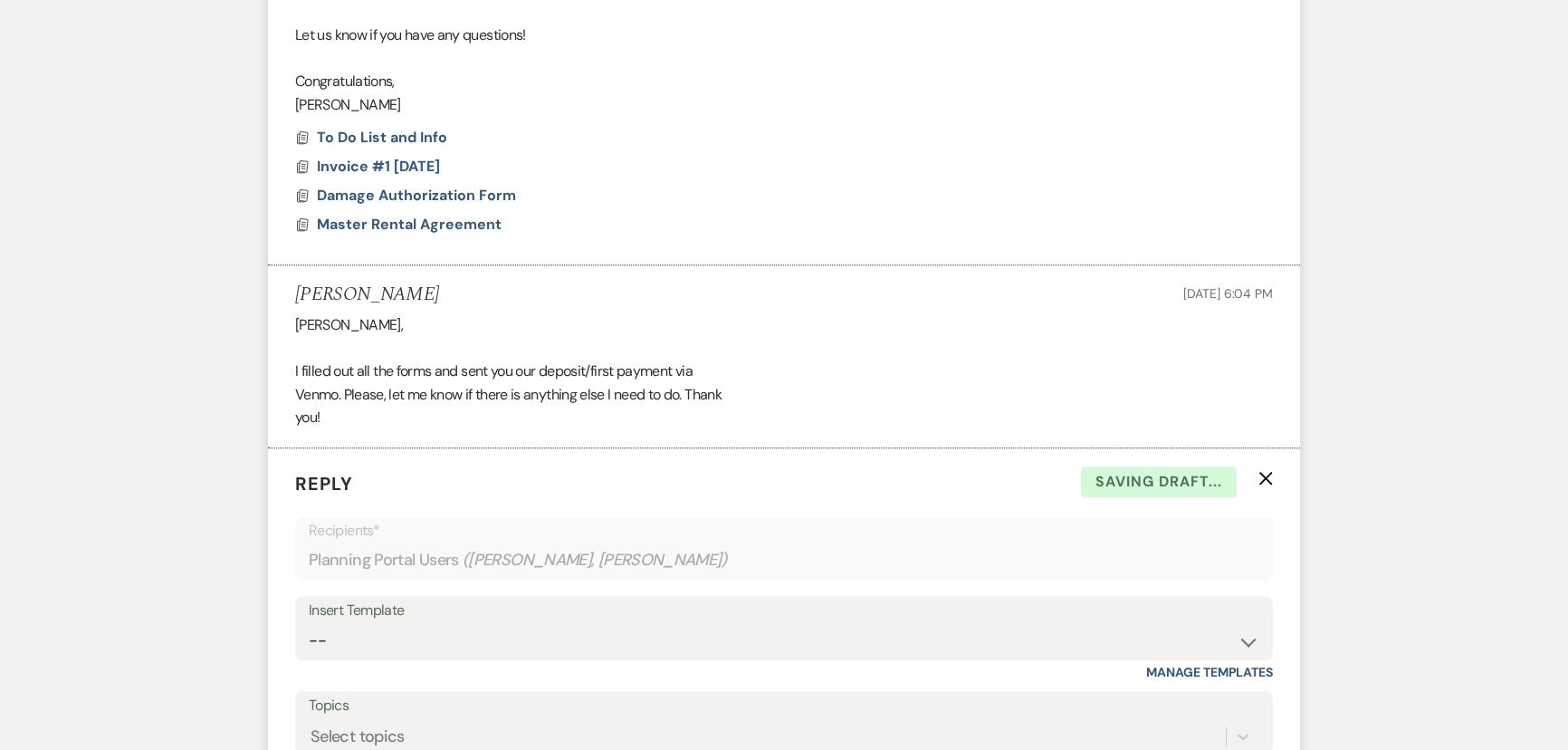
scroll to position [1173, 0]
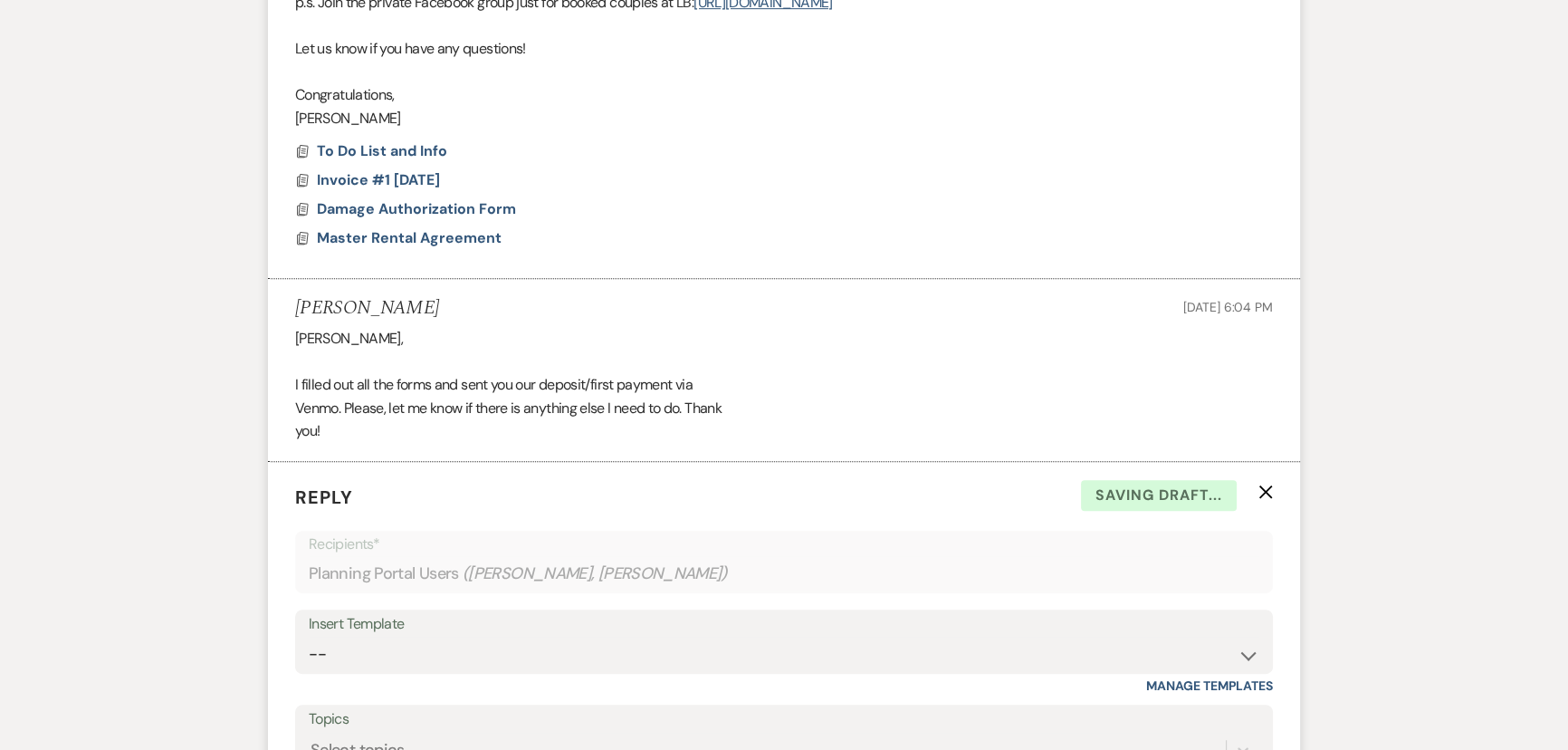
click at [1259, 488] on icon "X" at bounding box center [1266, 492] width 14 height 14
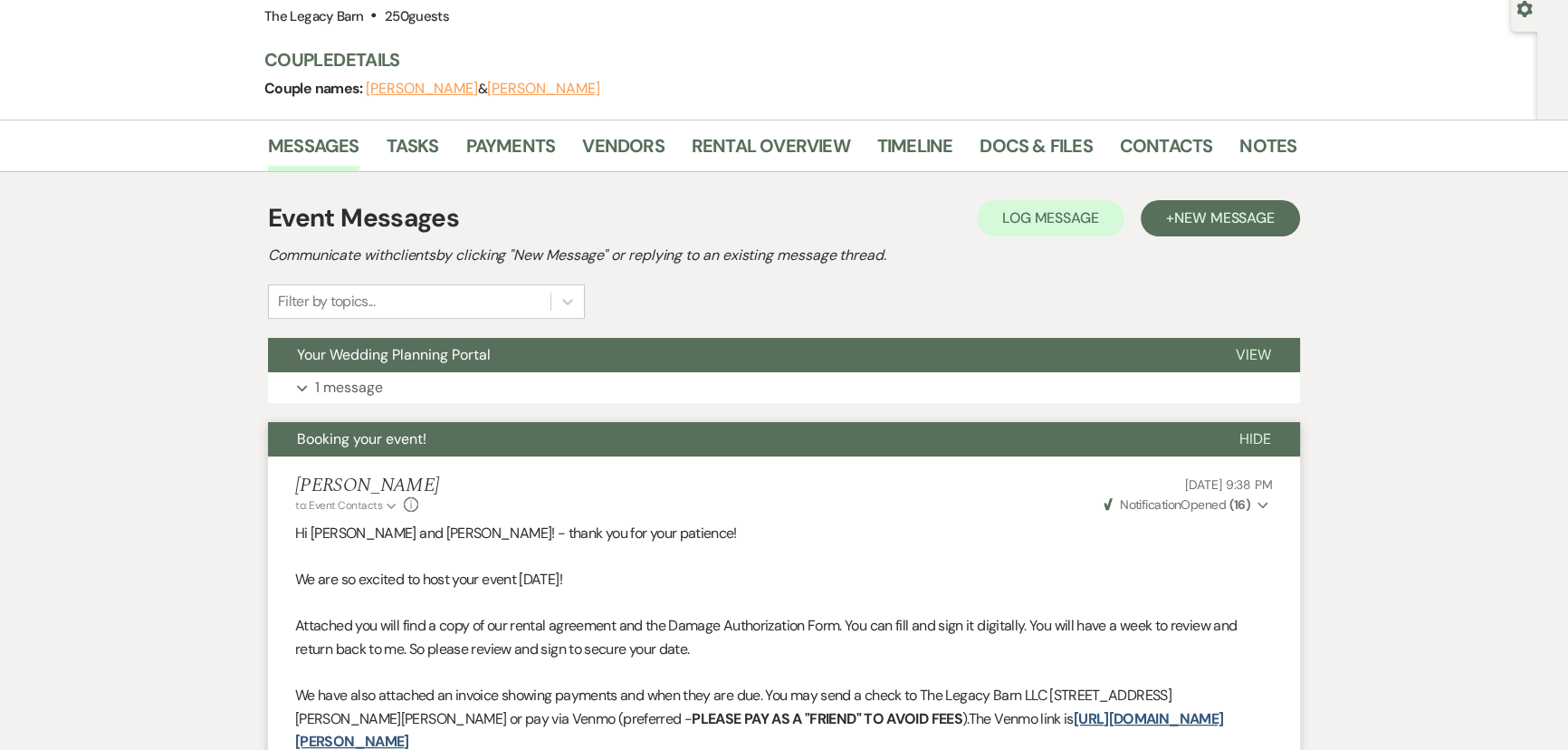
scroll to position [164, 0]
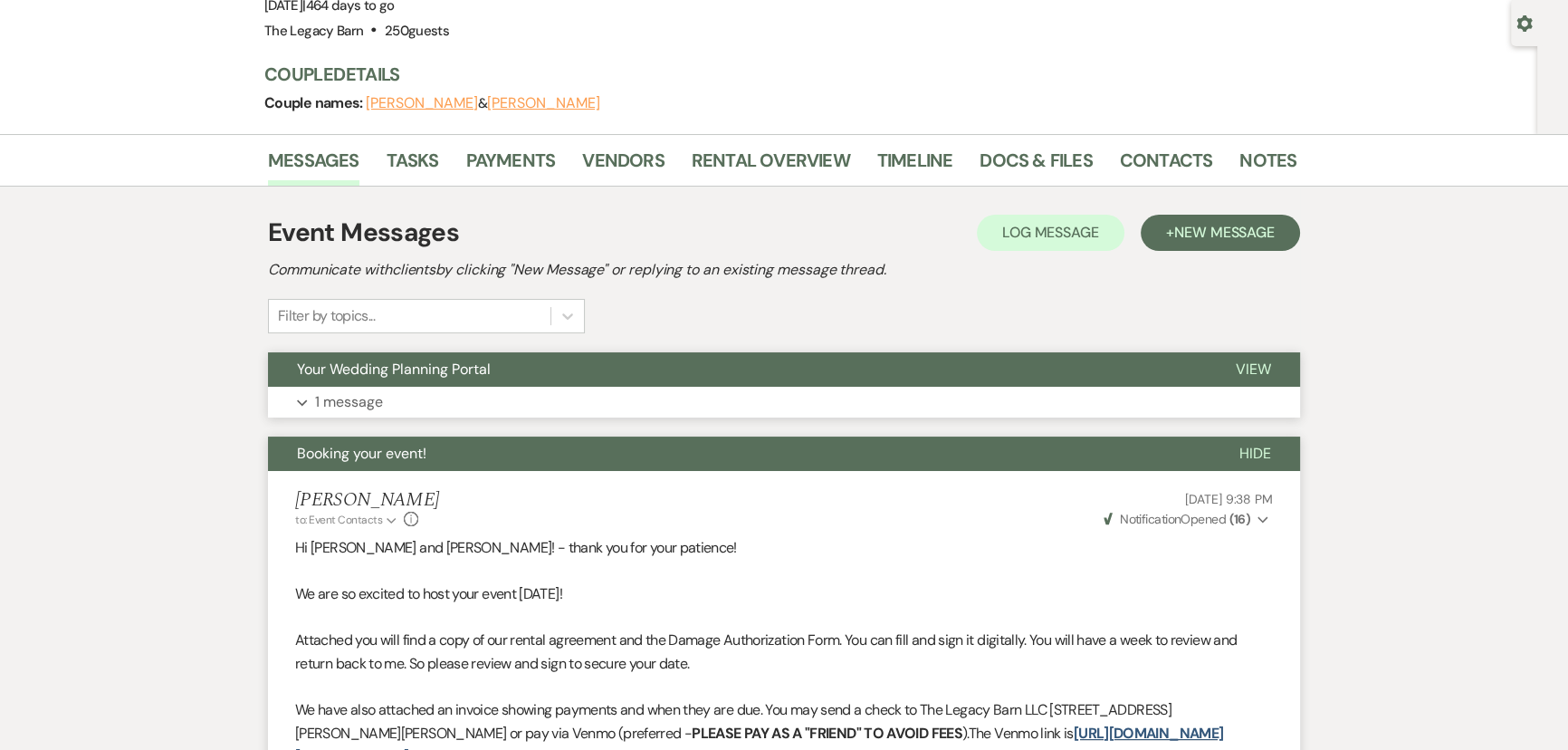
click at [663, 367] on button "Your Wedding Planning Portal" at bounding box center [737, 370] width 939 height 35
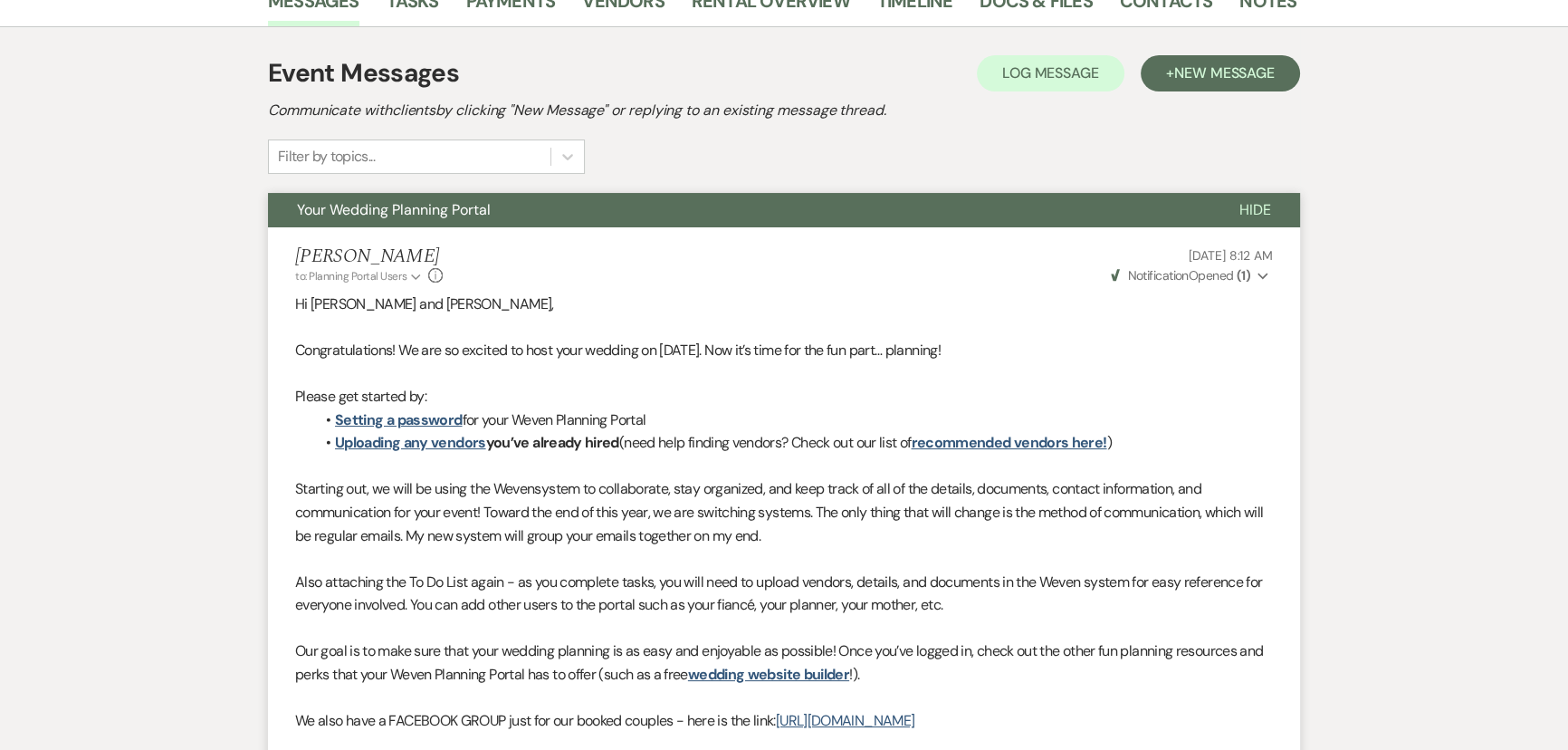
scroll to position [328, 0]
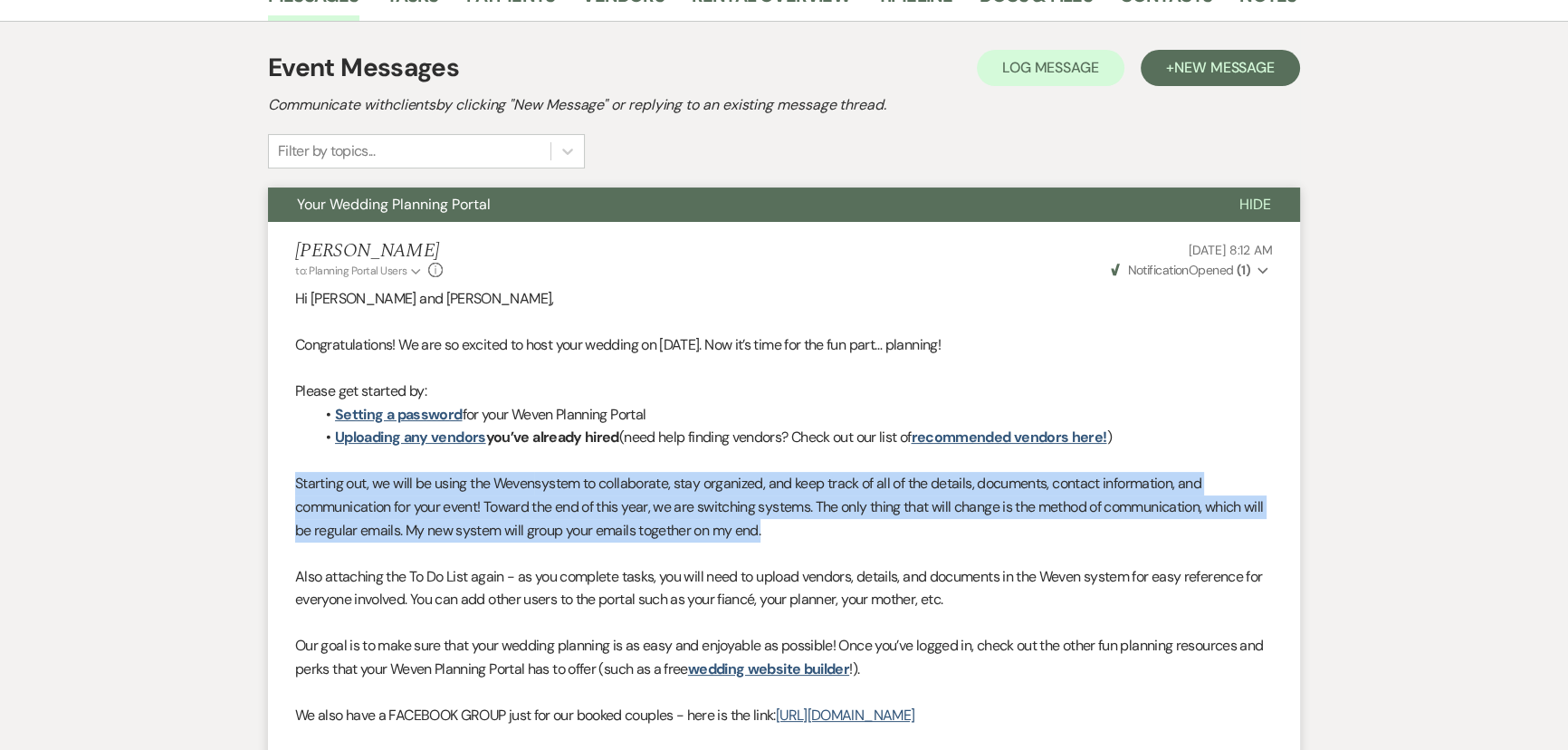
drag, startPoint x: 295, startPoint y: 480, endPoint x: 790, endPoint y: 540, distance: 498.6
click at [790, 540] on p "Starting out, we will be using the Weven system to collaborate, stay organized,…" at bounding box center [784, 506] width 977 height 70
copy p "Starting out, we will be using the Weven system to collaborate, stay organized,…"
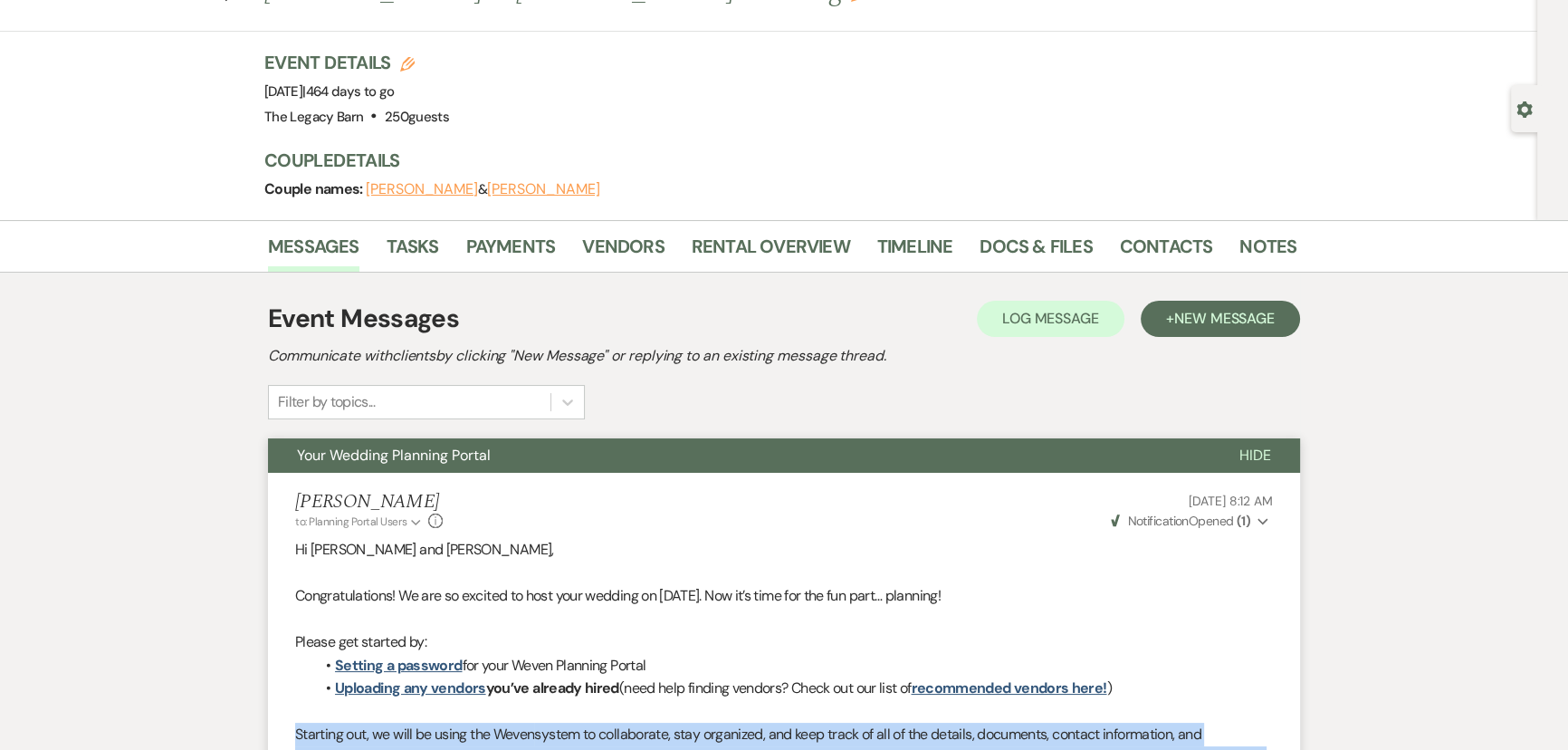
scroll to position [0, 0]
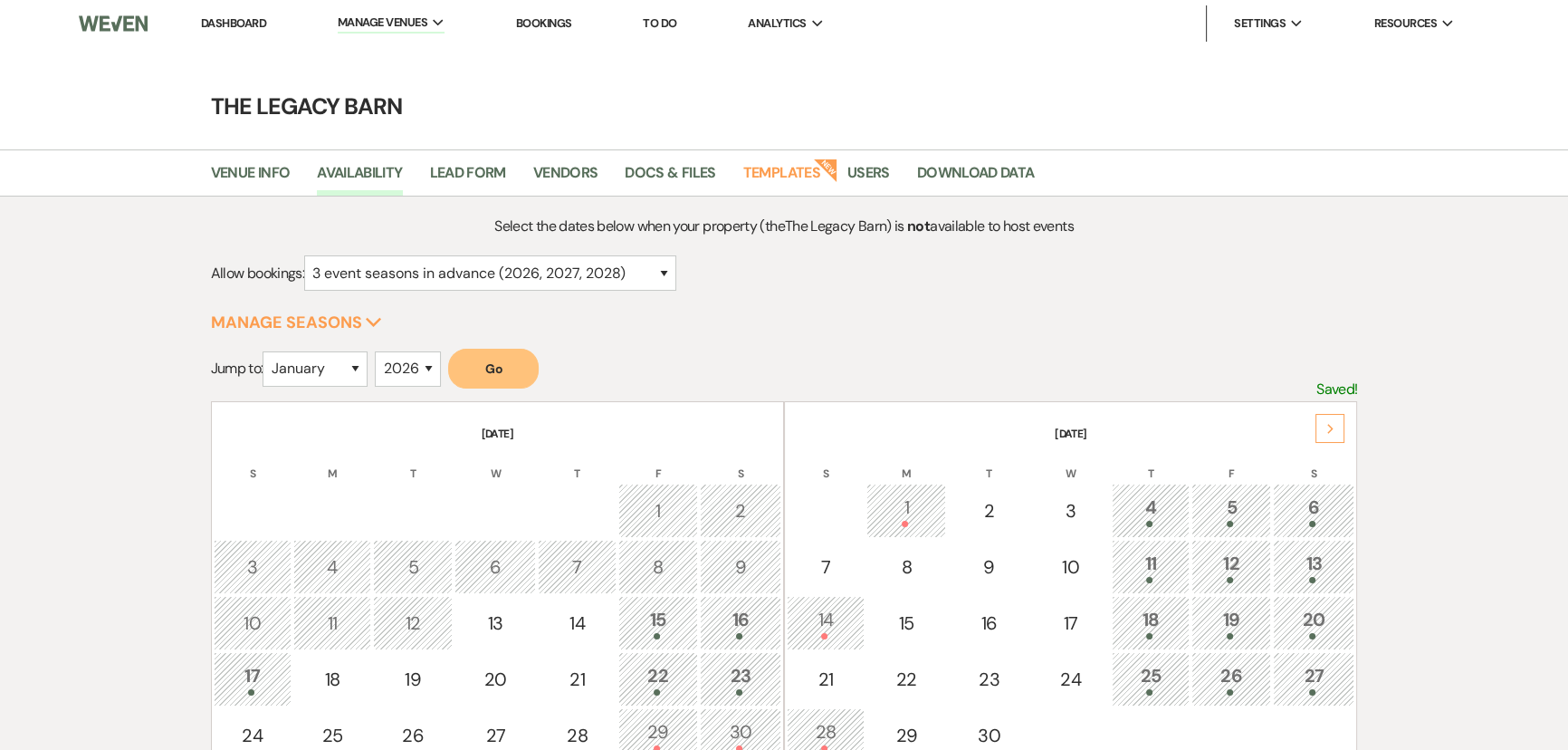
drag, startPoint x: 262, startPoint y: 19, endPoint x: 275, endPoint y: 27, distance: 15.3
click at [262, 19] on link "Dashboard" at bounding box center [233, 23] width 65 height 15
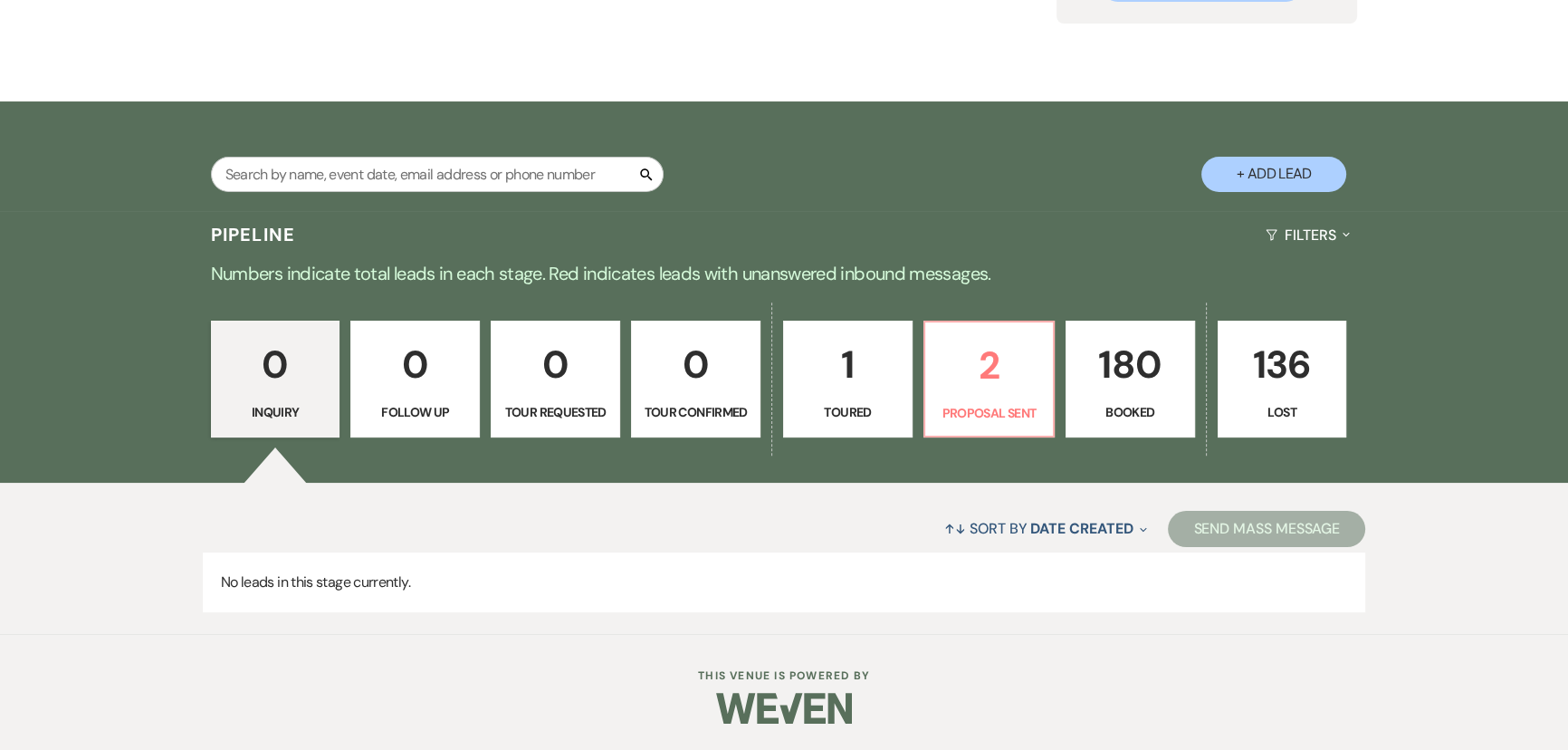
click at [1131, 368] on p "180" at bounding box center [1130, 364] width 106 height 60
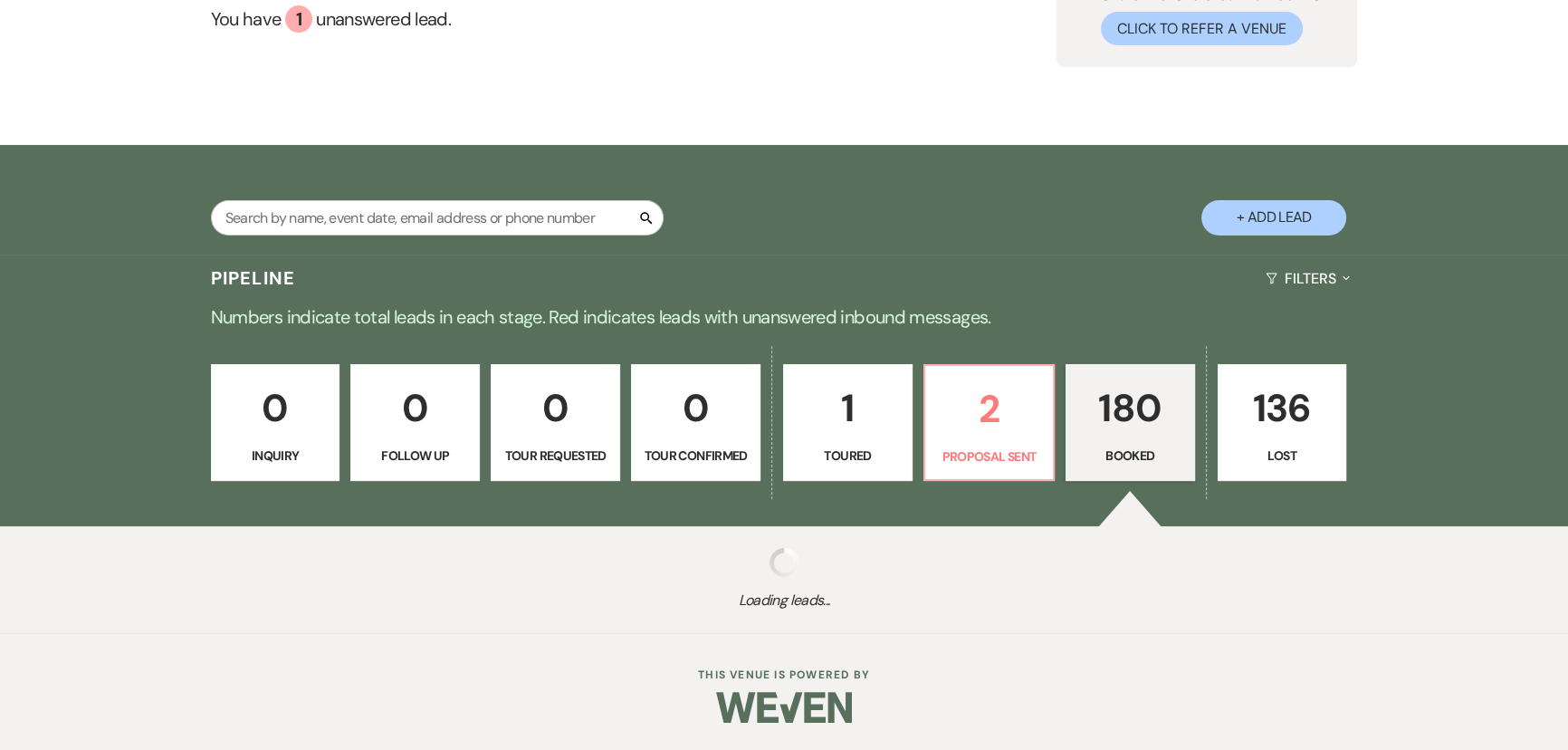
scroll to position [199, 0]
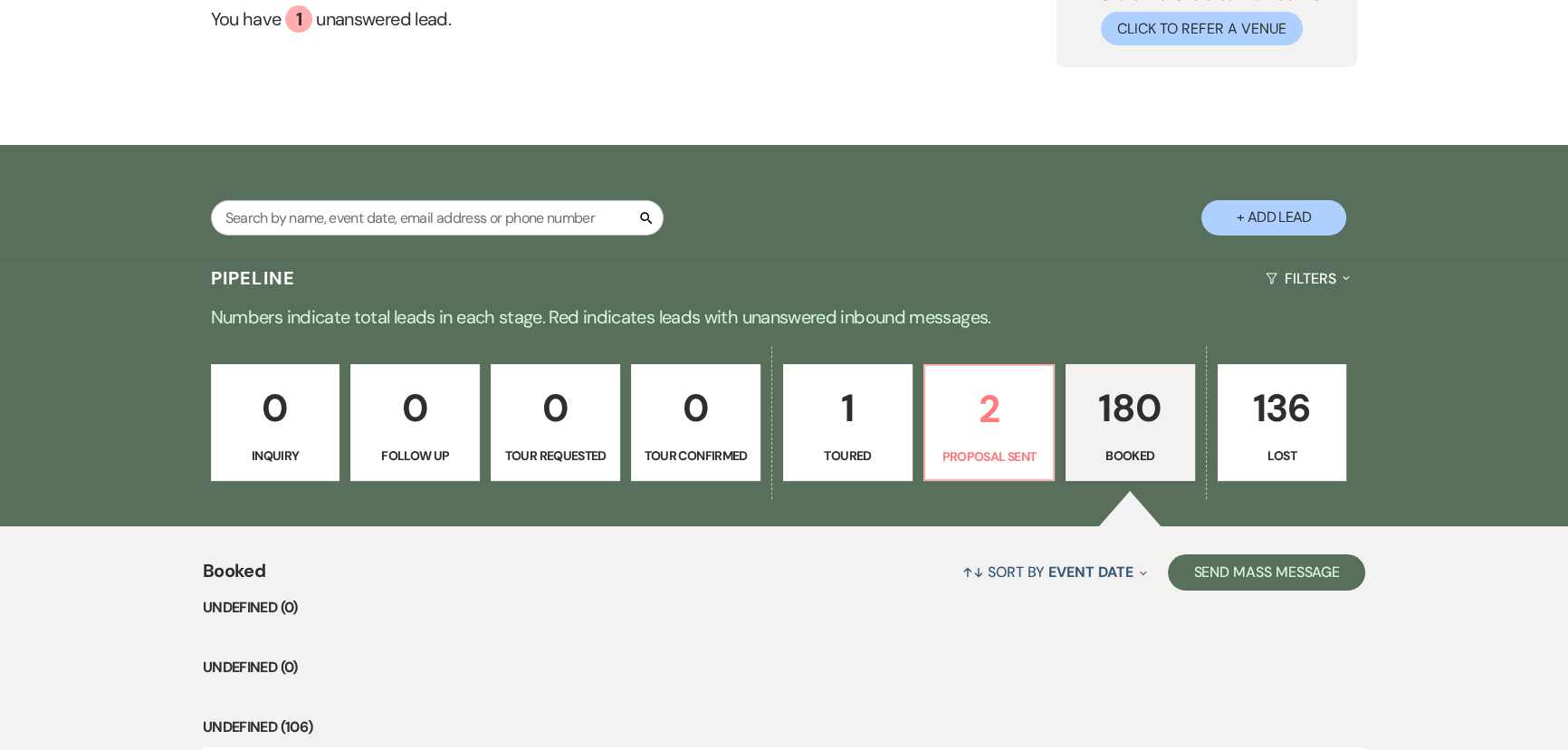
click at [421, 423] on link "0 Follow Up" at bounding box center [415, 423] width 130 height 118
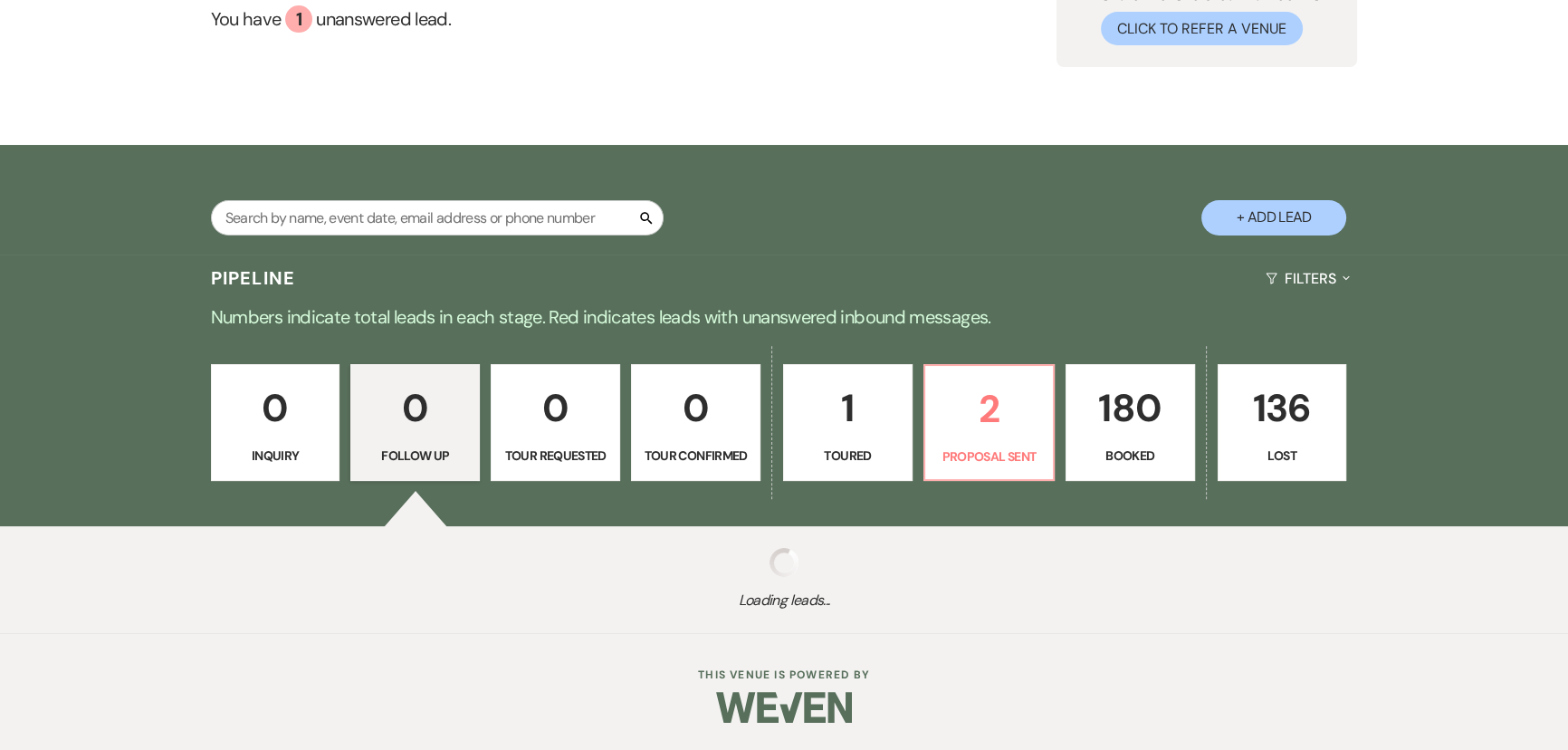
scroll to position [169, 0]
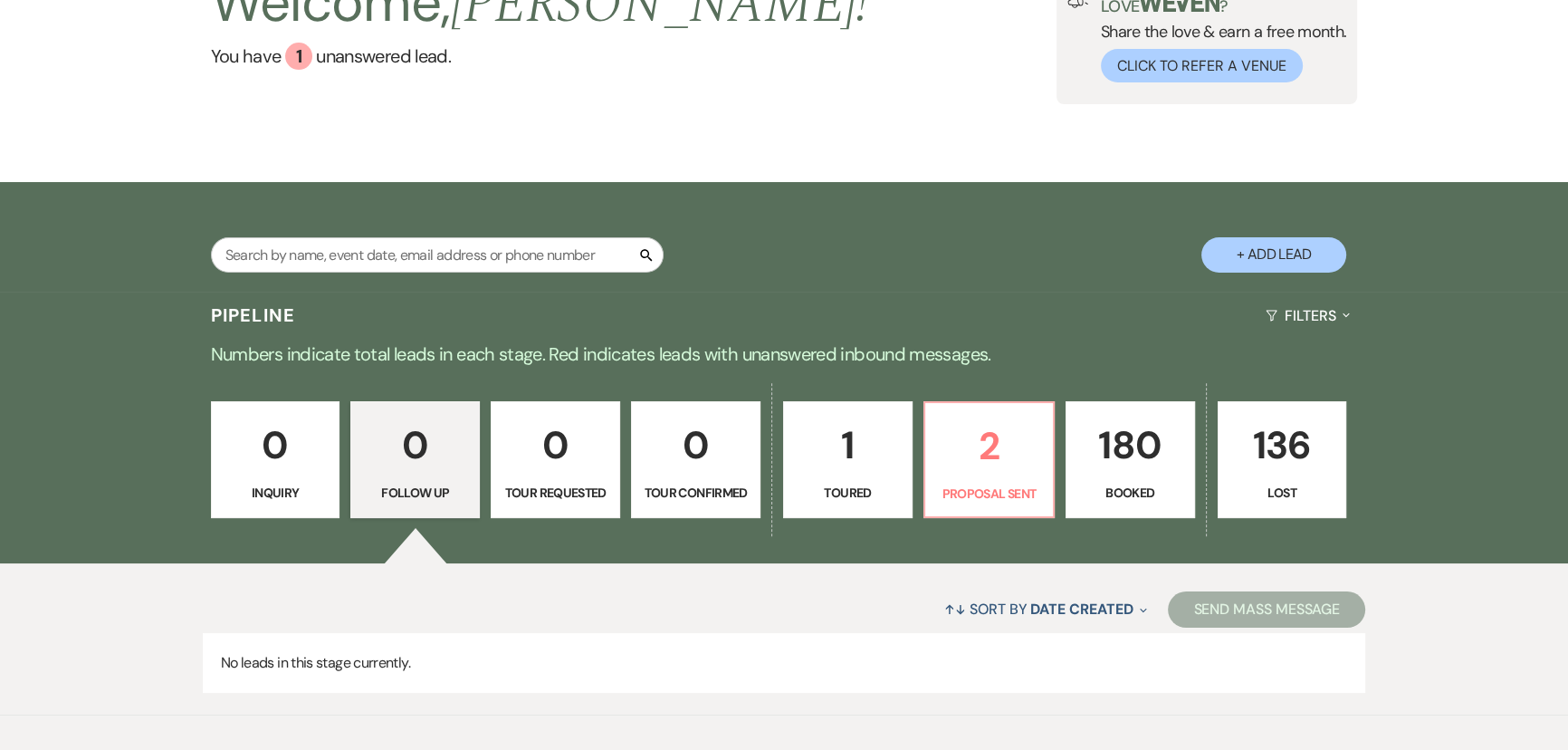
click at [1119, 448] on p "180" at bounding box center [1130, 445] width 106 height 60
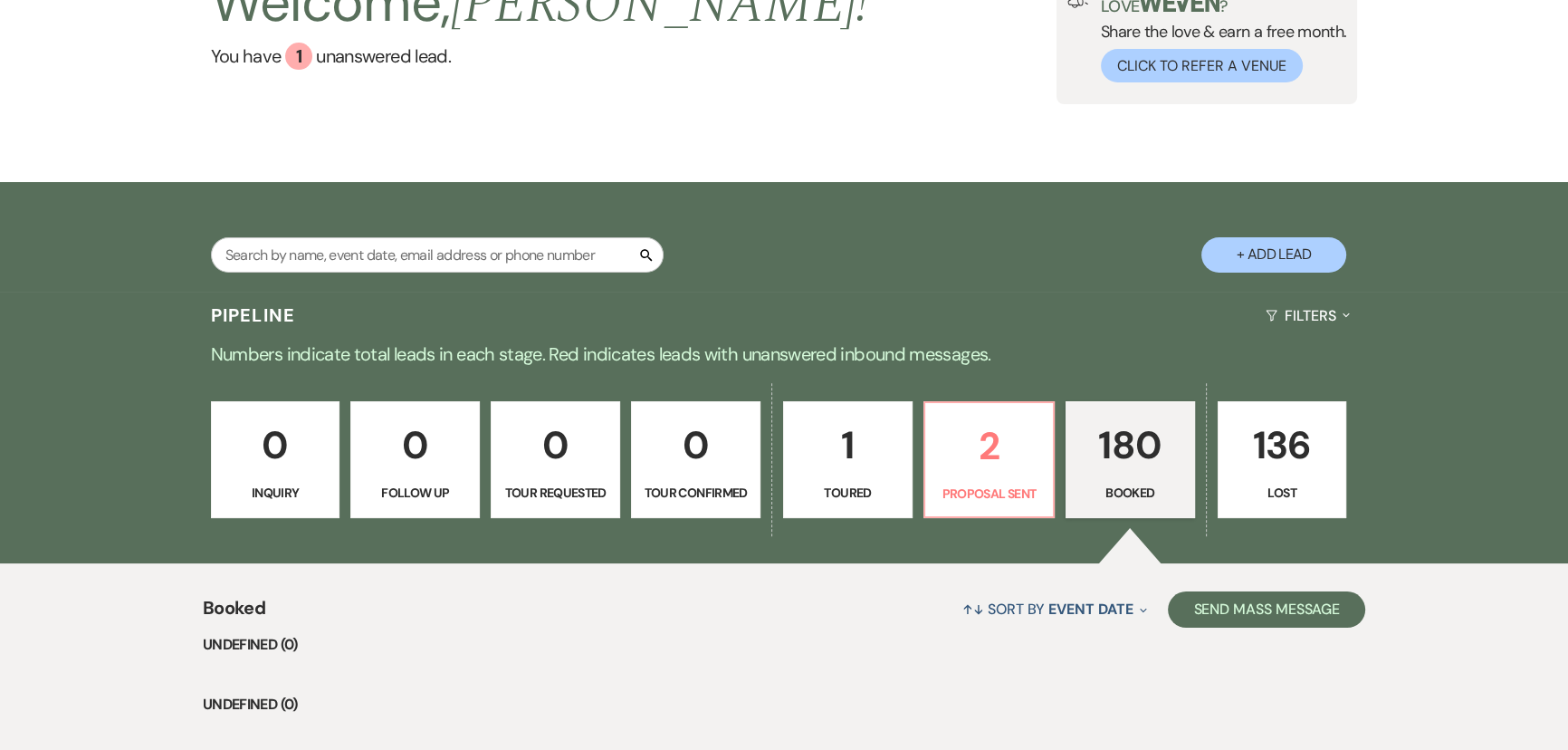
click at [340, 421] on div "0 Inquiry 0 Follow Up 0 Tour Requested 0 Tour Confirmed 1 Toured 2 Proposal Sen…" at bounding box center [784, 472] width 1304 height 184
click at [532, 424] on p "0" at bounding box center [555, 445] width 106 height 60
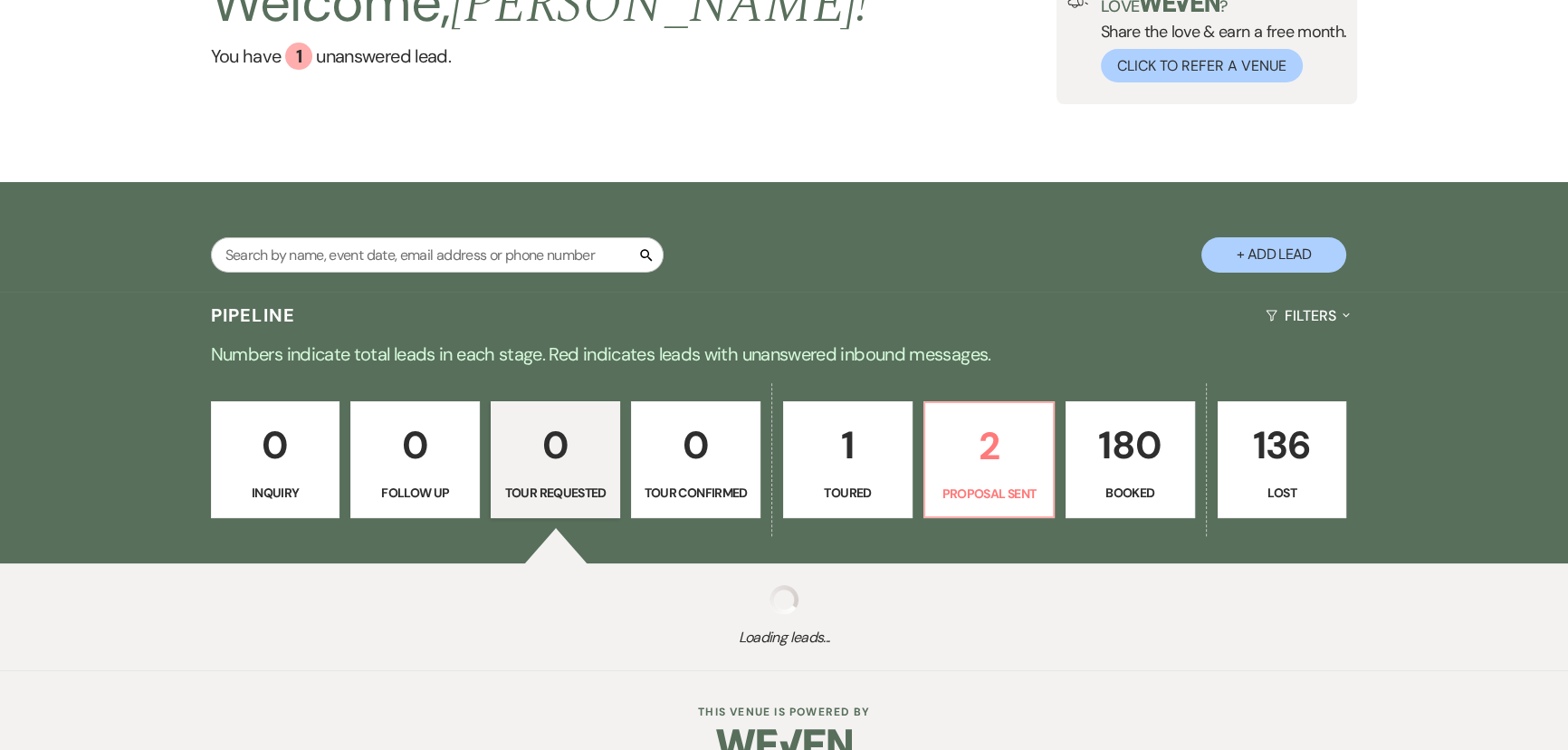
click at [532, 424] on p "0" at bounding box center [555, 445] width 106 height 60
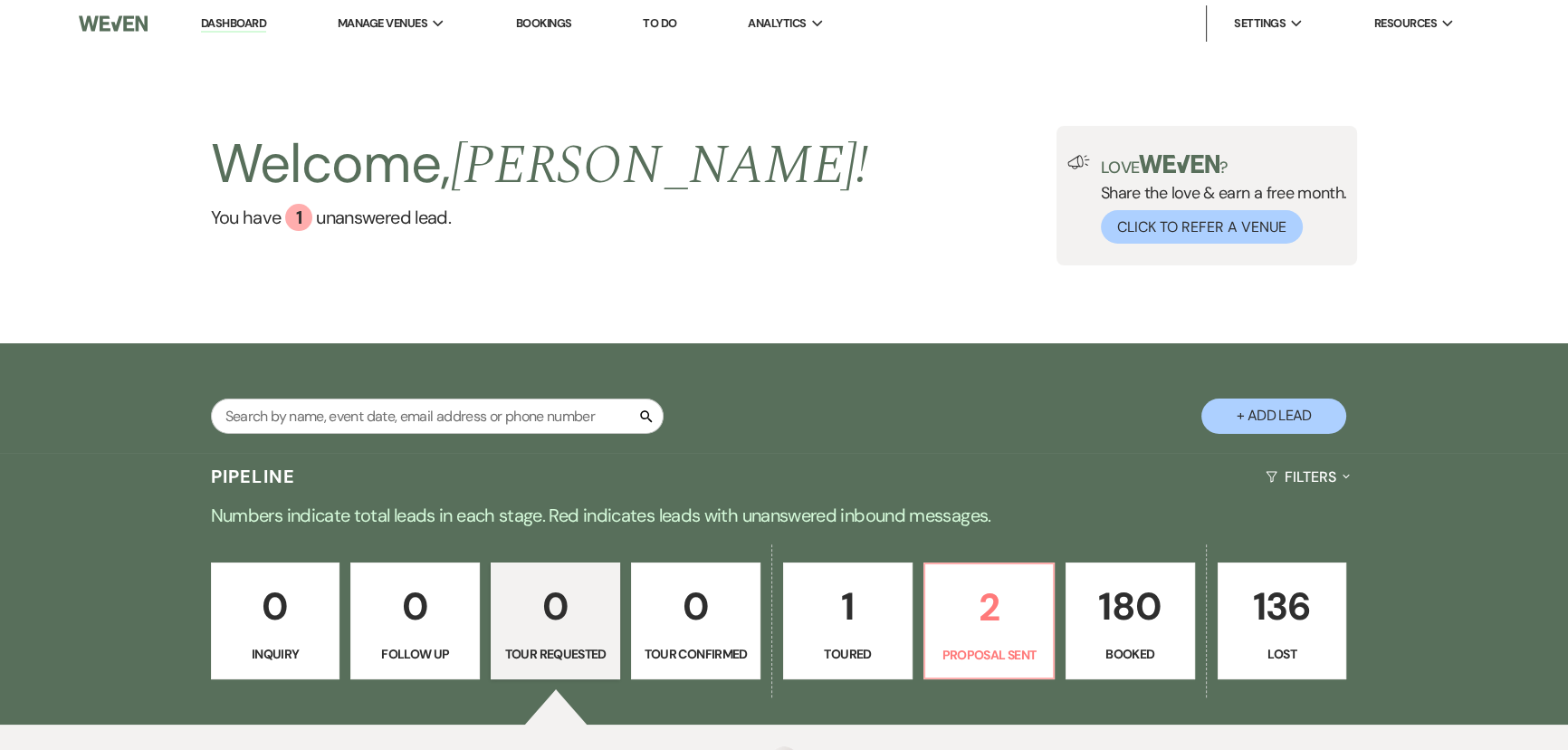
scroll to position [199, 0]
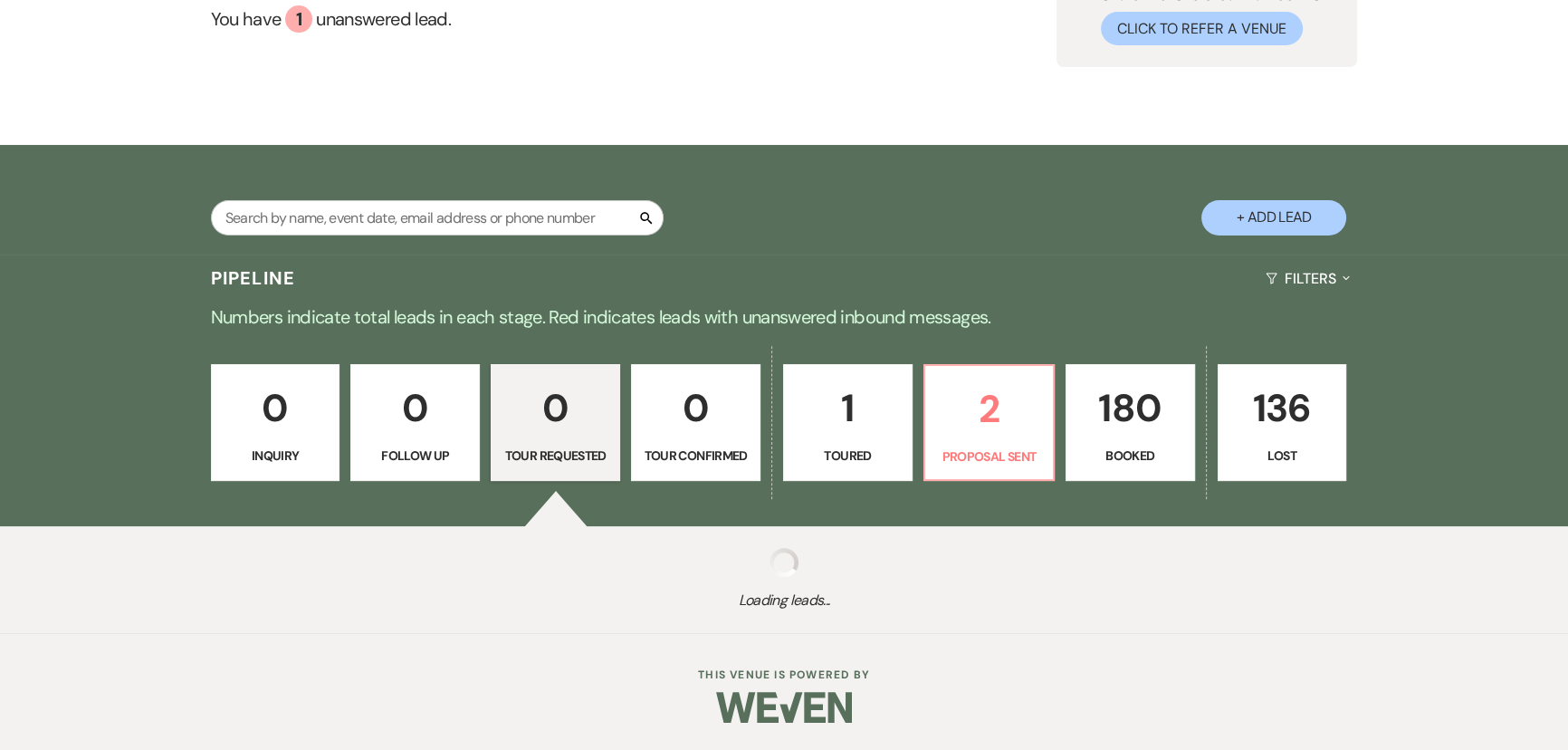
click at [532, 424] on p "0" at bounding box center [555, 407] width 106 height 60
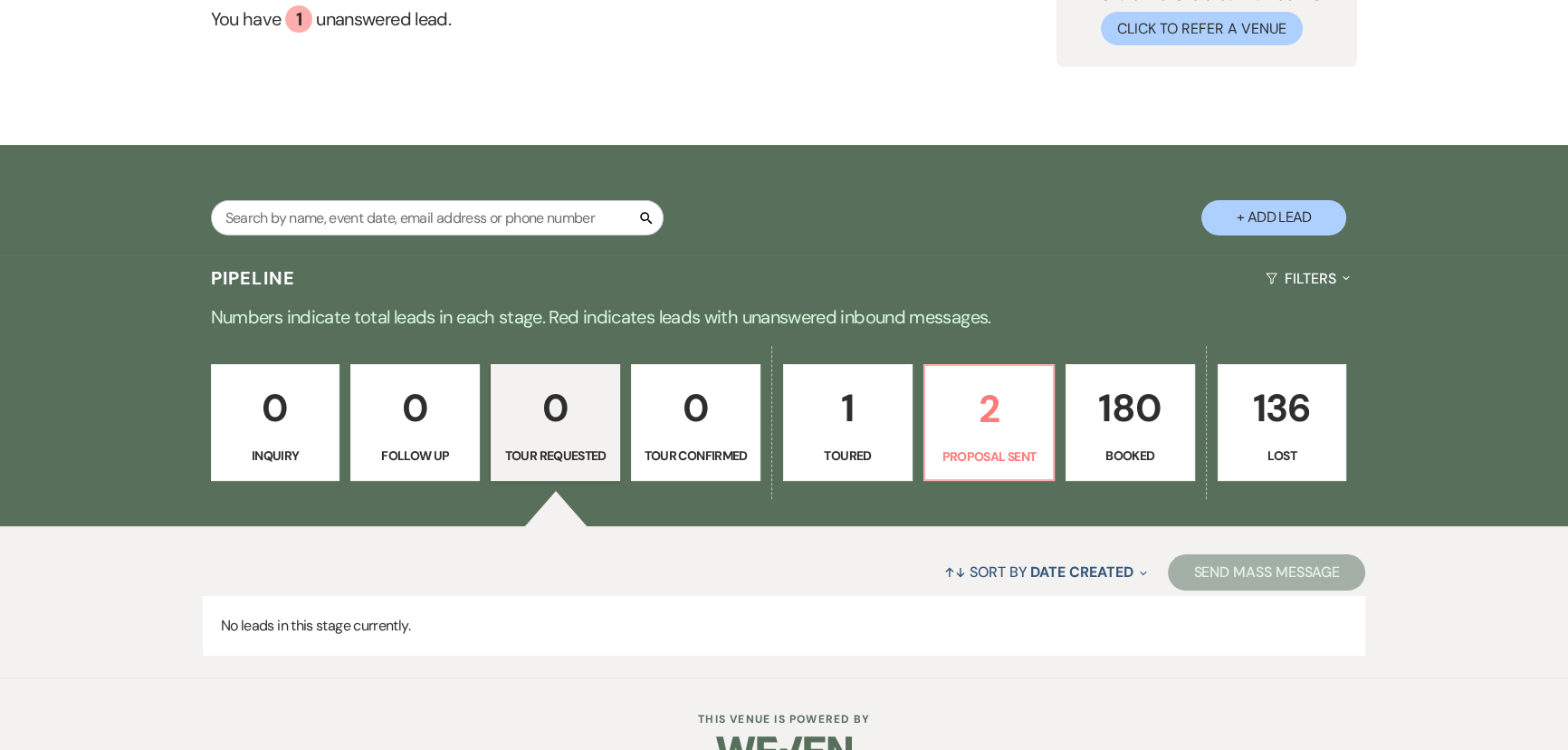
click at [532, 424] on p "0" at bounding box center [555, 407] width 106 height 60
click at [1145, 448] on p "Booked" at bounding box center [1130, 455] width 106 height 20
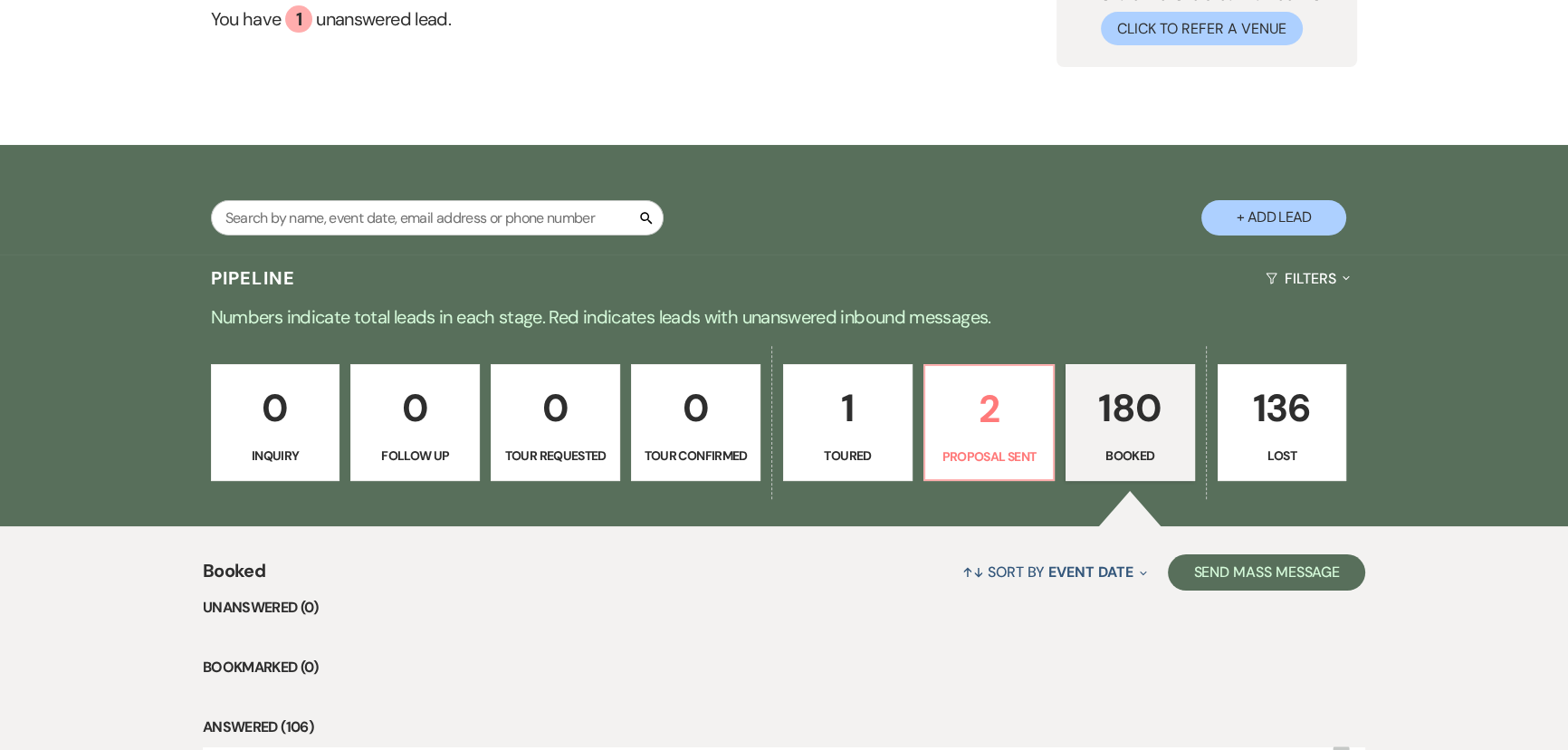
click at [1122, 423] on p "180" at bounding box center [1130, 407] width 106 height 60
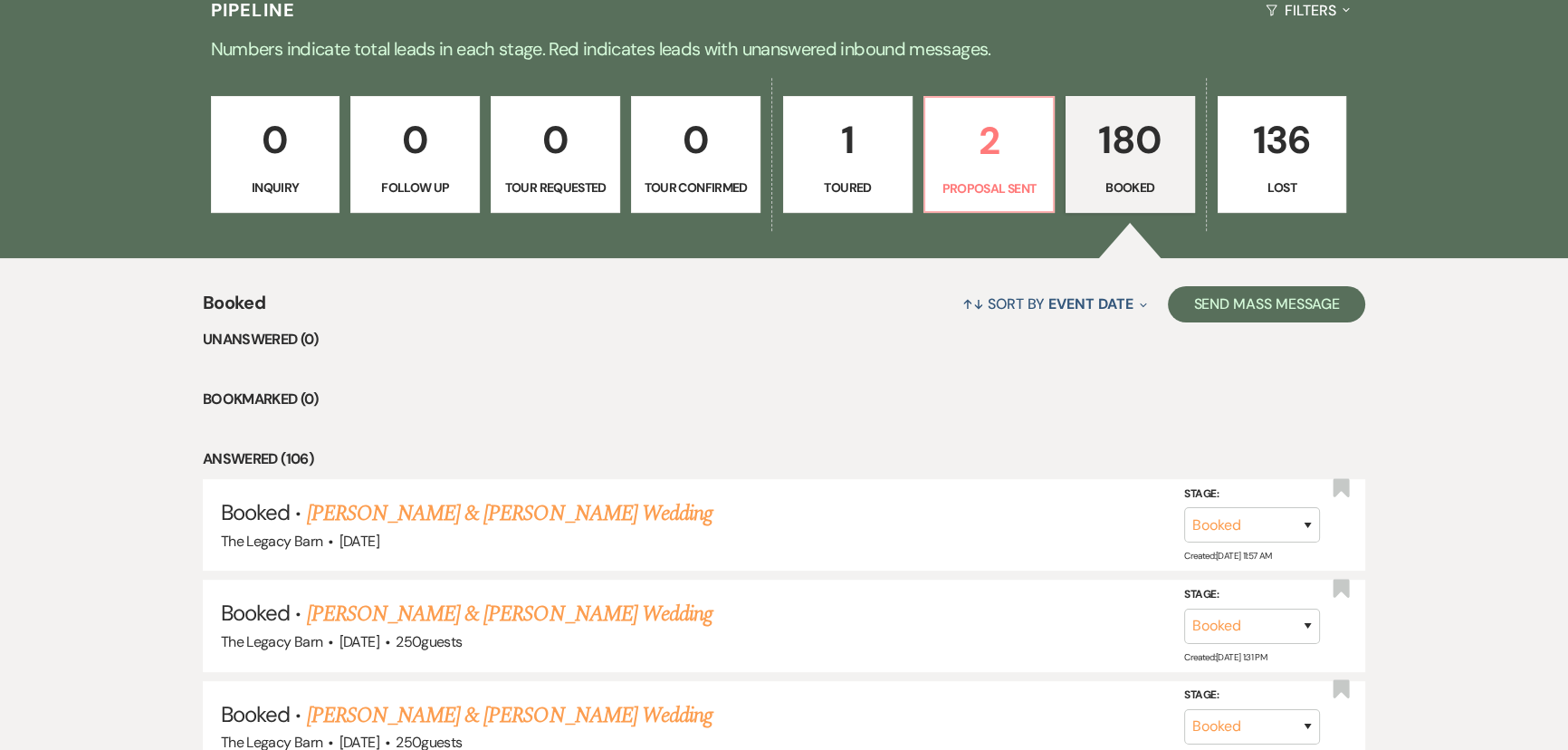
scroll to position [610, 0]
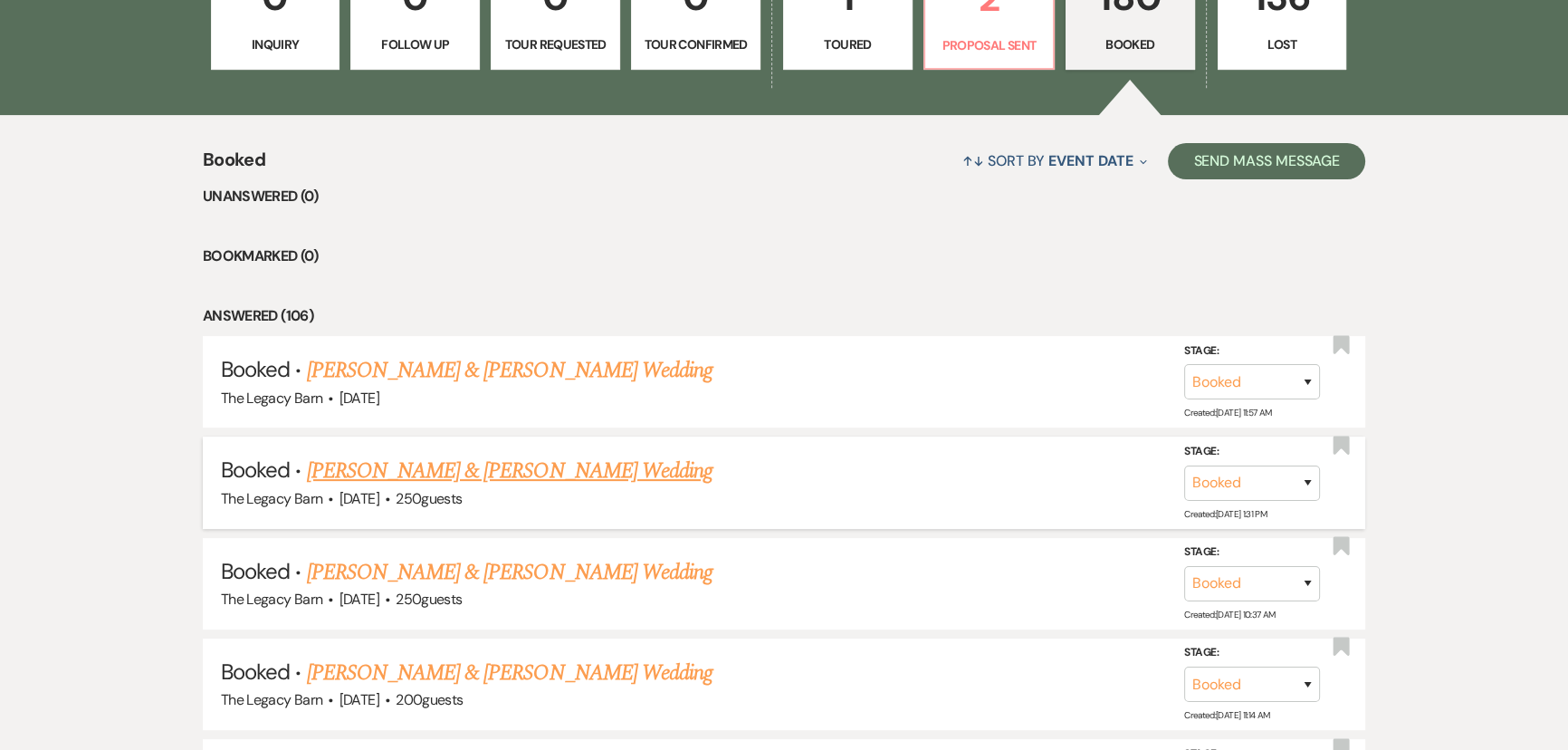
click at [461, 476] on link "Colin Bilek & Sayge Cuthrell's Wedding" at bounding box center [510, 471] width 405 height 33
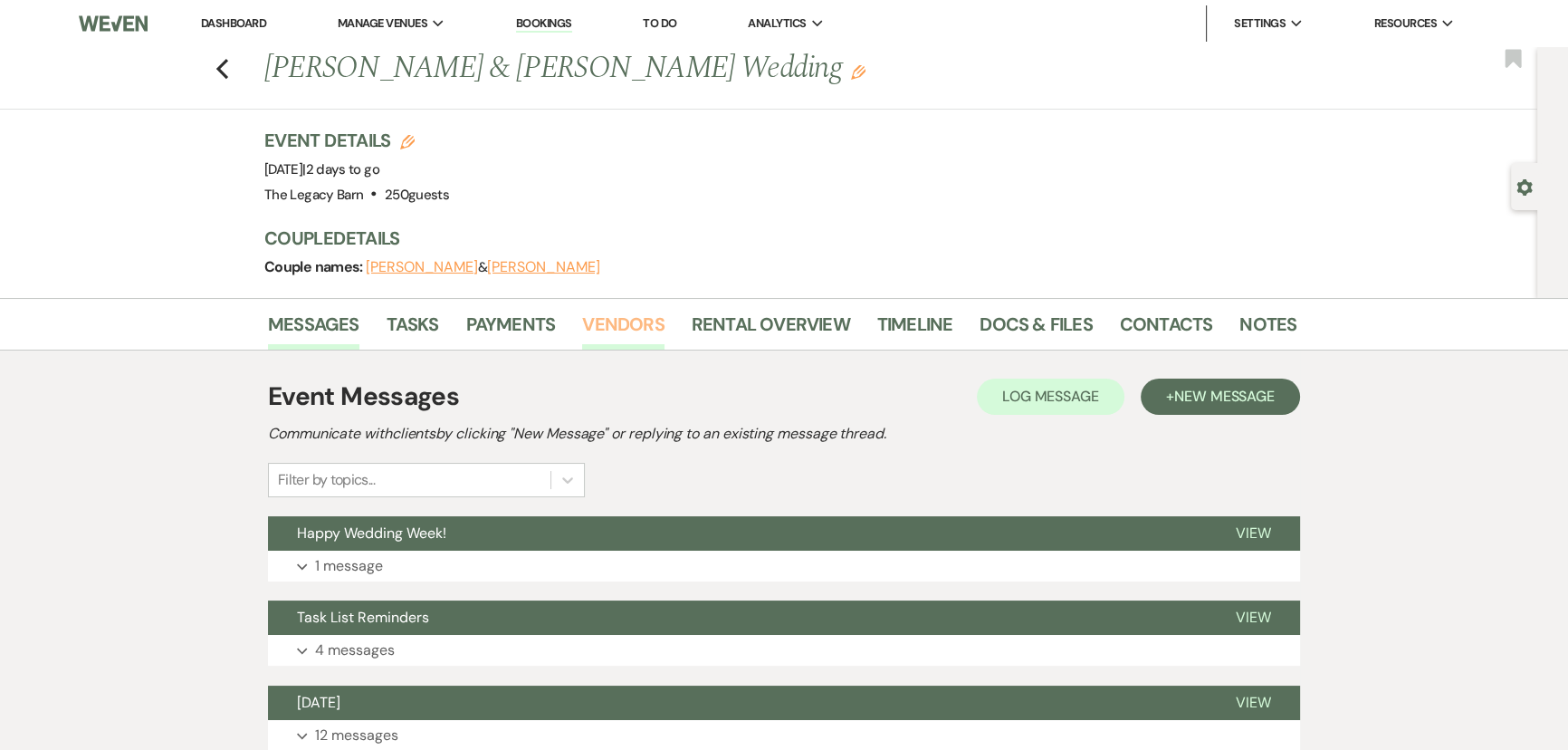
click at [612, 323] on link "Vendors" at bounding box center [622, 329] width 82 height 39
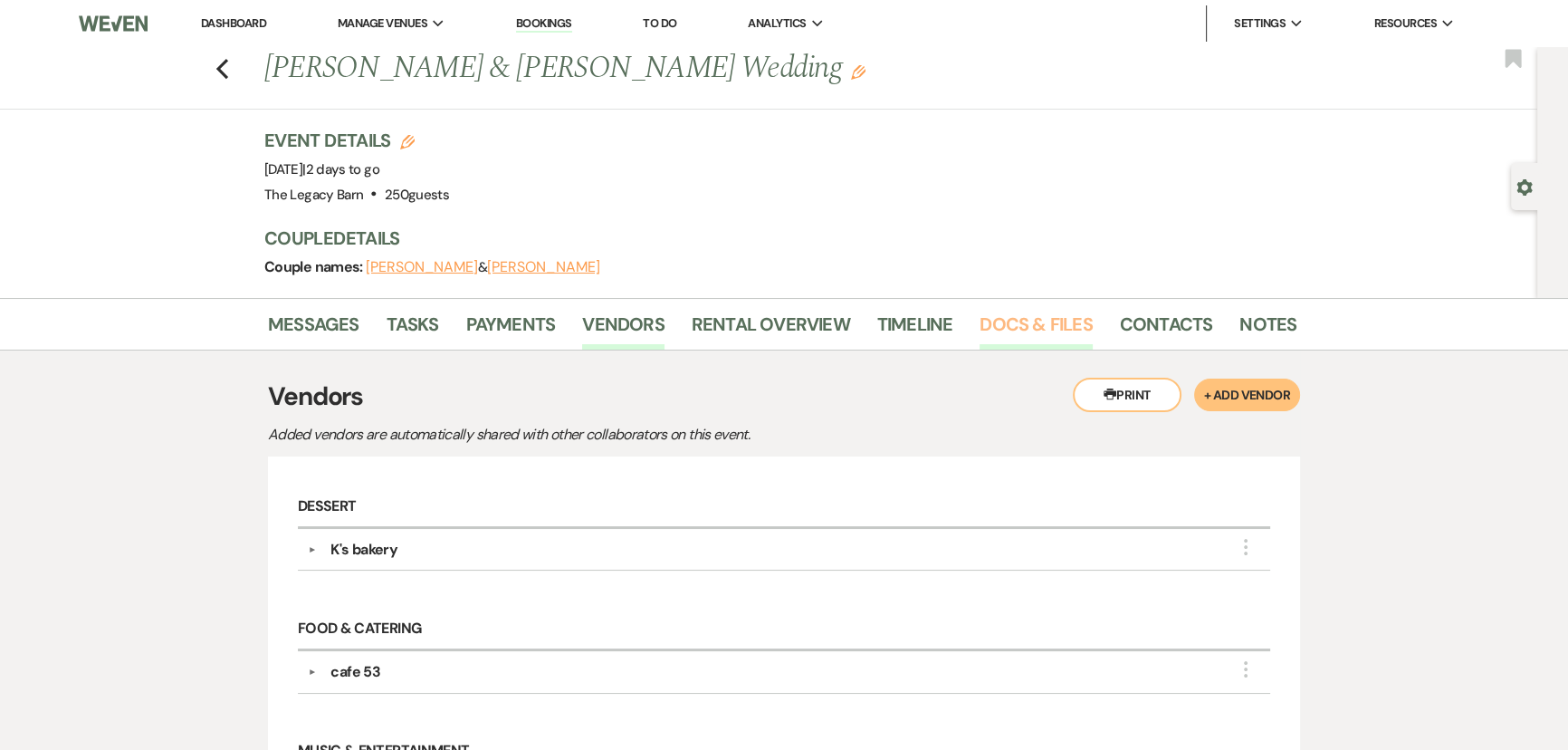
click at [996, 319] on link "Docs & Files" at bounding box center [1035, 329] width 112 height 39
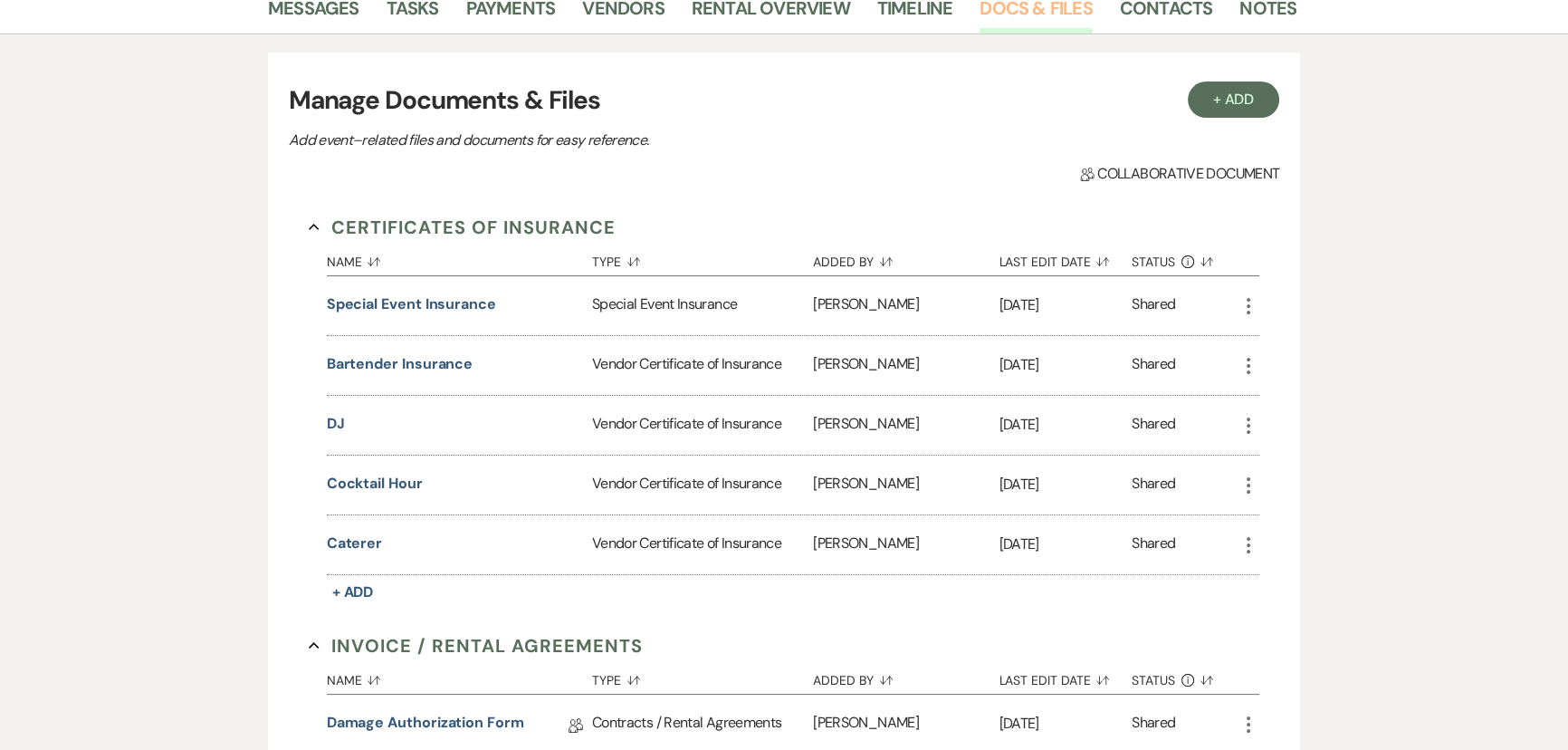
scroll to position [328, 0]
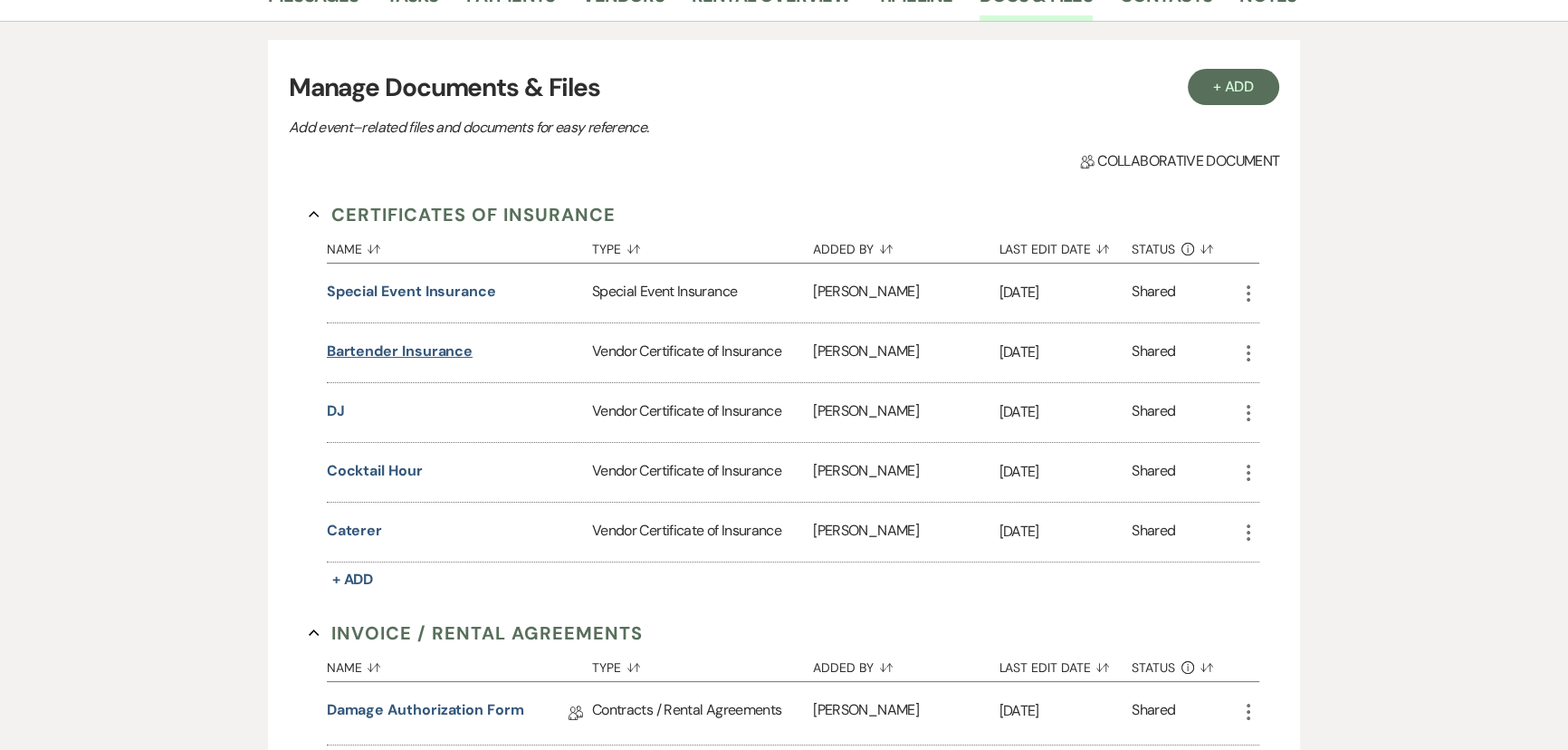
click at [368, 353] on button "Bartender Insurance" at bounding box center [399, 351] width 146 height 22
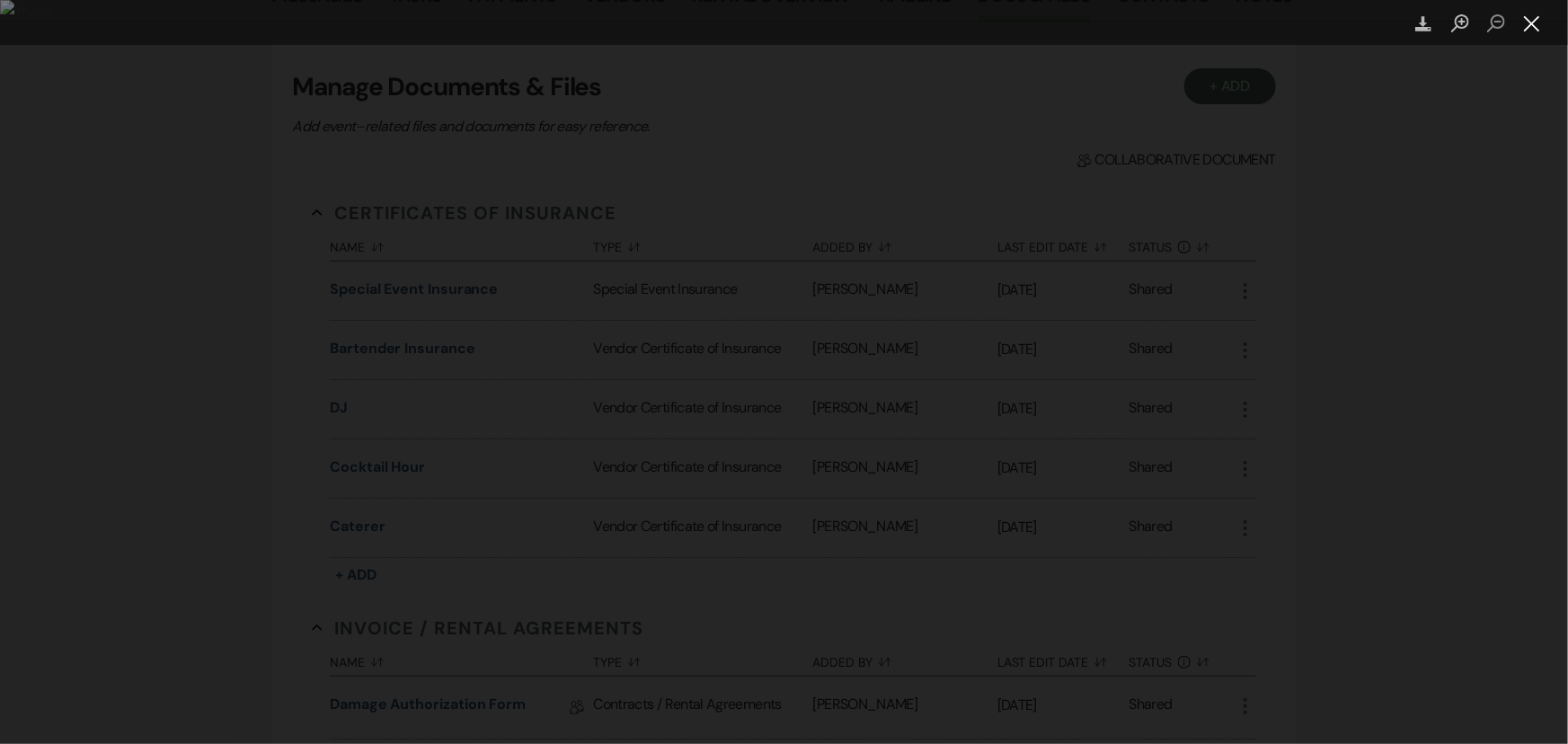
click at [1526, 23] on button "Close lightbox" at bounding box center [1532, 23] width 36 height 31
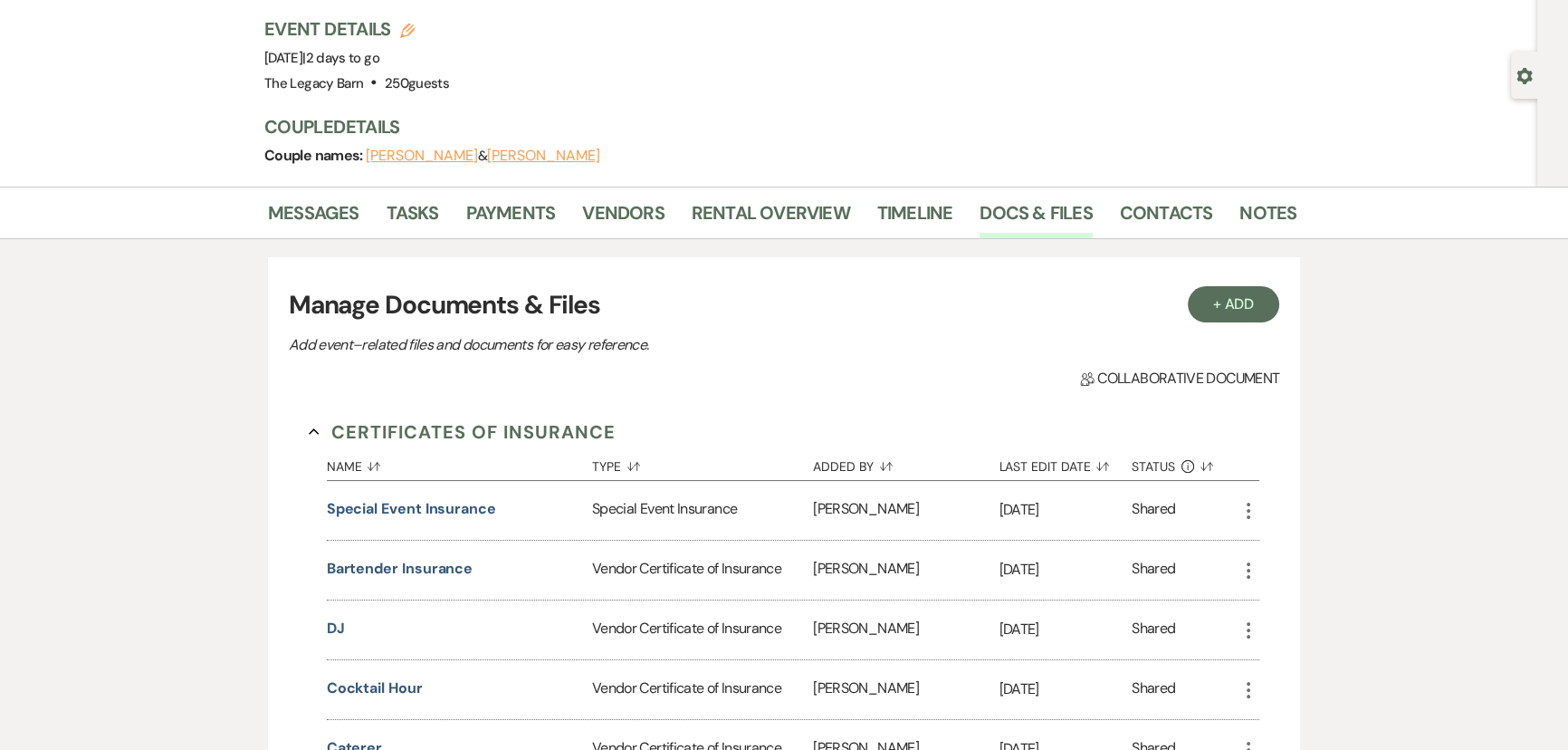
scroll to position [0, 0]
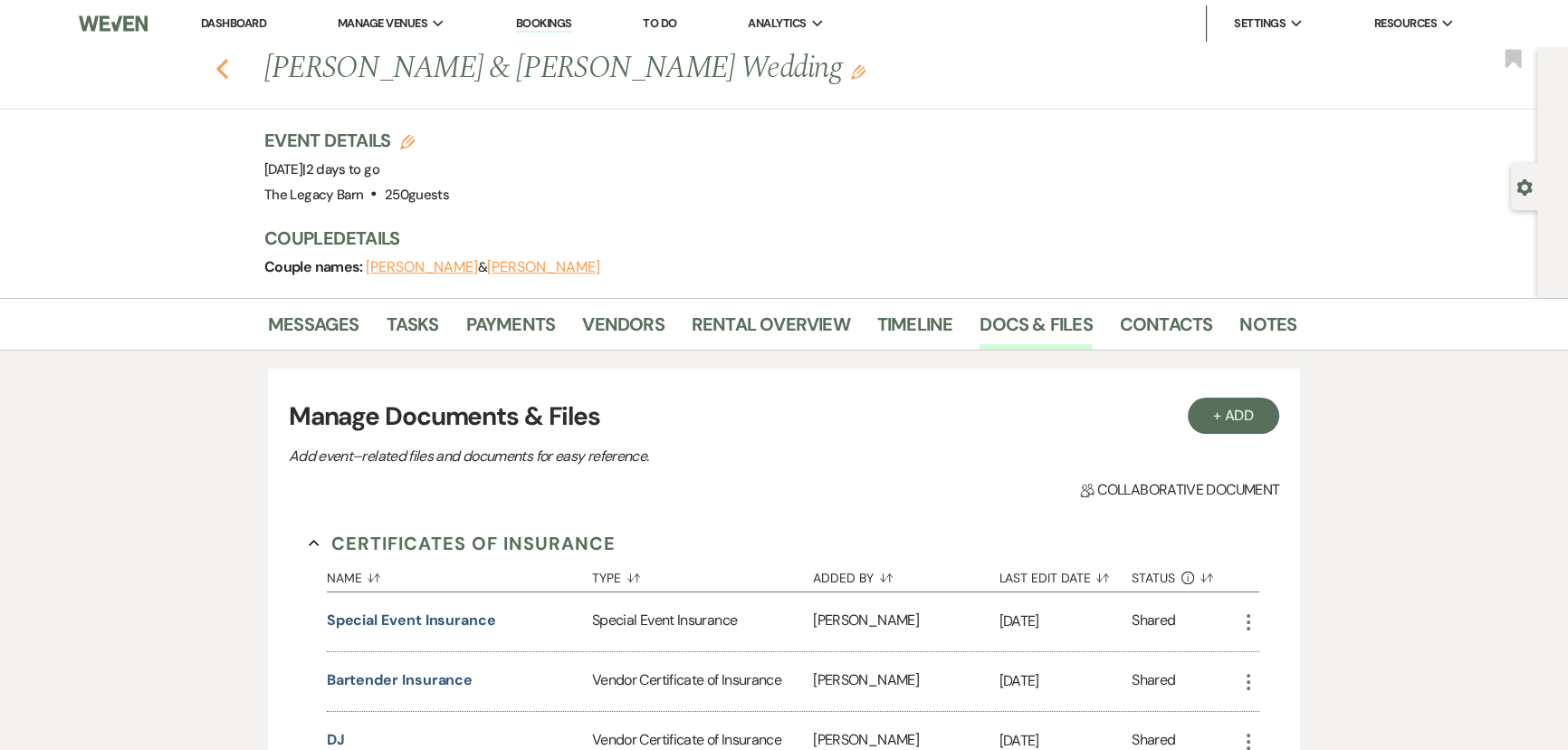
click at [229, 68] on icon "Previous" at bounding box center [222, 68] width 13 height 22
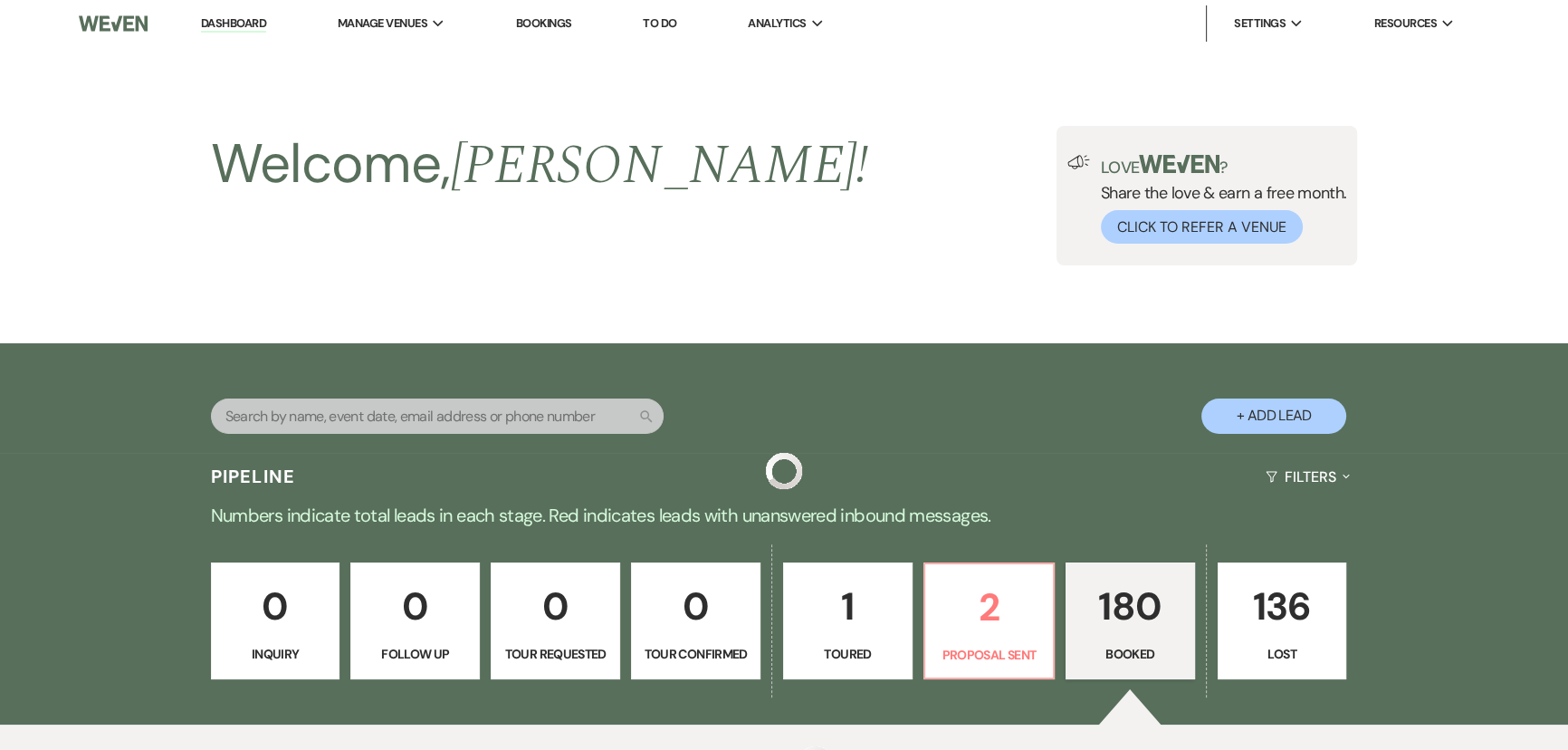
scroll to position [610, 0]
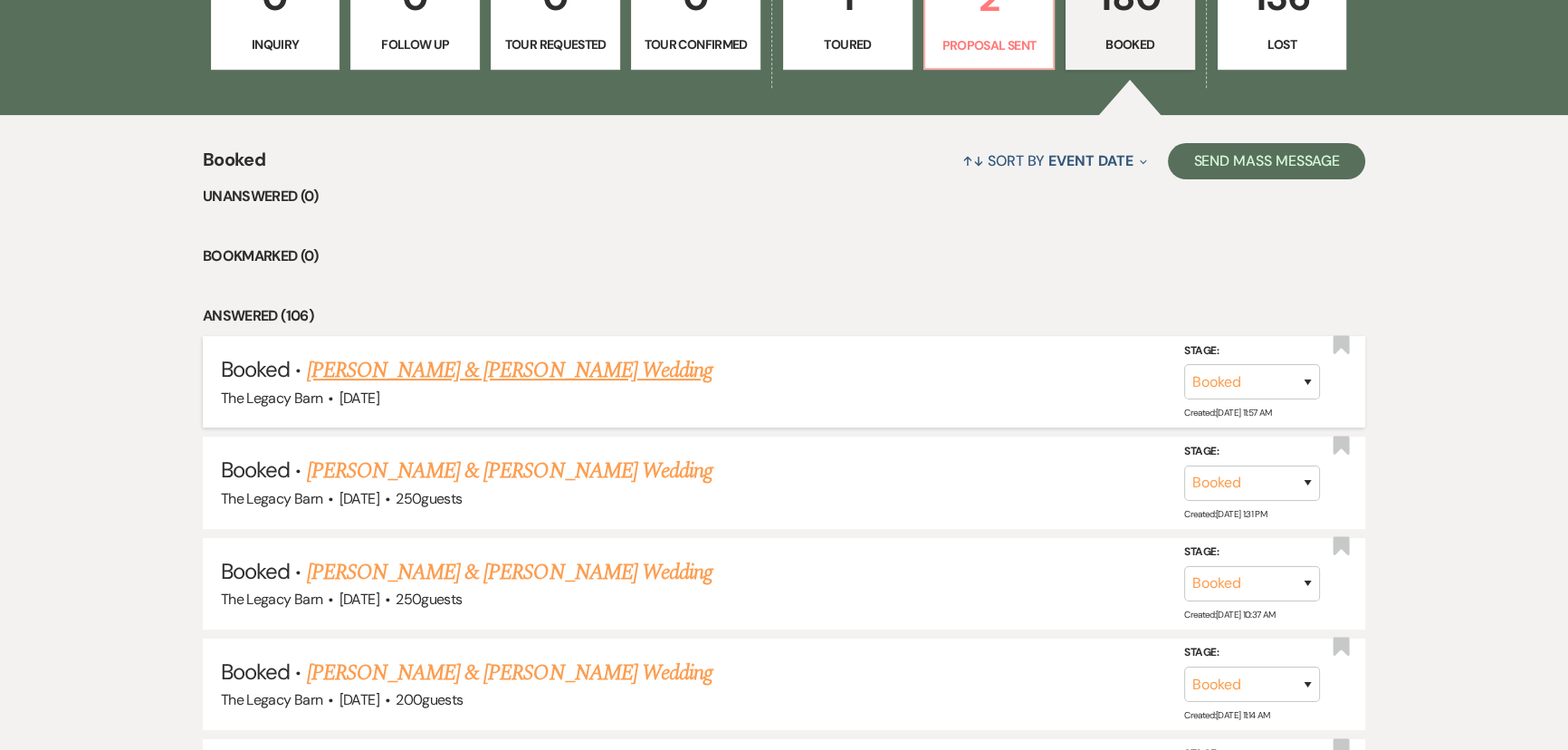
click at [453, 372] on link "Julianna Miller & Matt Lee's Wedding" at bounding box center [510, 371] width 405 height 33
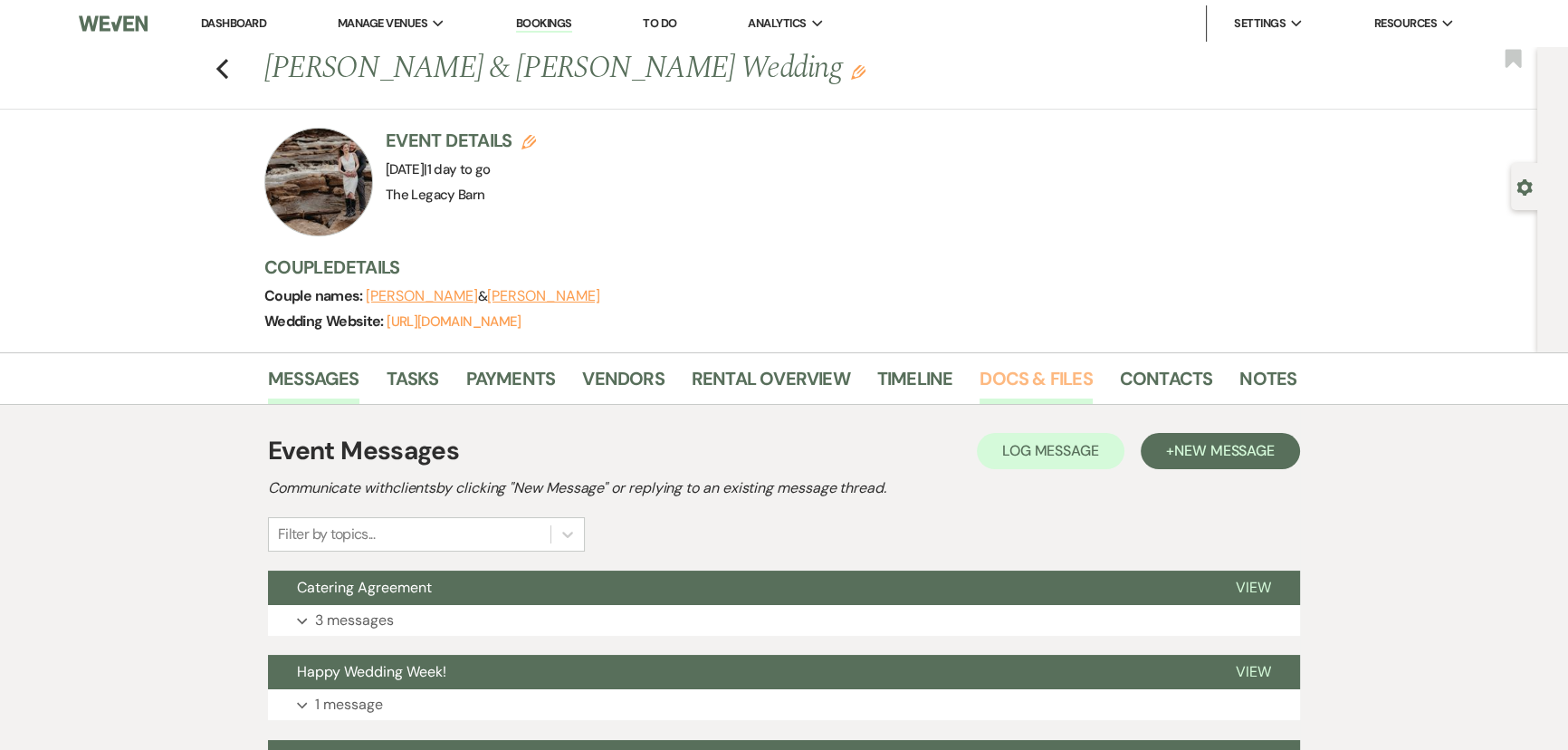
click at [1017, 374] on link "Docs & Files" at bounding box center [1035, 383] width 112 height 39
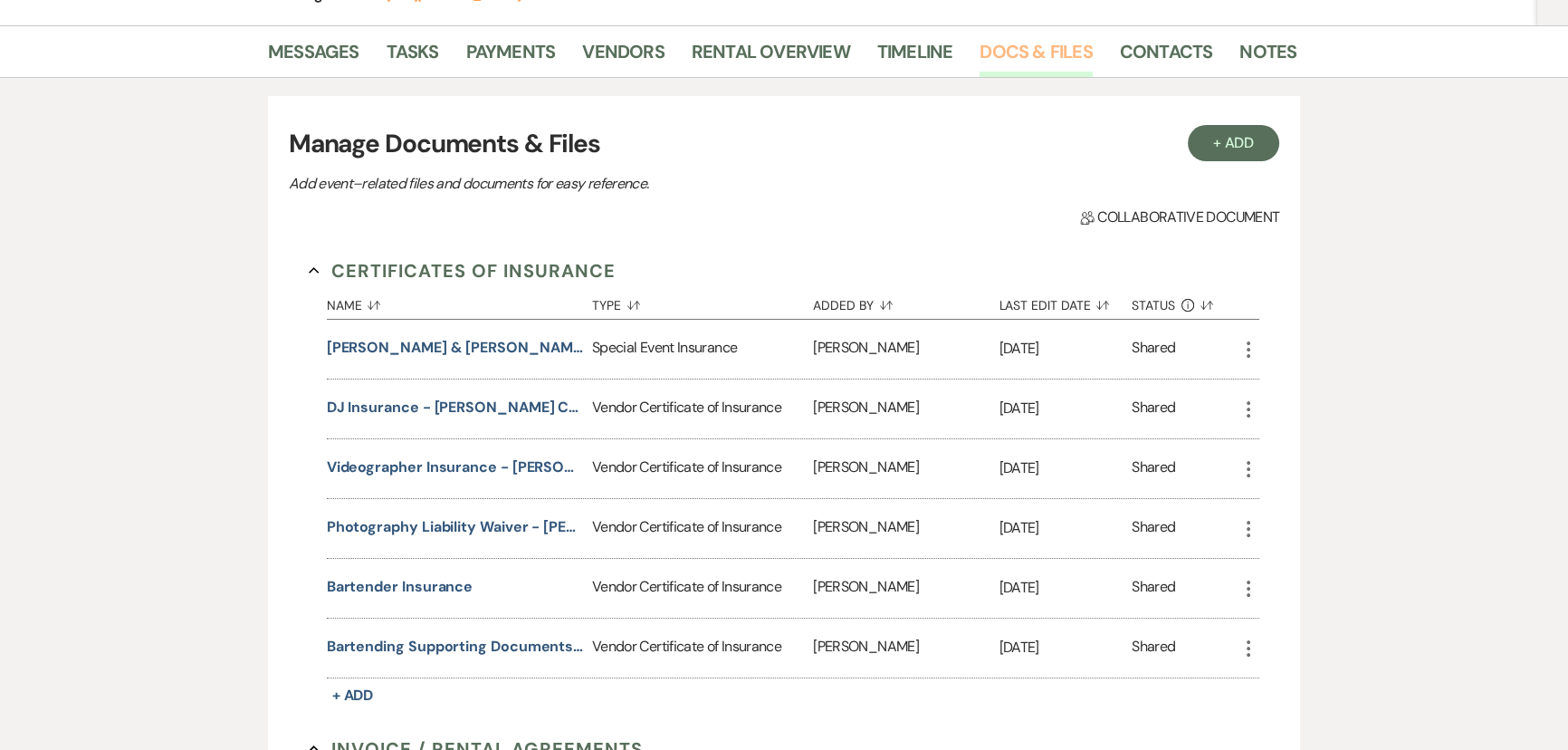
scroll to position [328, 0]
click at [406, 575] on button "Bartender Insurance" at bounding box center [399, 585] width 146 height 22
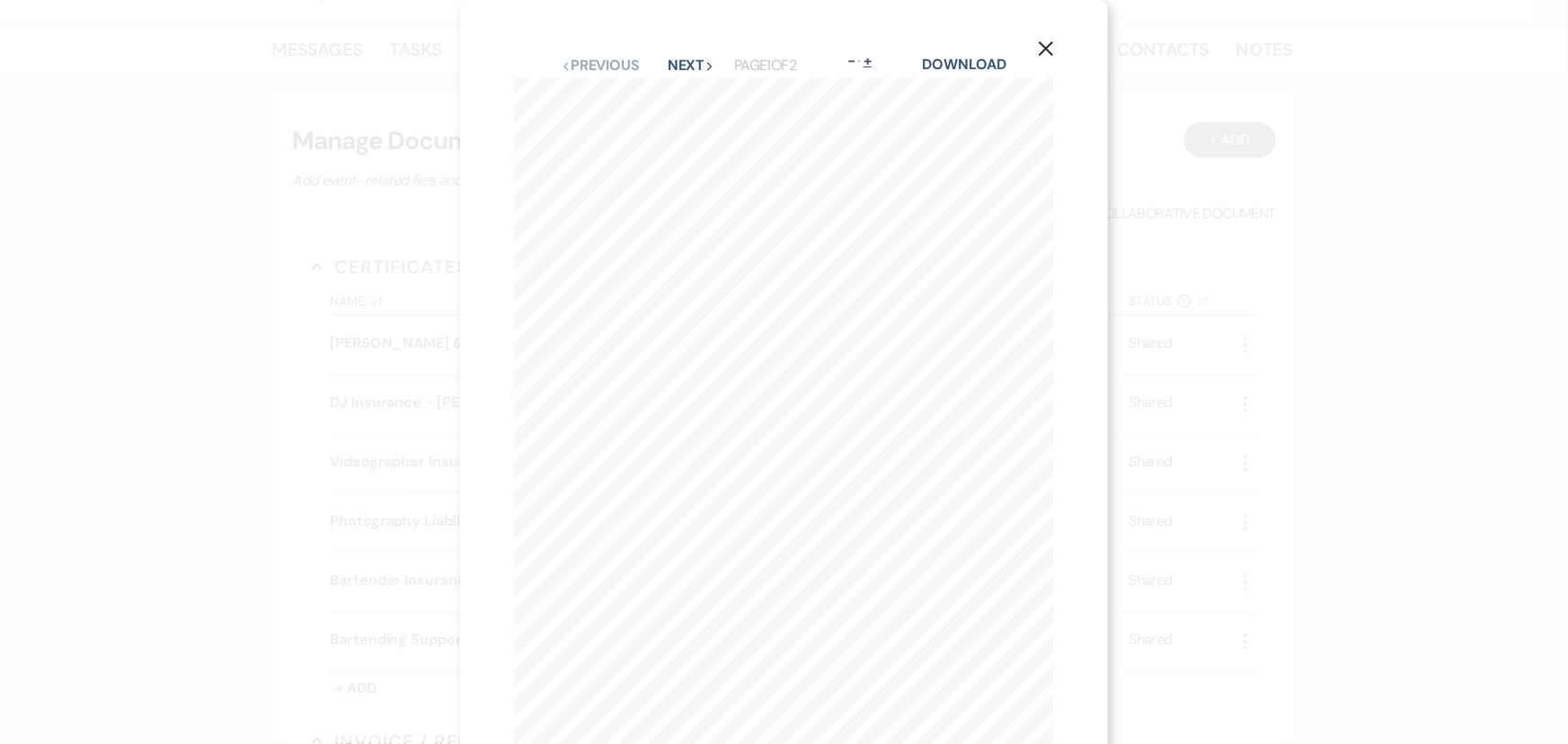
click at [868, 60] on button "+" at bounding box center [867, 61] width 14 height 14
click at [868, 60] on button "-" at bounding box center [867, 61] width 14 height 14
click at [868, 60] on button "+" at bounding box center [867, 61] width 14 height 14
click at [1119, 48] on icon "X" at bounding box center [1127, 48] width 16 height 16
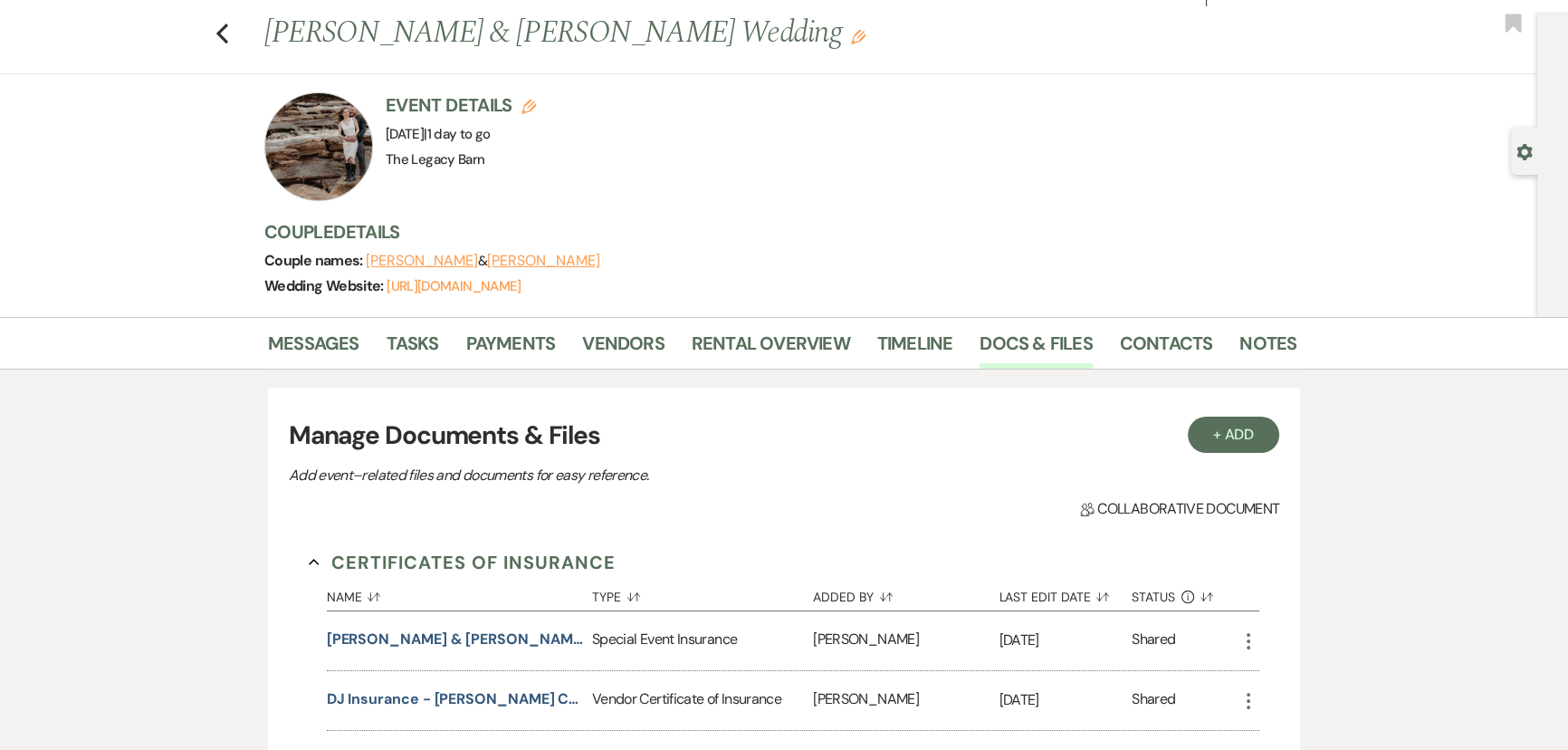
scroll to position [0, 0]
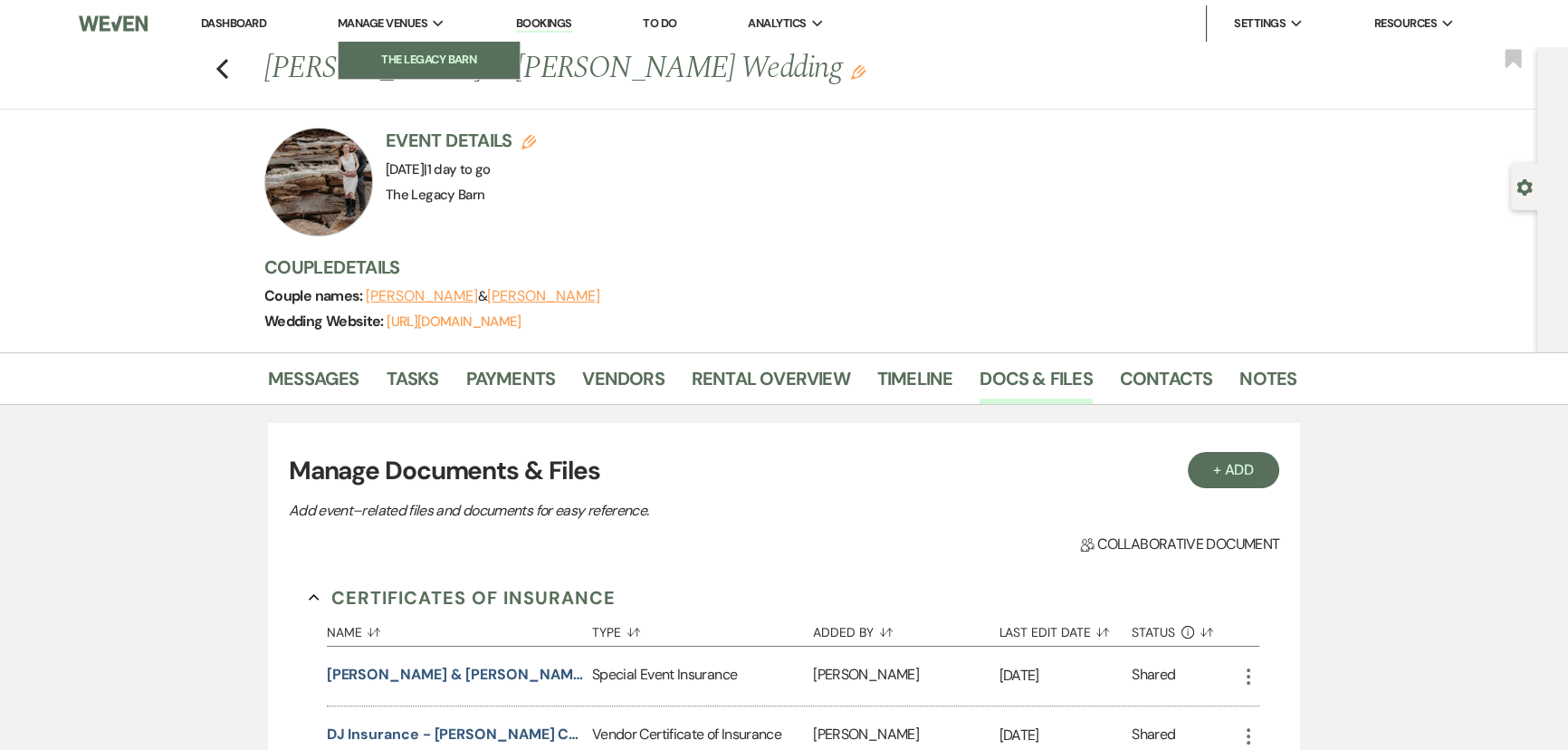
click at [422, 67] on li "The Legacy Barn" at bounding box center [429, 60] width 163 height 18
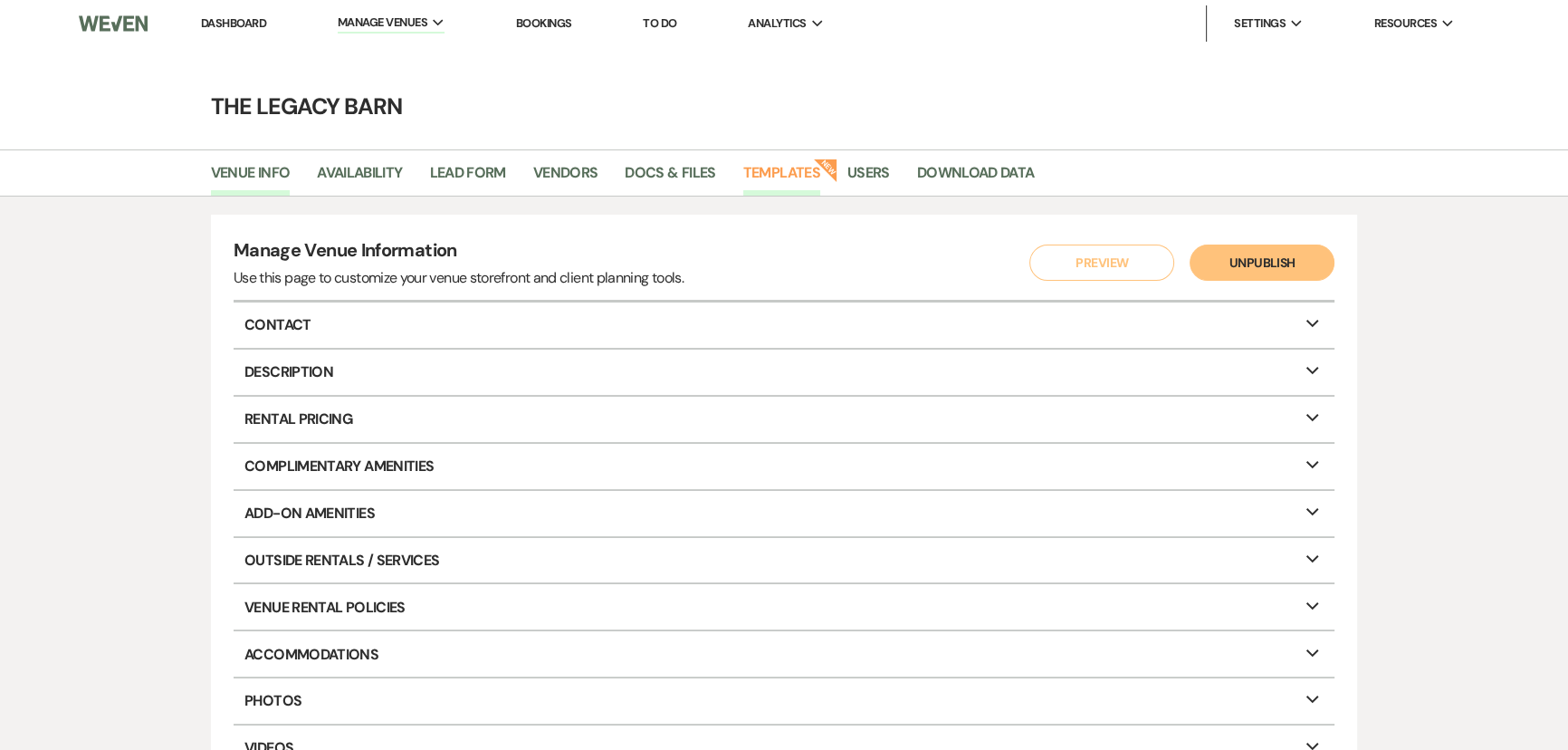
click at [774, 167] on link "Templates" at bounding box center [782, 179] width 77 height 35
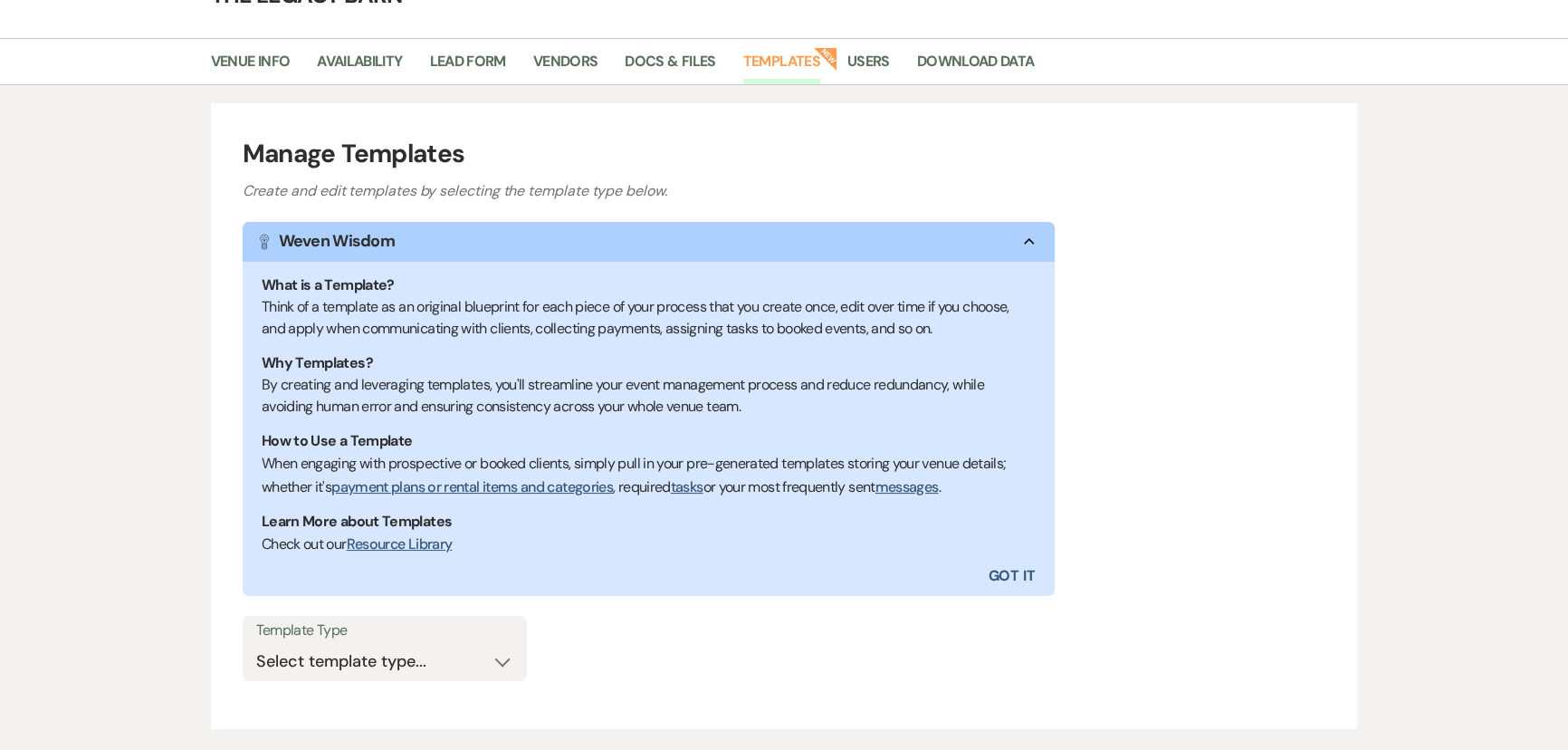
scroll to position [224, 0]
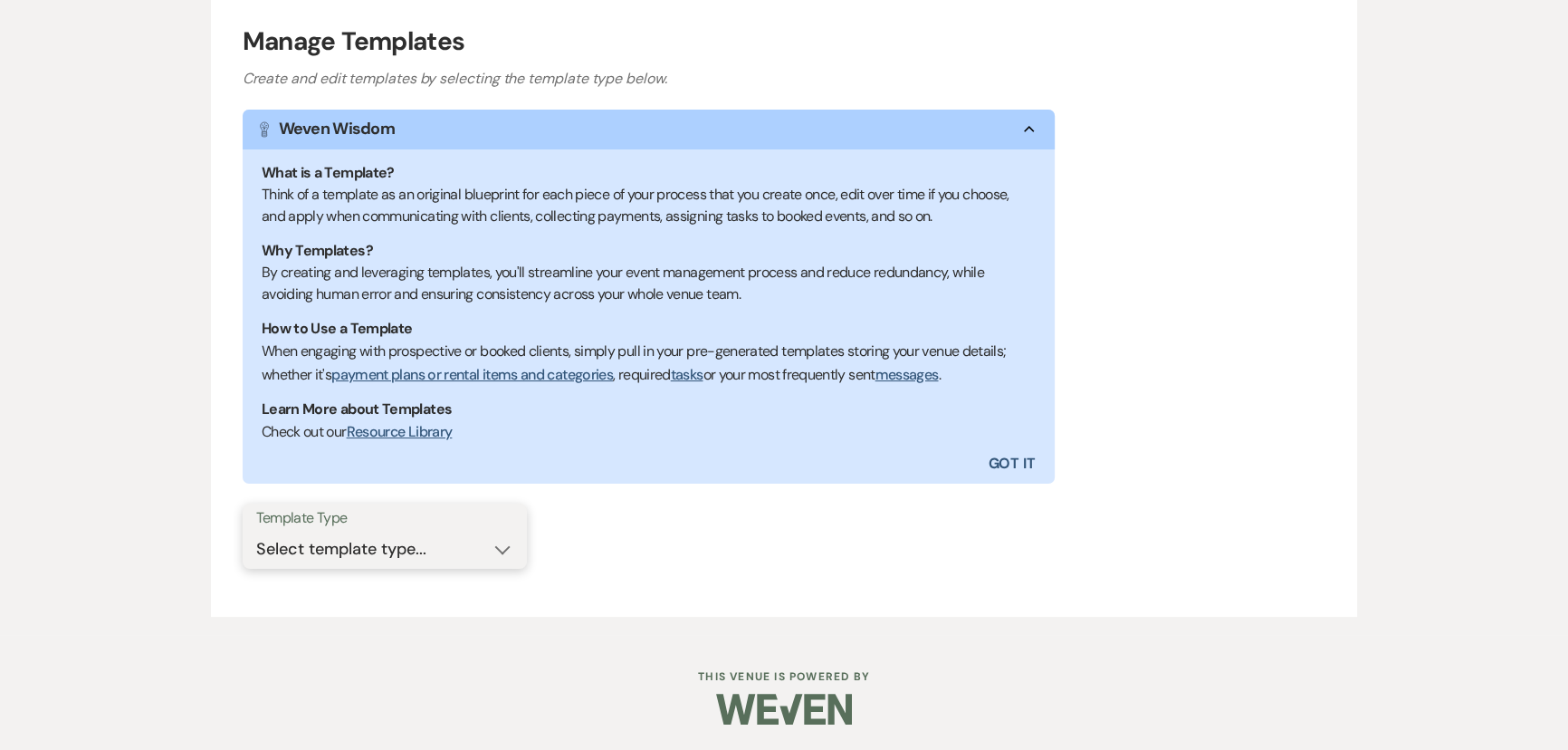
click at [382, 544] on select "Select template type... Task List Message Templates Payment Plan Inventory Item…" at bounding box center [385, 549] width 257 height 36
select select "Message Templates"
click at [256, 532] on select "Select template type... Task List Message Templates Payment Plan Inventory Item…" at bounding box center [385, 549] width 257 height 36
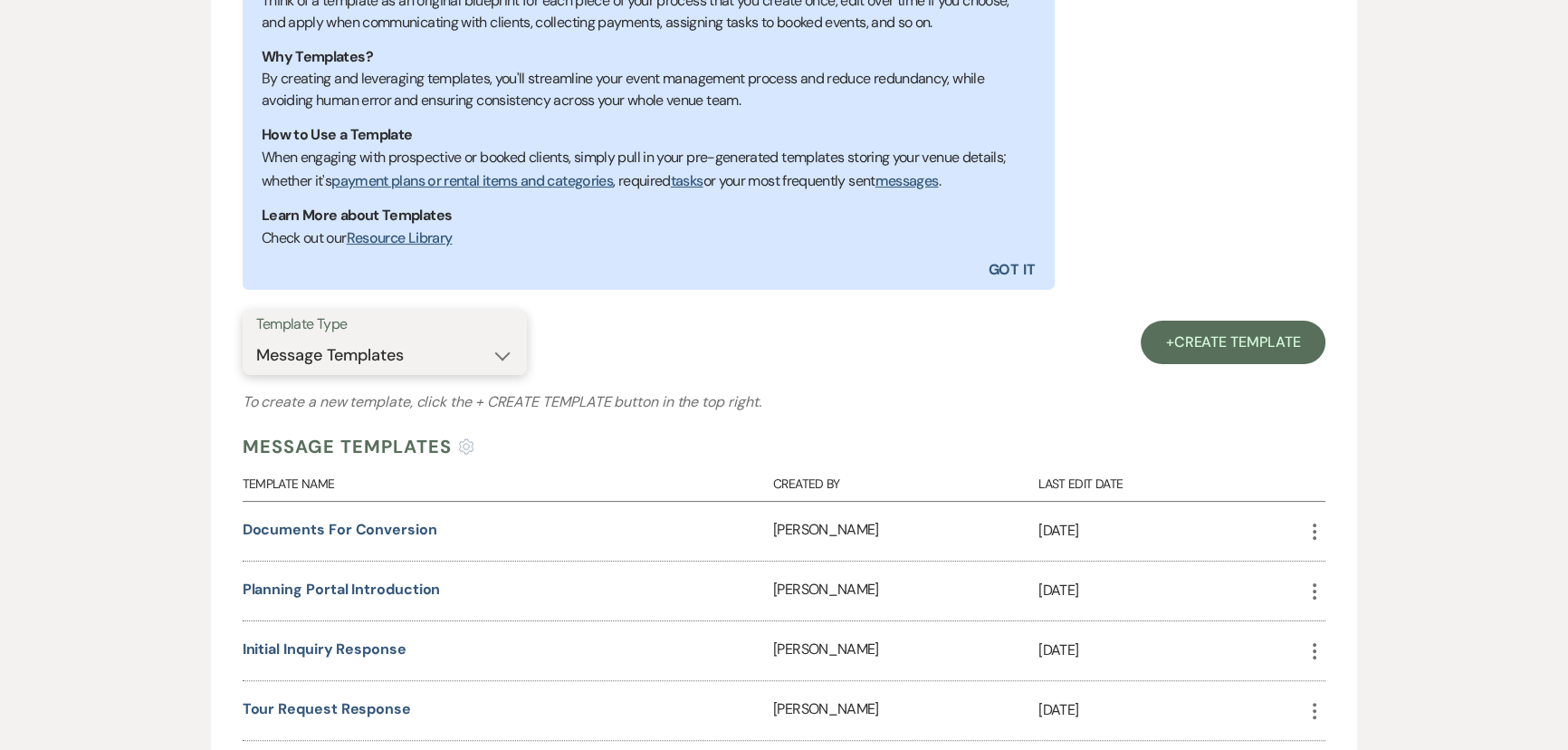
scroll to position [635, 0]
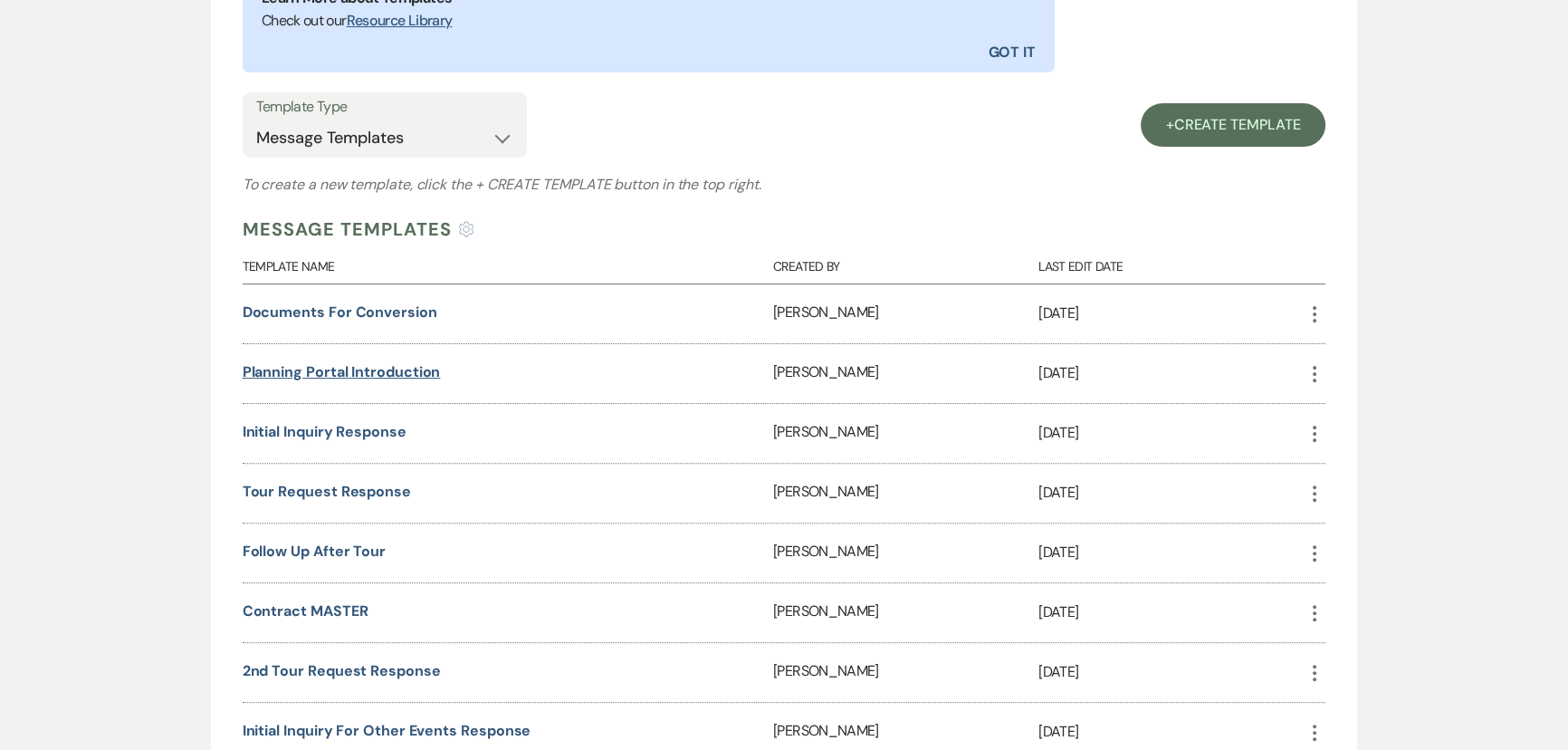
click at [372, 372] on link "Planning Portal Introduction" at bounding box center [342, 372] width 199 height 19
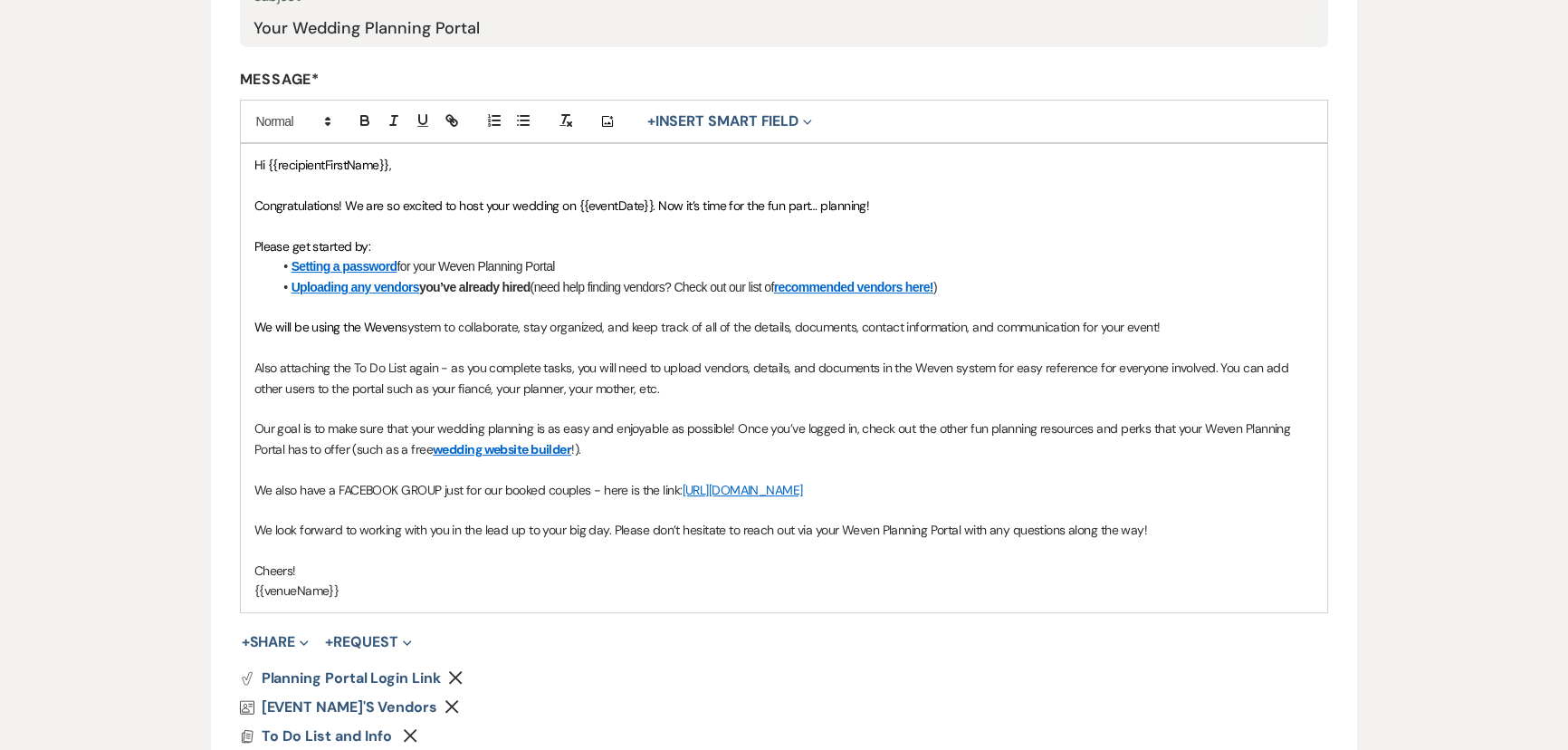
scroll to position [328, 0]
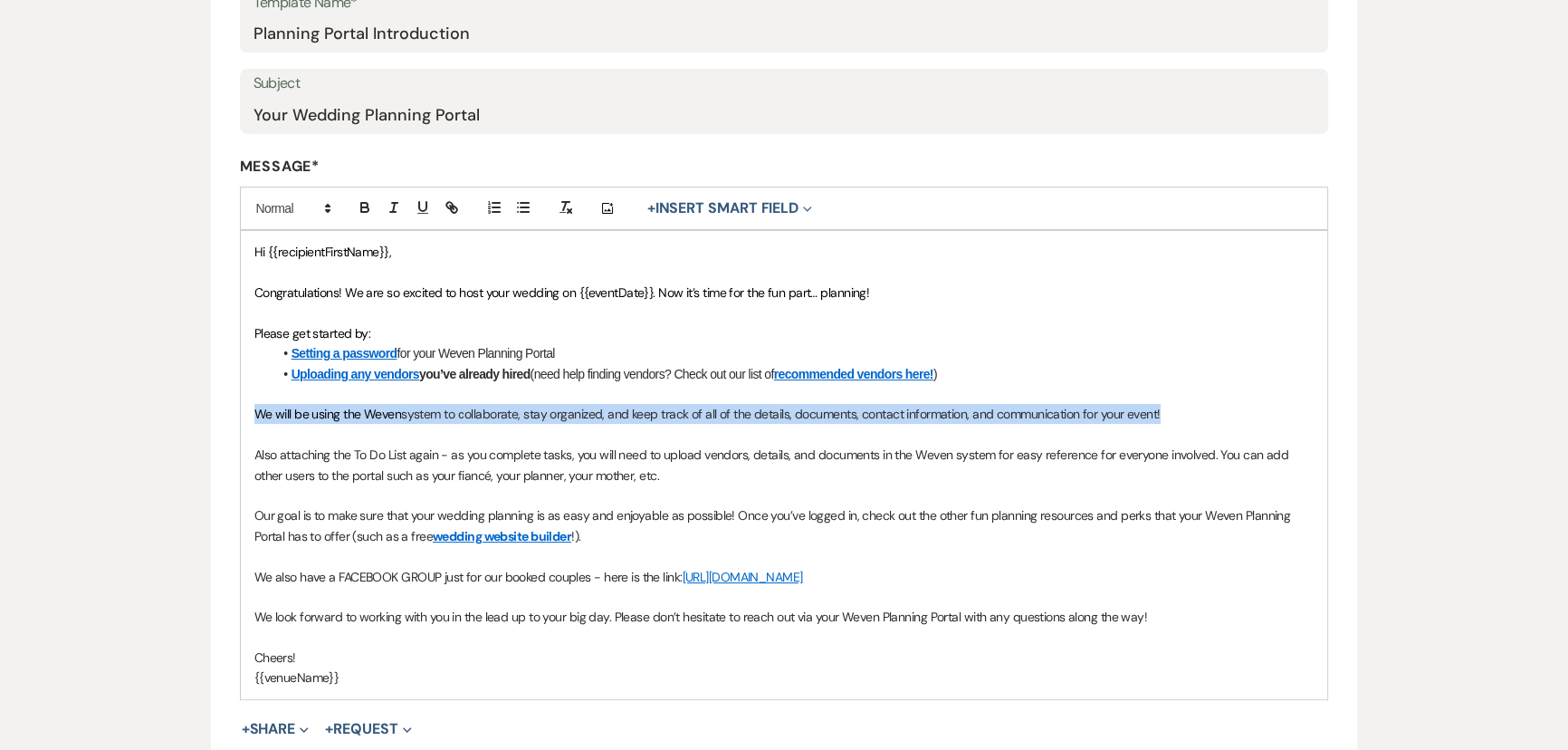
drag, startPoint x: 256, startPoint y: 409, endPoint x: 1173, endPoint y: 408, distance: 917.0
click at [1173, 408] on p "We will be using the Weven system to collaborate, stay organized, and keep trac…" at bounding box center [784, 414] width 1060 height 20
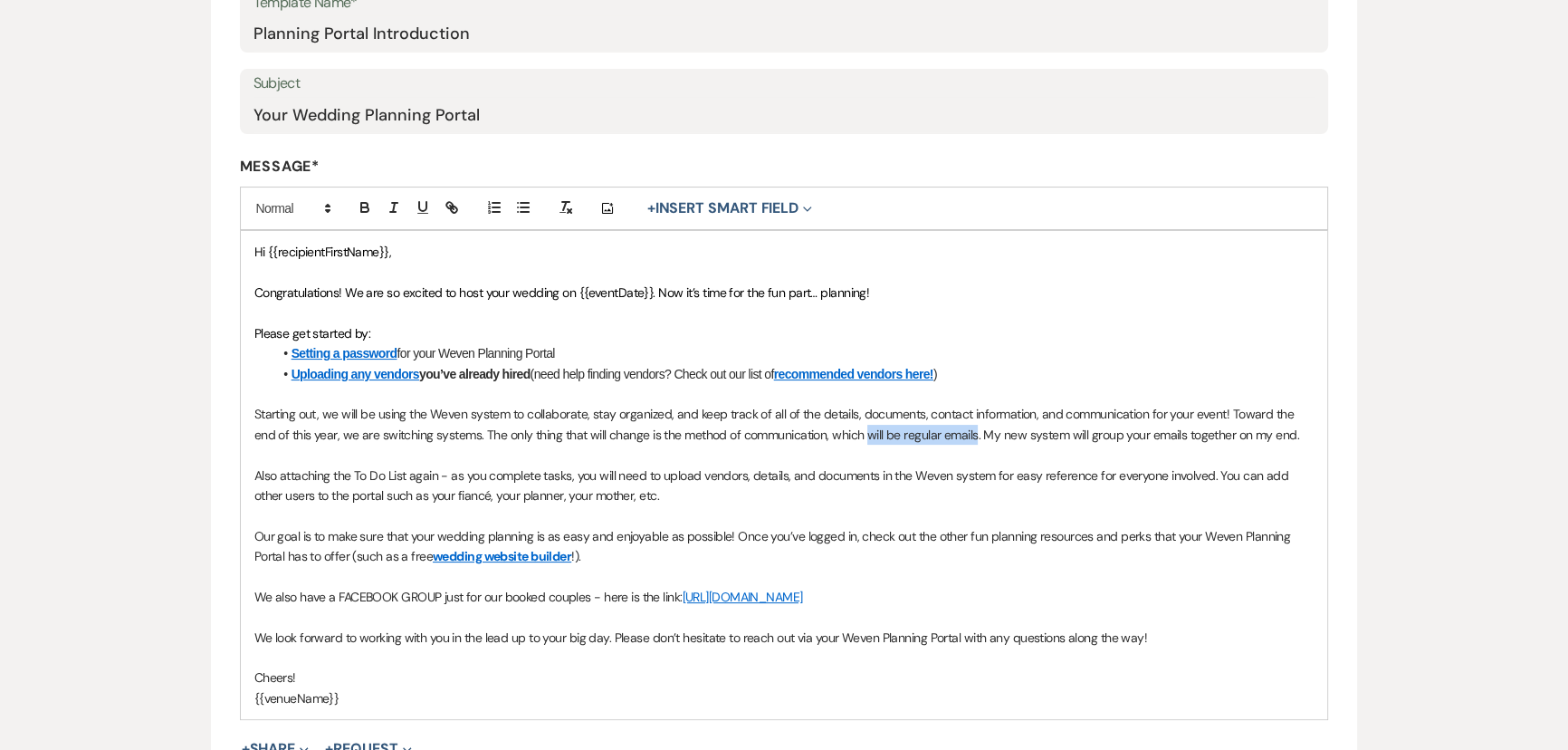
drag, startPoint x: 842, startPoint y: 432, endPoint x: 951, endPoint y: 437, distance: 109.1
click at [951, 437] on span "Starting out, we will be using the Weven system to collaborate, stay organized,…" at bounding box center [777, 423] width 1045 height 36
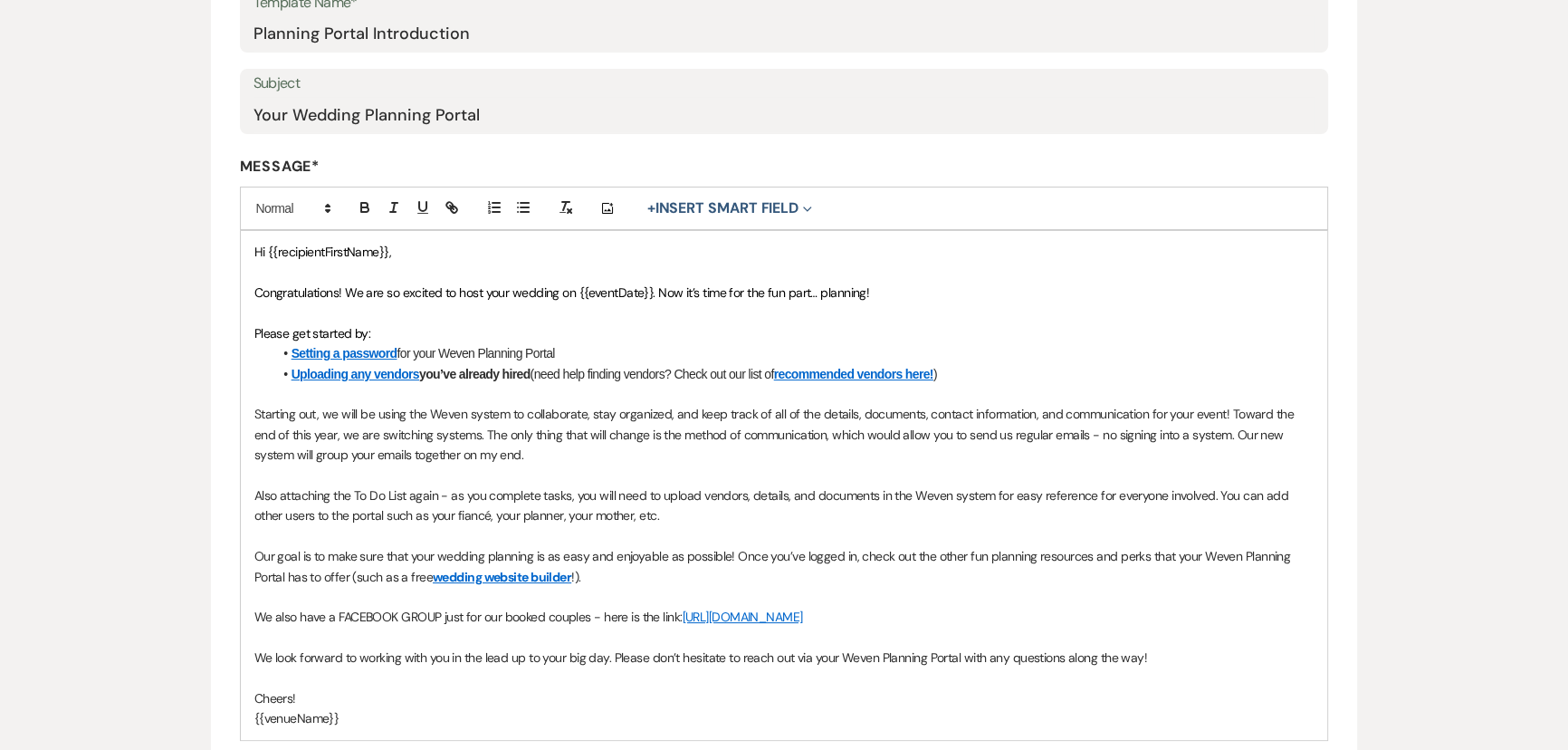
click at [446, 453] on span "Starting out, we will be using the Weven system to collaborate, stay organized,…" at bounding box center [776, 433] width 1043 height 57
click at [548, 453] on p "Starting out, we will be using the Weven system to collaborate, stay organized,…" at bounding box center [784, 434] width 1060 height 60
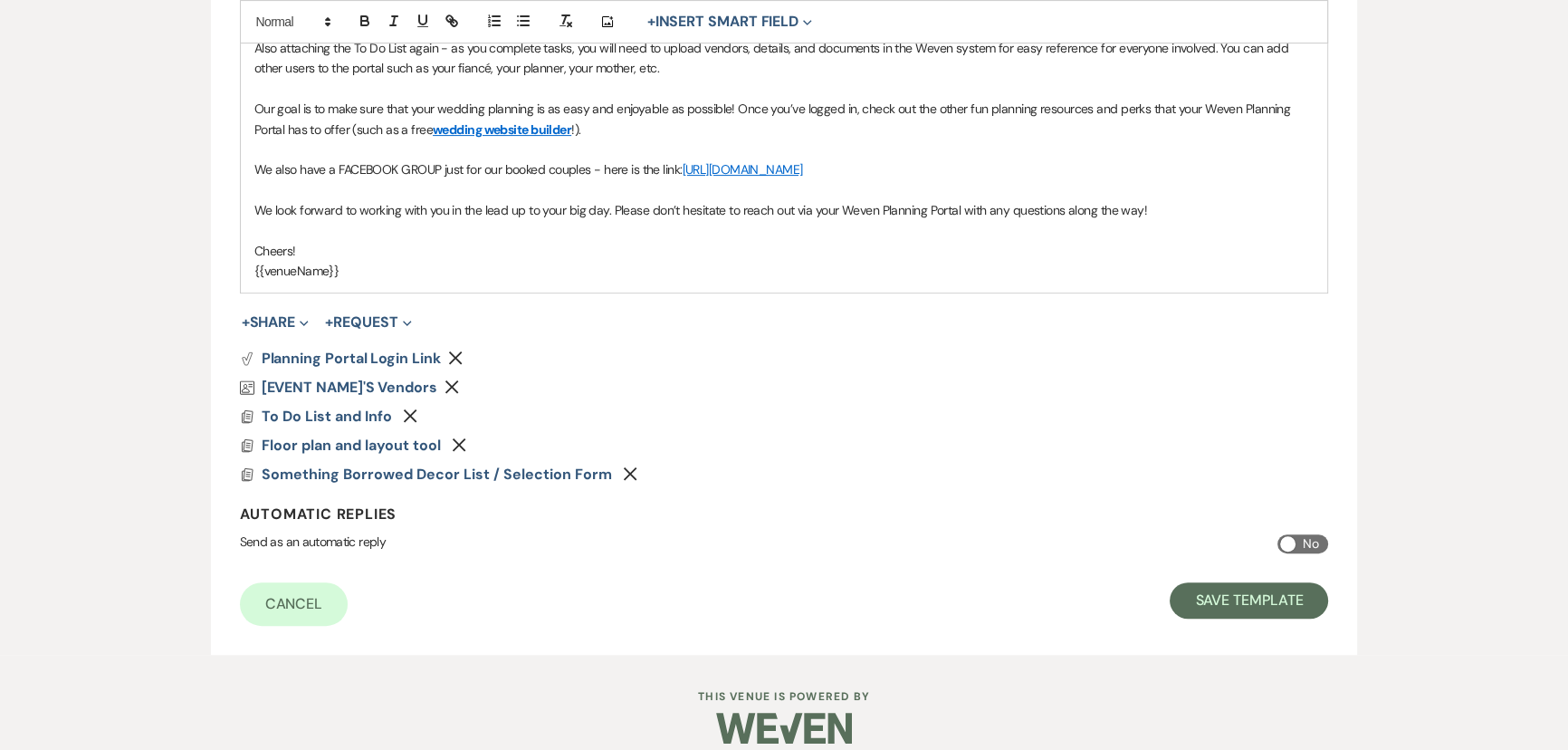
scroll to position [794, 0]
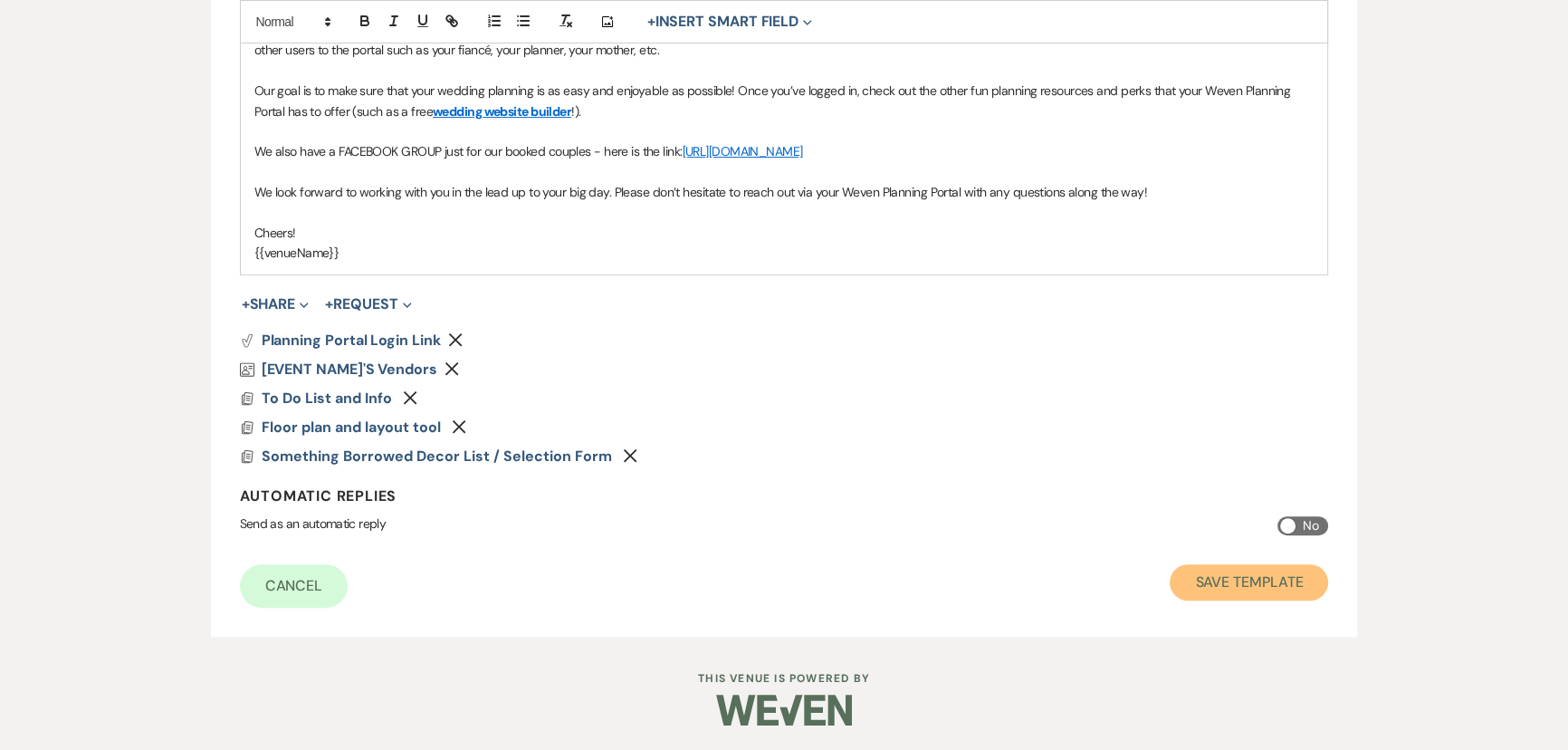
click at [1239, 590] on button "Save Template" at bounding box center [1248, 583] width 158 height 36
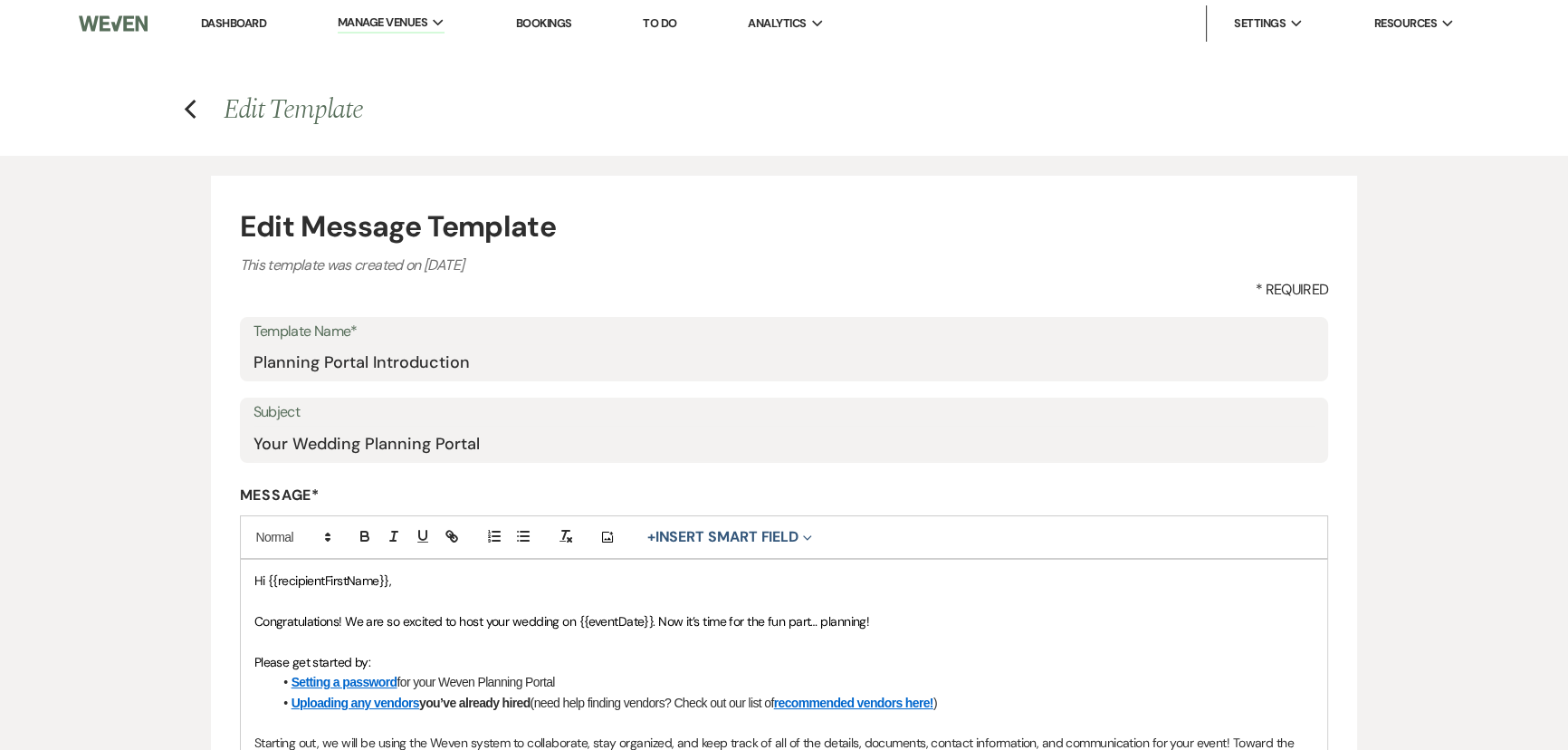
select select "Message Templates"
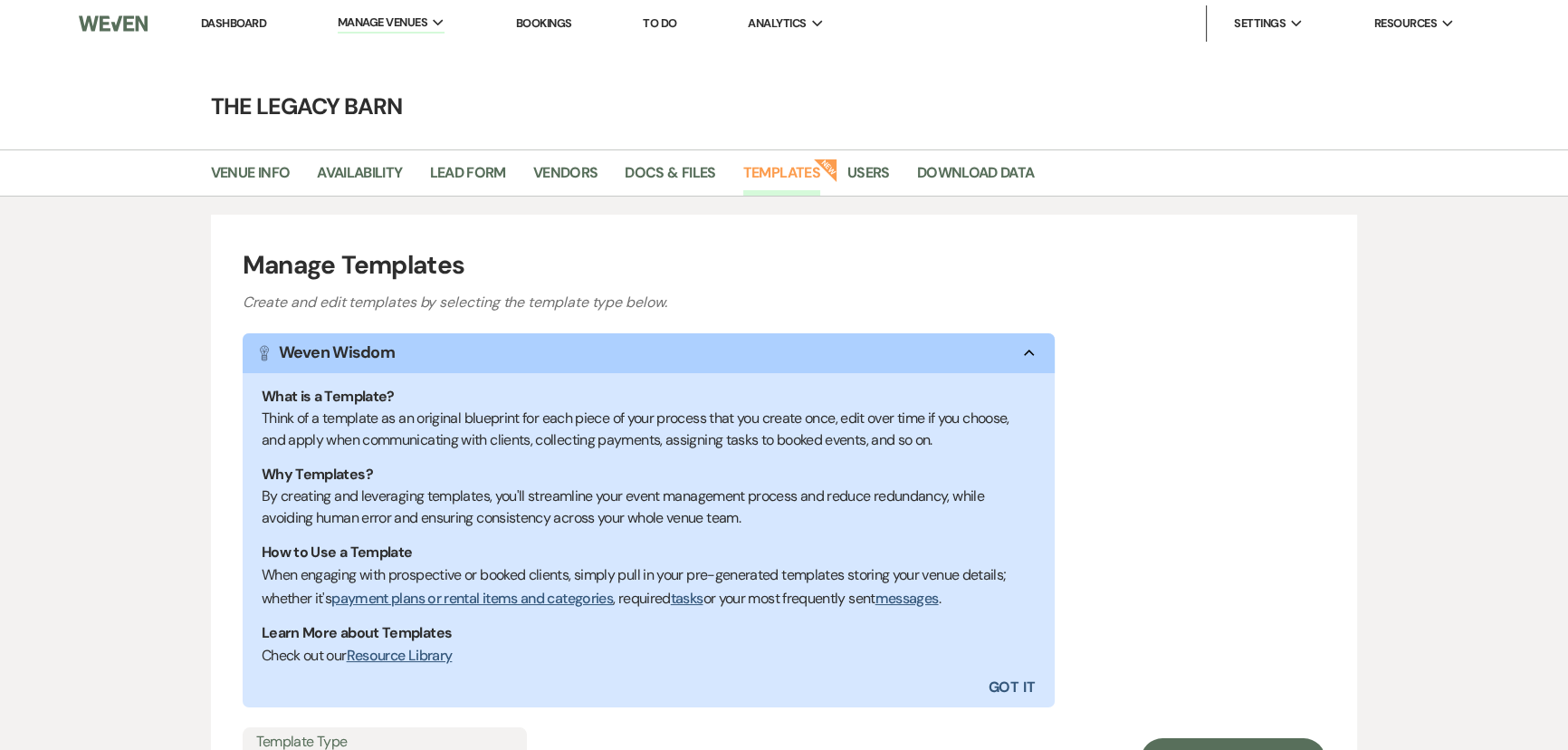
click at [227, 30] on link "Dashboard" at bounding box center [233, 23] width 65 height 15
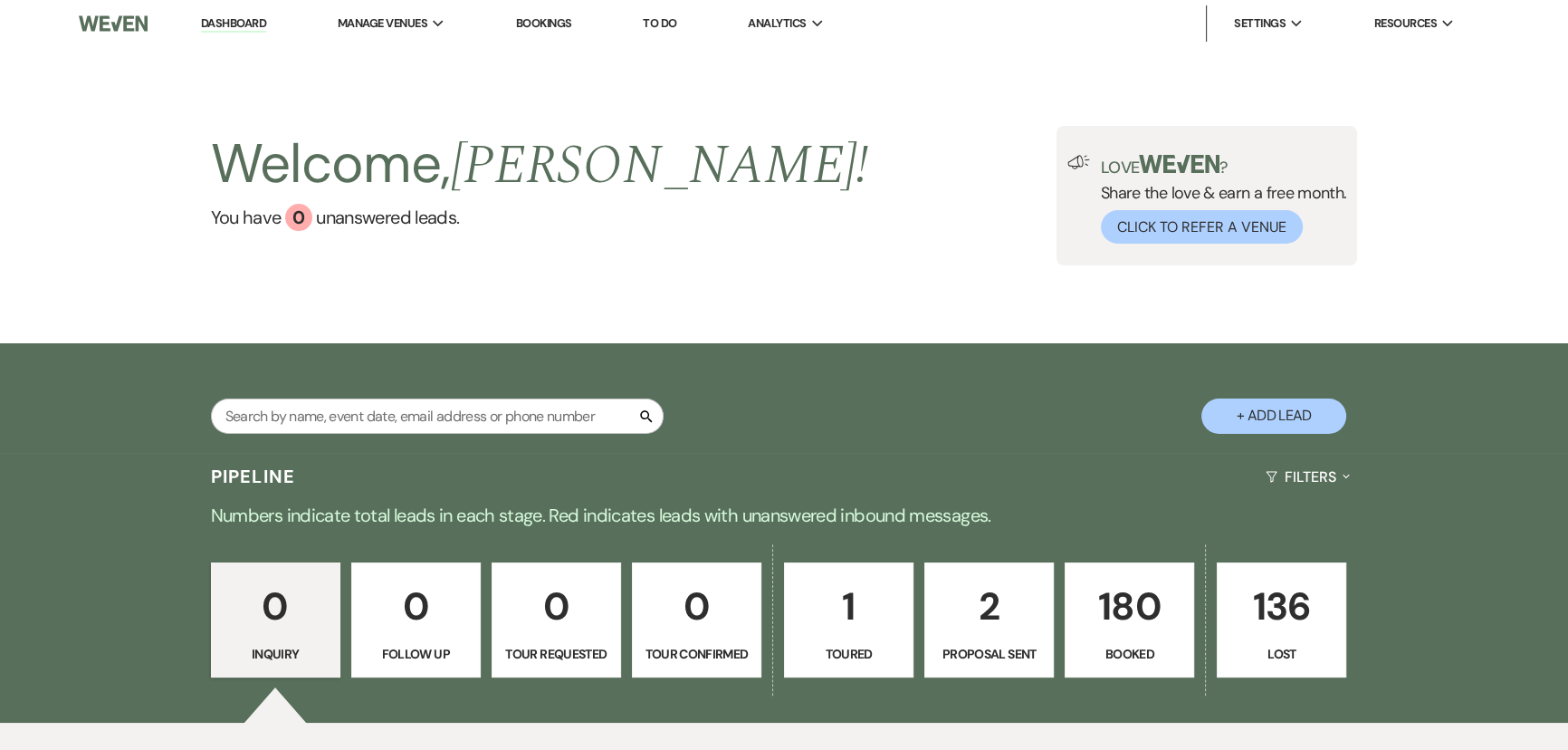
click at [824, 621] on p "1" at bounding box center [849, 606] width 106 height 60
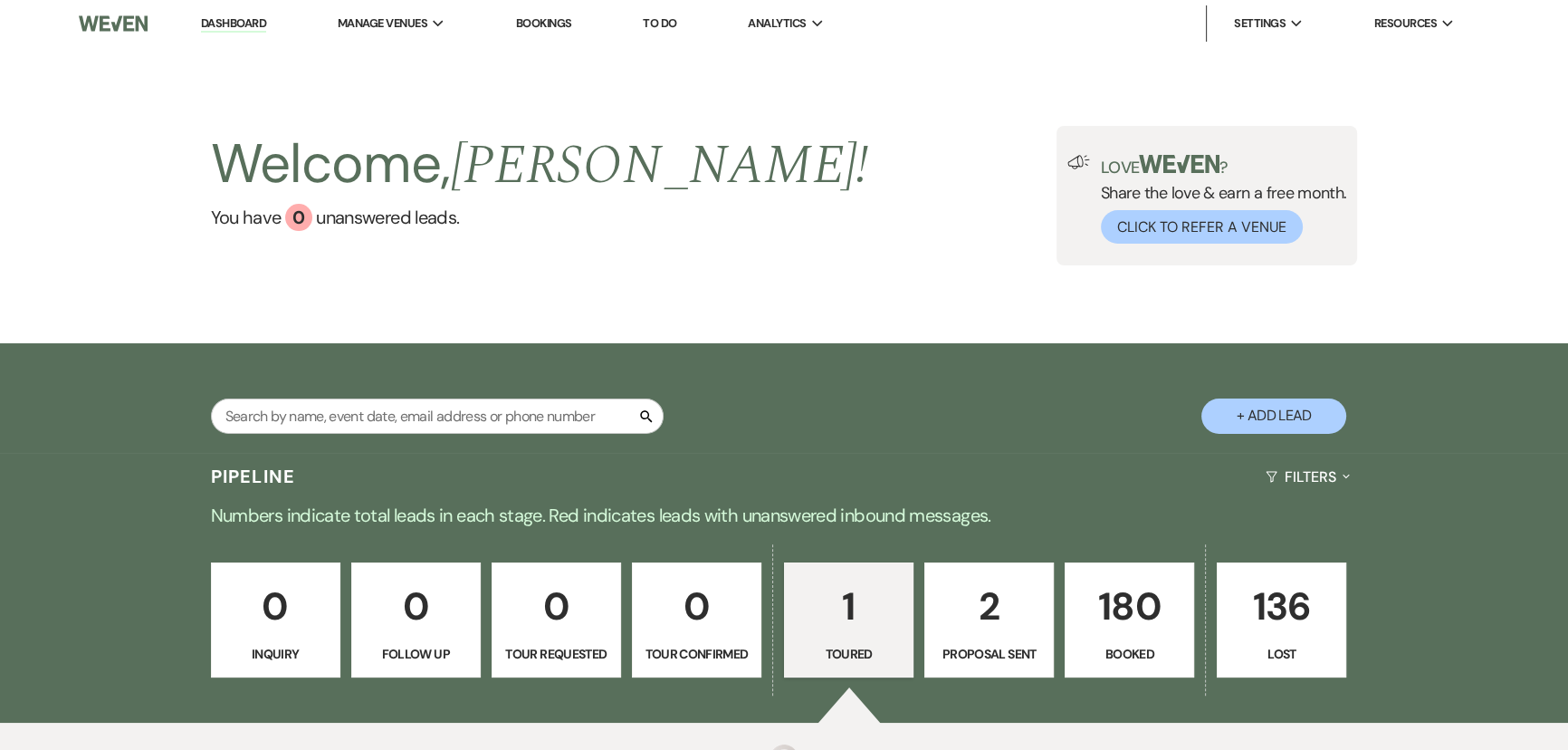
select select "5"
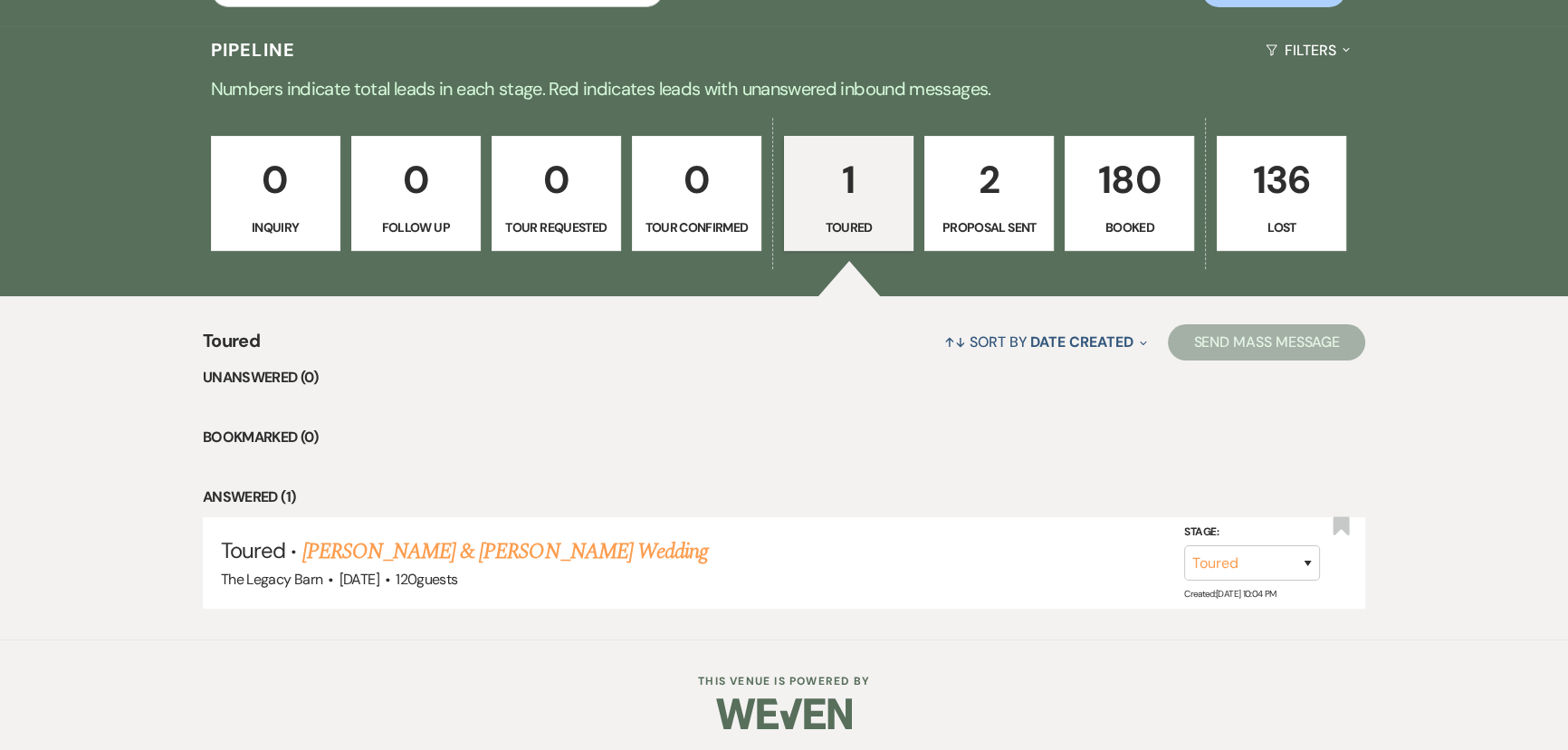
scroll to position [432, 0]
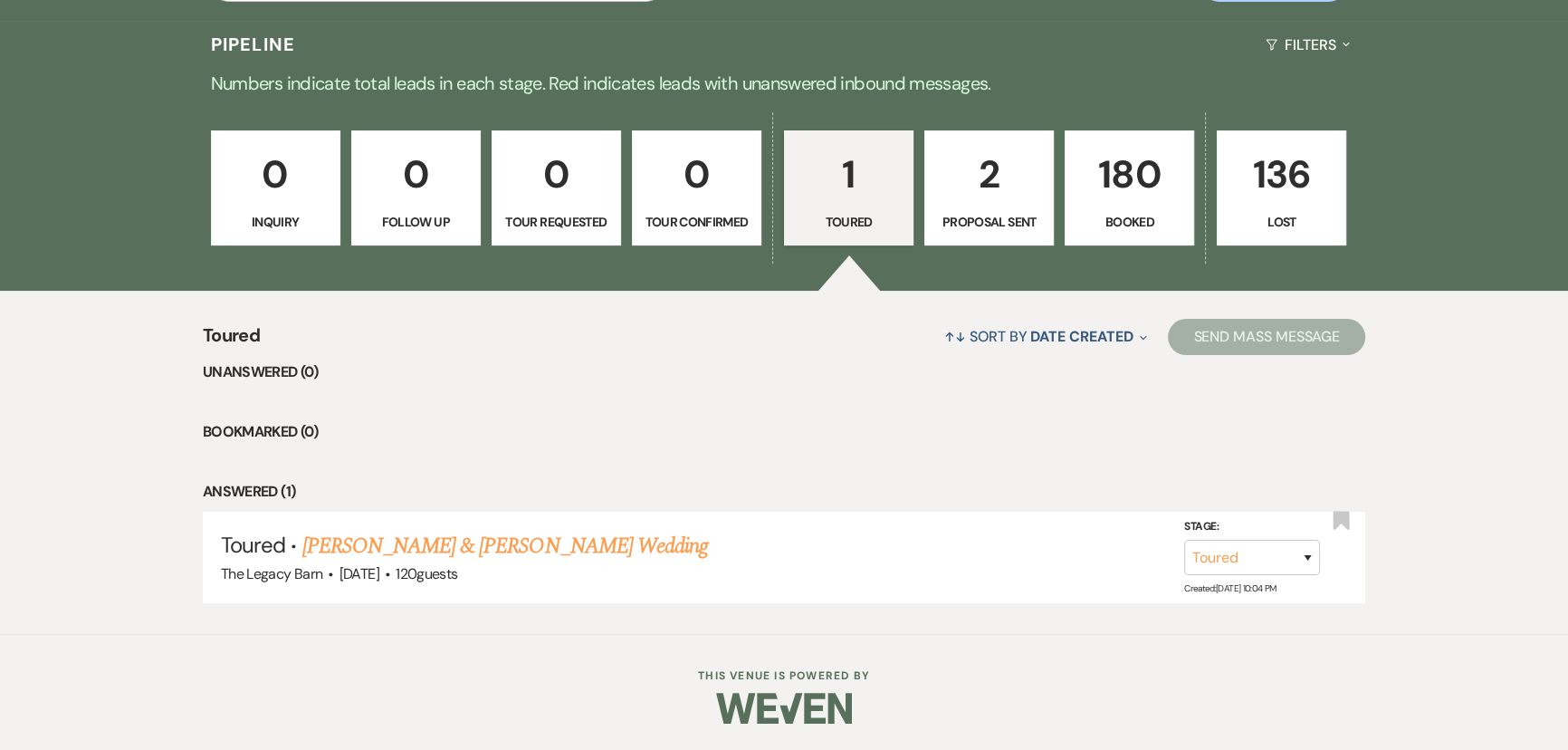
click at [1003, 214] on p "Proposal Sent" at bounding box center [989, 222] width 106 height 20
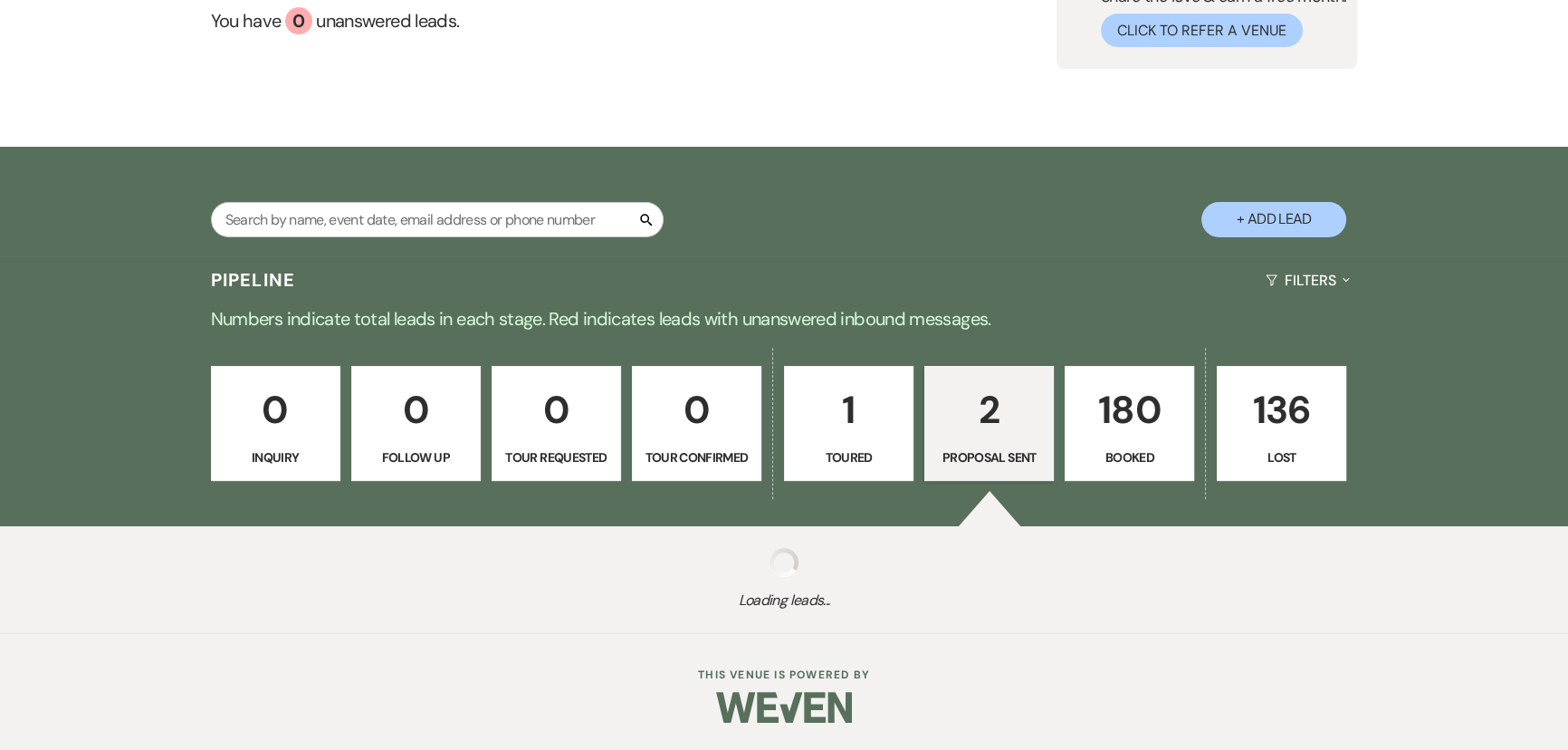
scroll to position [432, 0]
select select "6"
